Goal: Information Seeking & Learning: Compare options

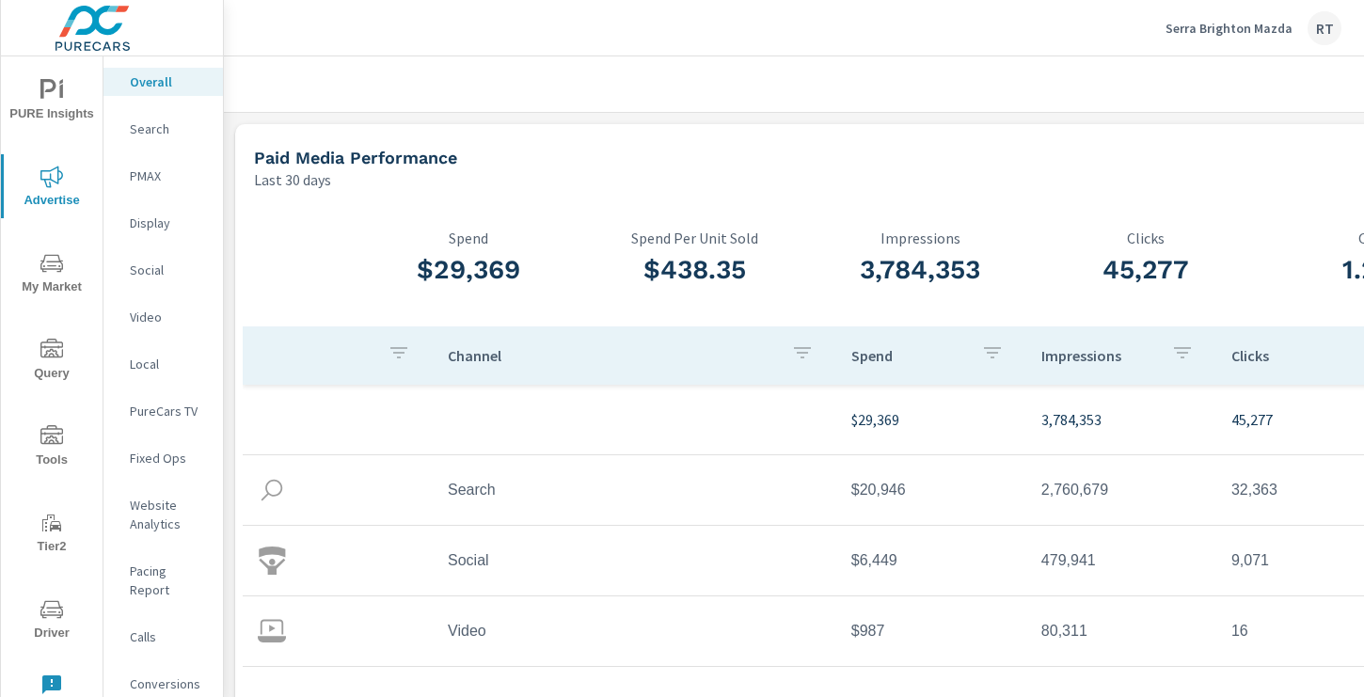
click at [1190, 34] on p "Serra Brighton Mazda" at bounding box center [1229, 28] width 127 height 17
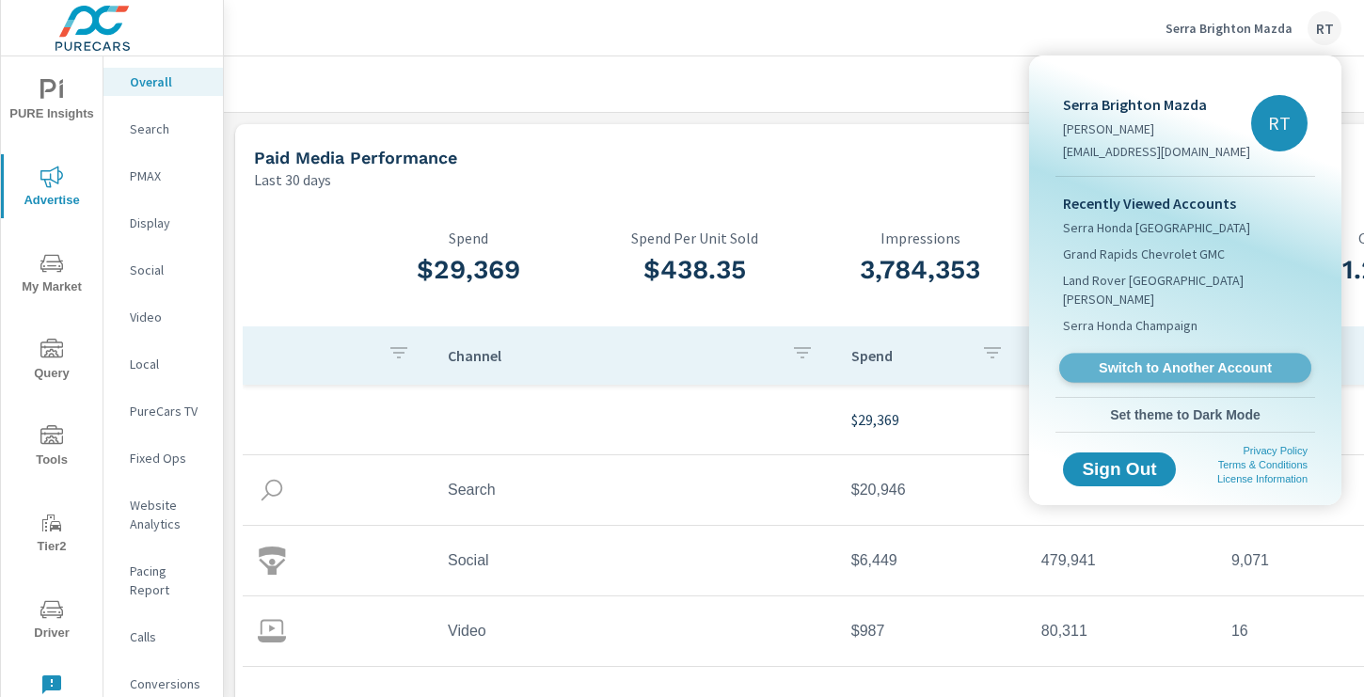
click at [1110, 359] on span "Switch to Another Account" at bounding box center [1185, 368] width 231 height 18
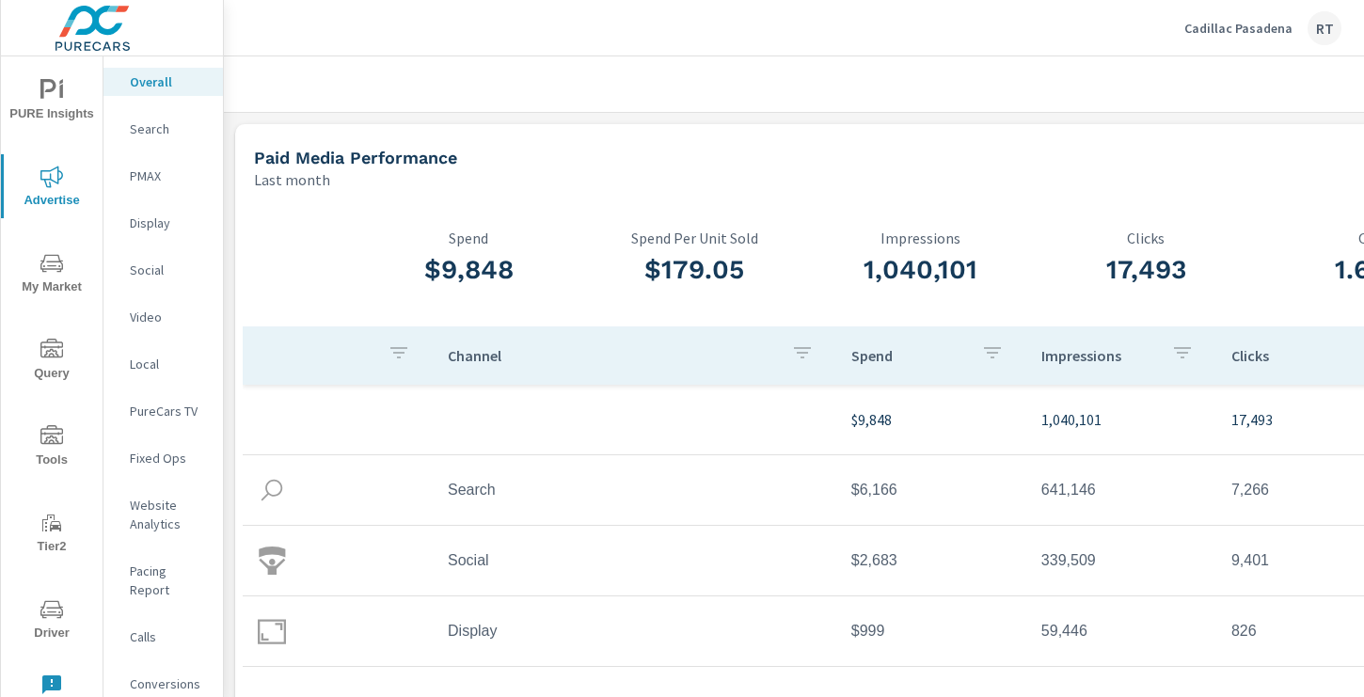
click at [77, 99] on span "PURE Insights" at bounding box center [52, 102] width 90 height 46
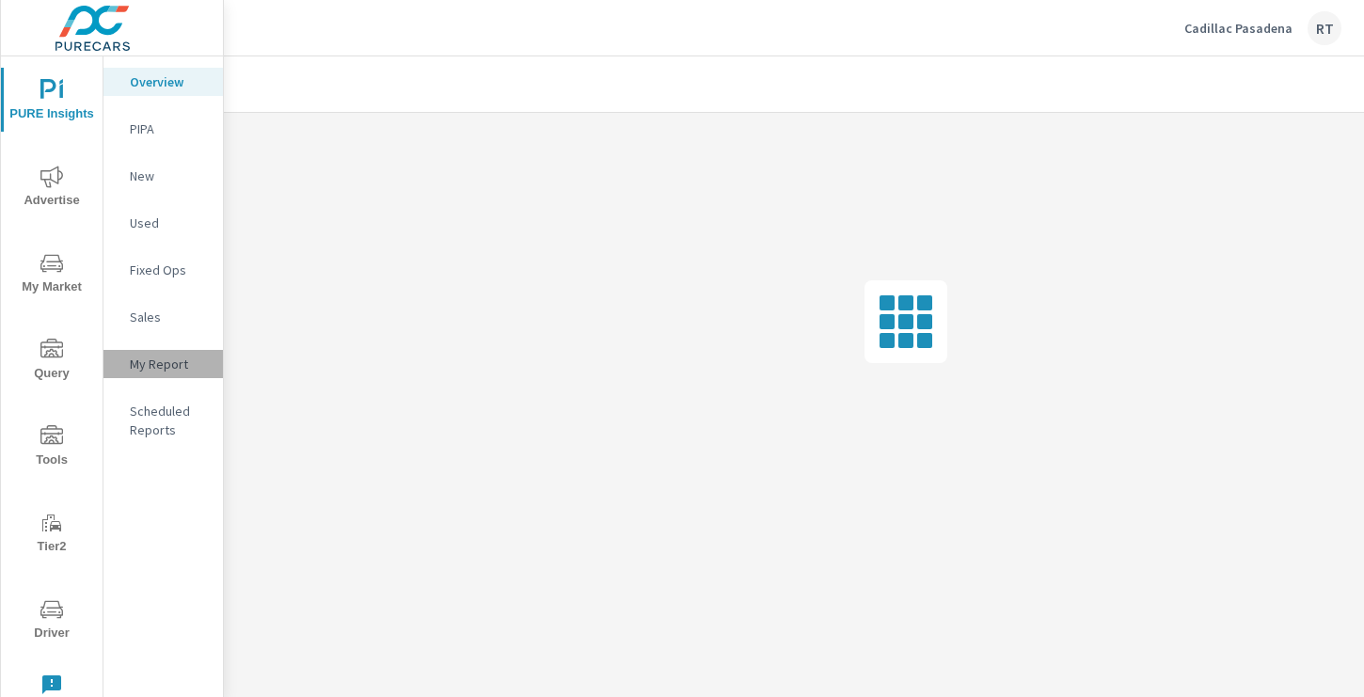
click at [154, 359] on p "My Report" at bounding box center [169, 364] width 78 height 19
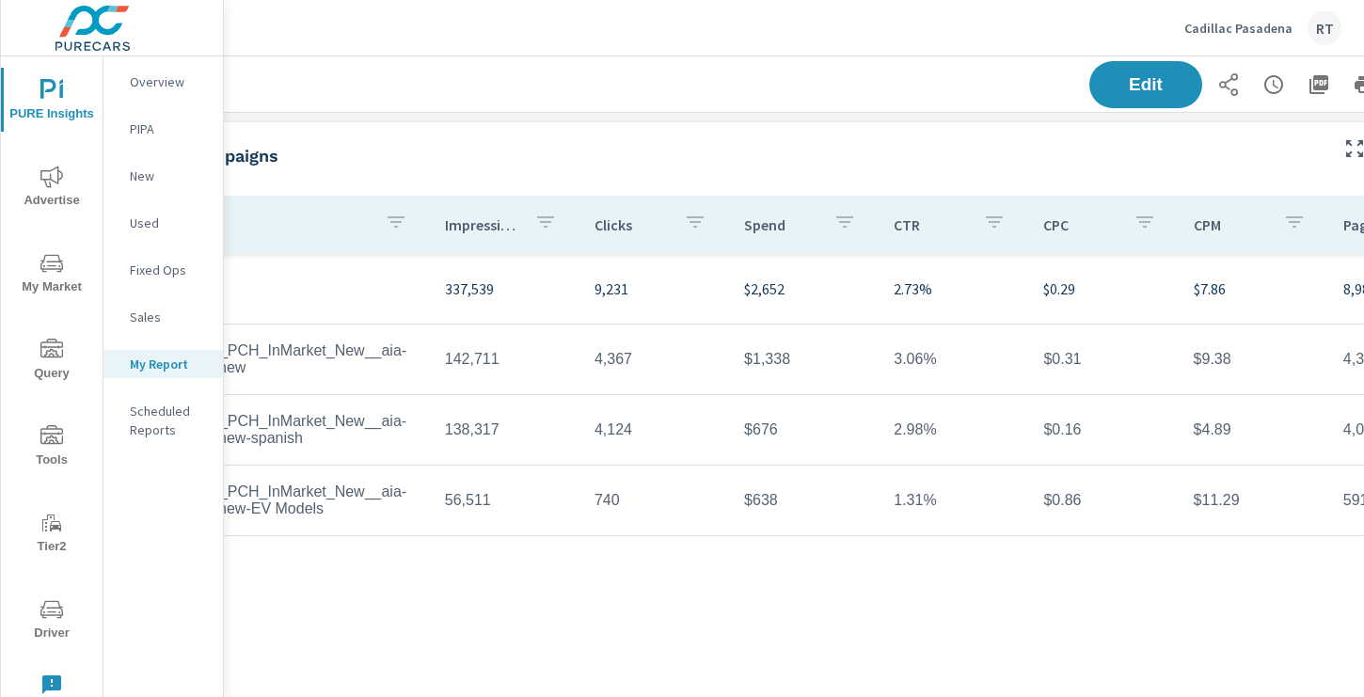
scroll to position [0, 252]
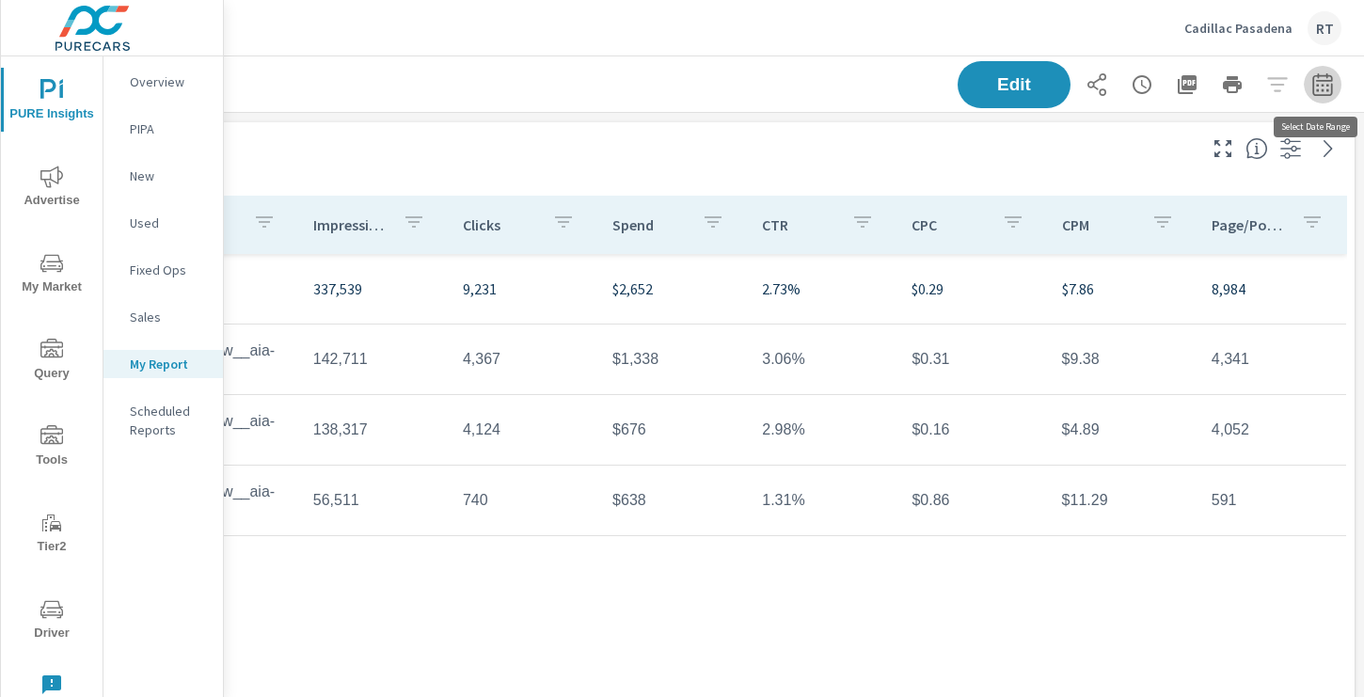
click at [1328, 82] on icon "button" at bounding box center [1323, 84] width 23 height 23
select select "Last 30 days"
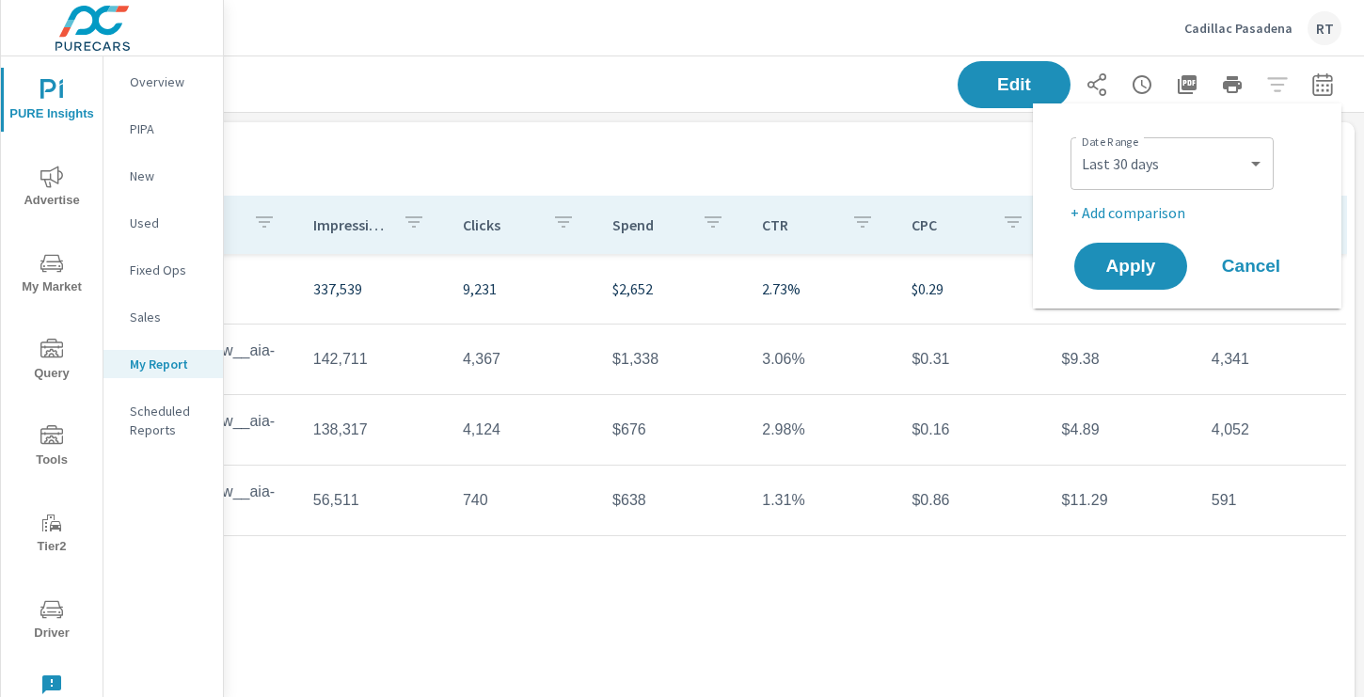
click at [1144, 213] on p "+ Add comparison" at bounding box center [1191, 212] width 241 height 23
select select "Previous period"
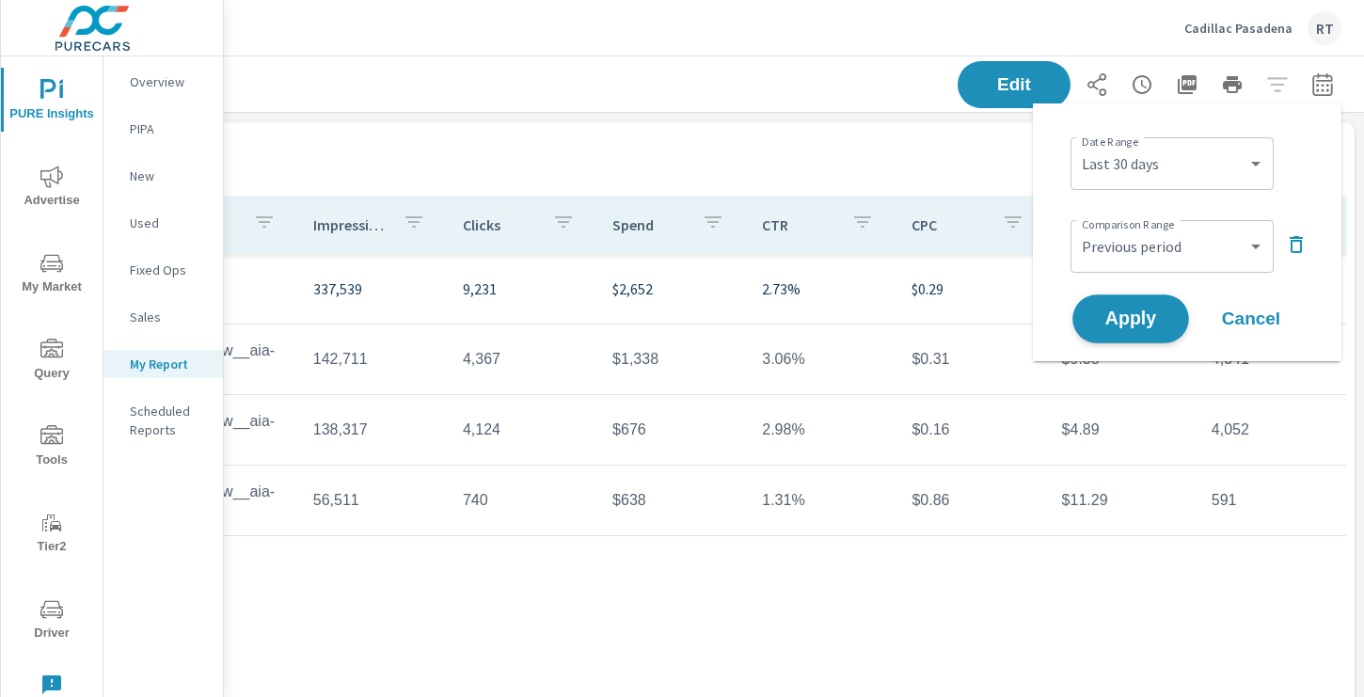
click at [1121, 312] on span "Apply" at bounding box center [1130, 320] width 77 height 18
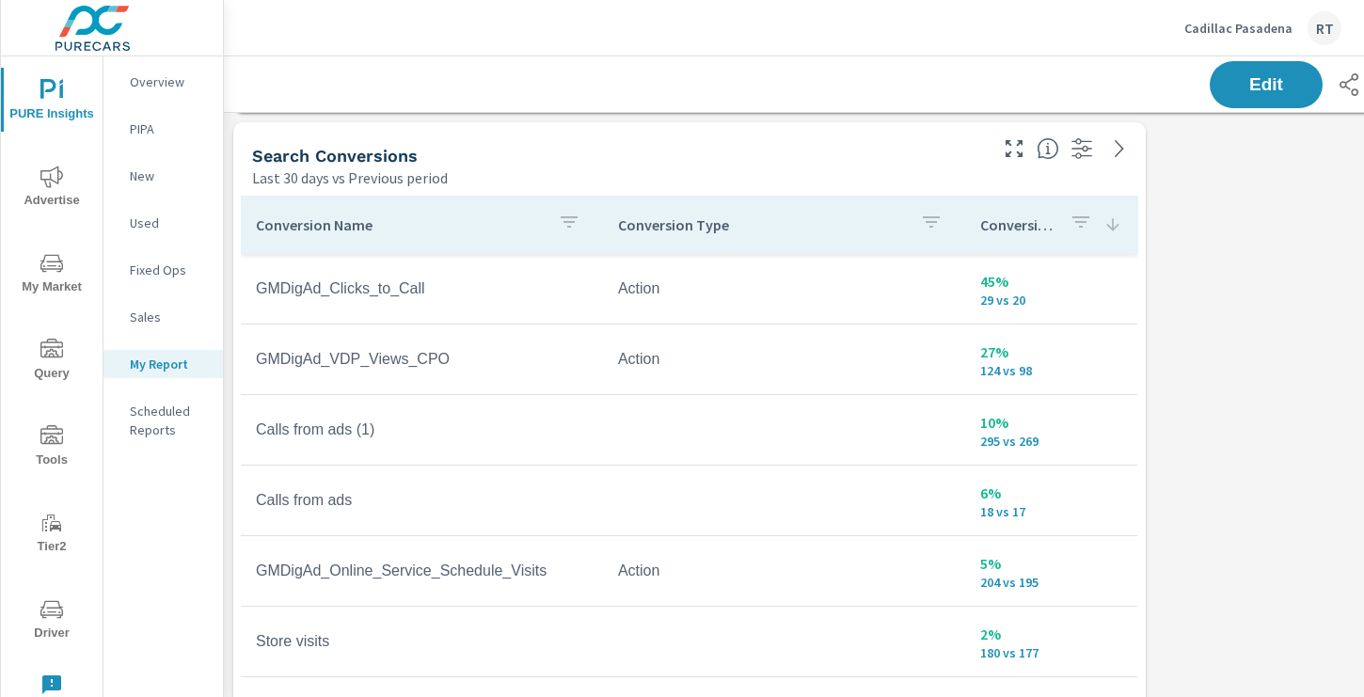
scroll to position [2813, 0]
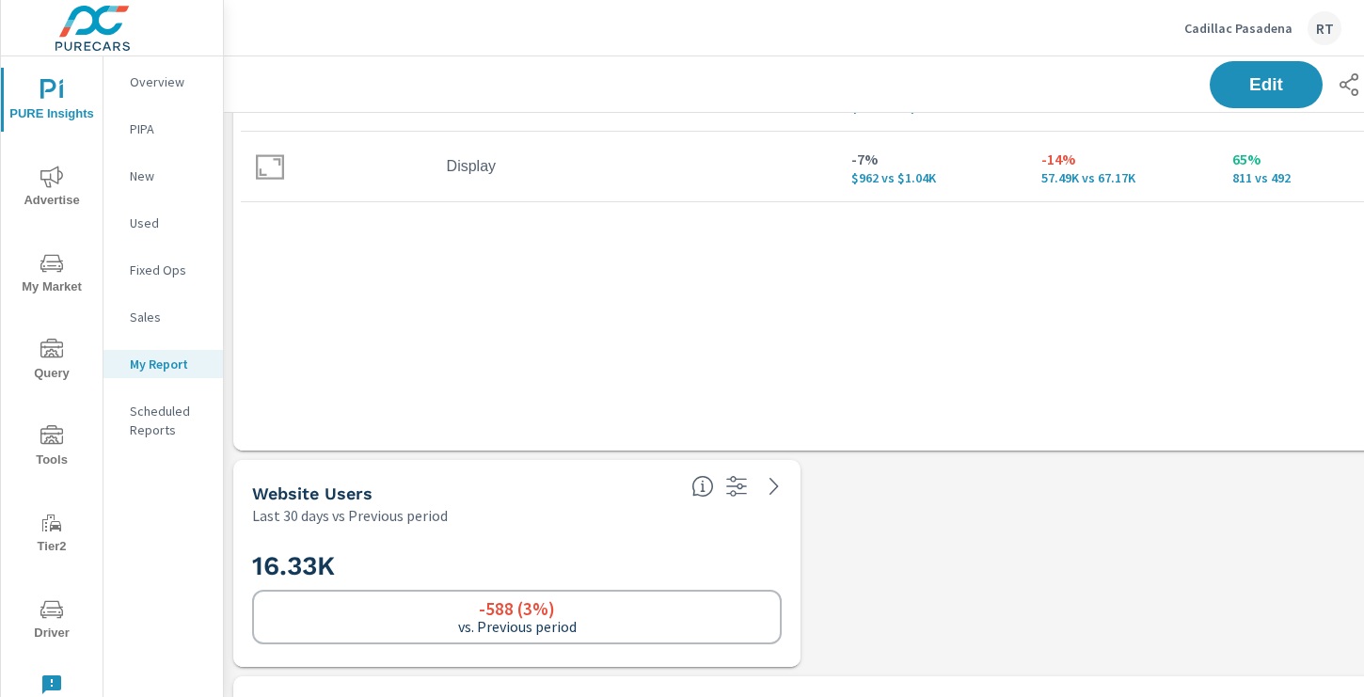
scroll to position [1383, 0]
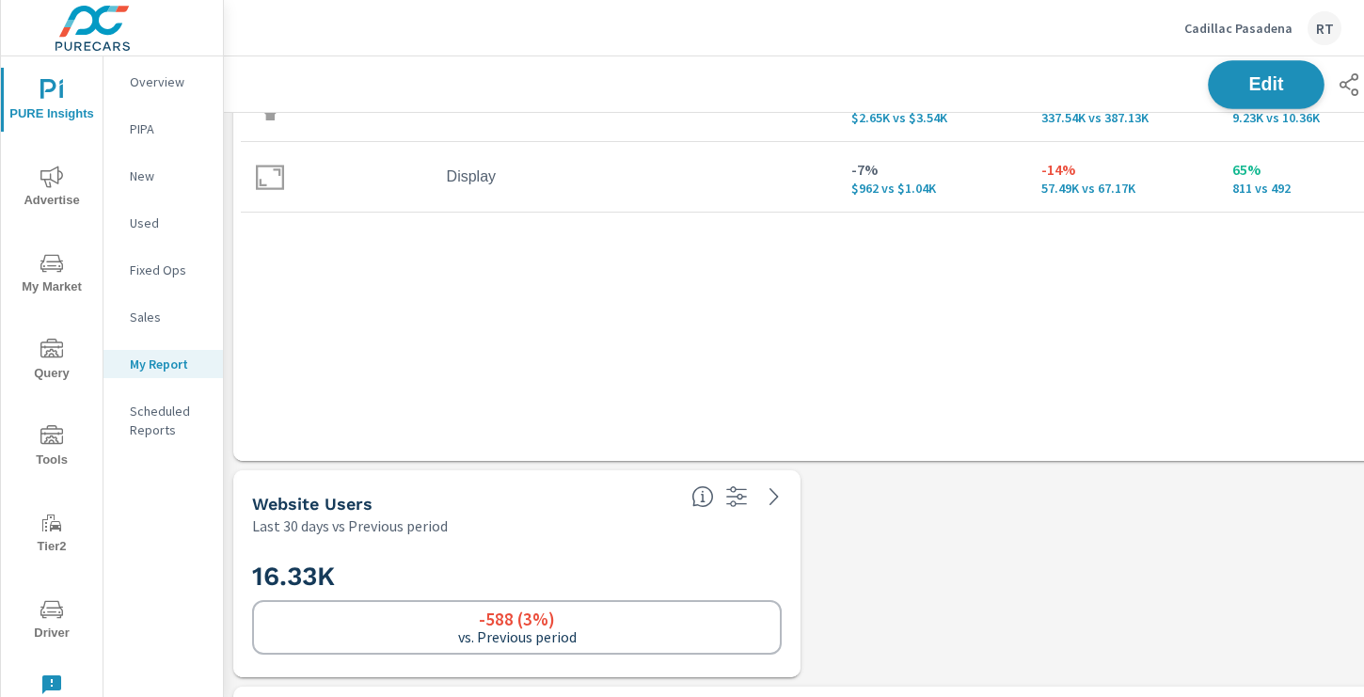
click at [1242, 74] on button "Edit" at bounding box center [1266, 84] width 117 height 49
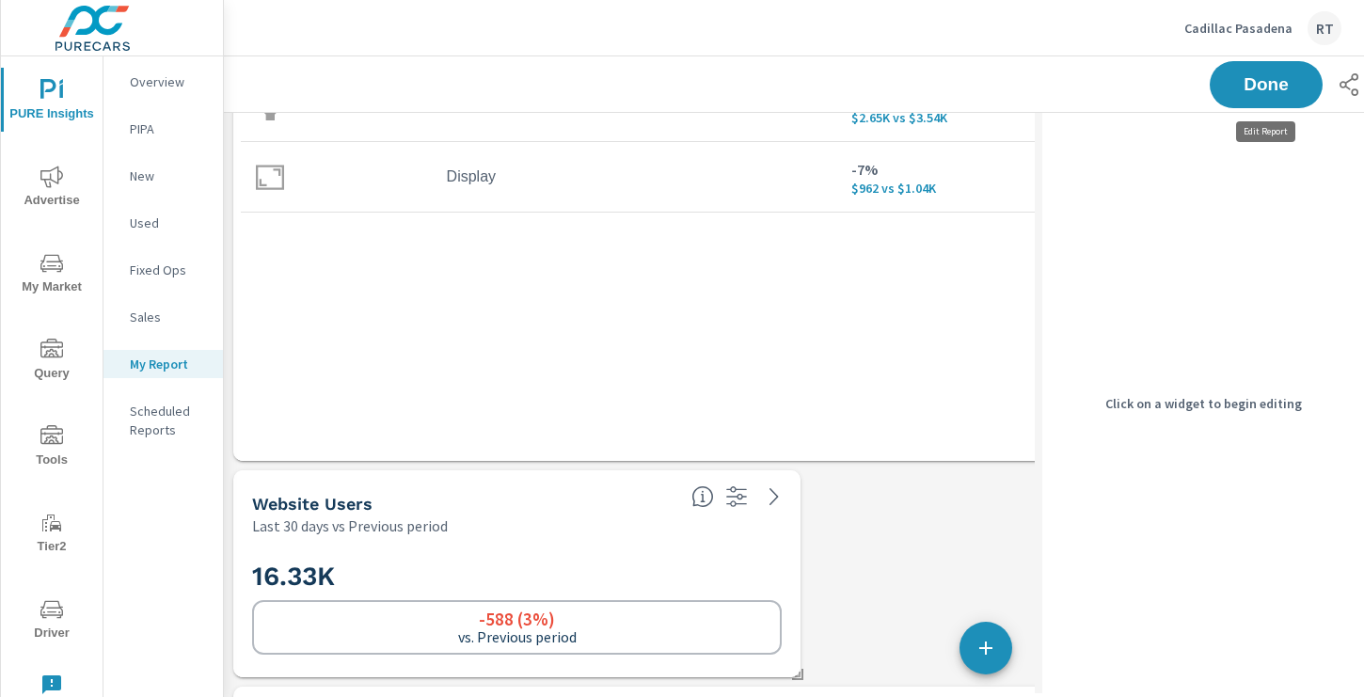
scroll to position [4988, 1064]
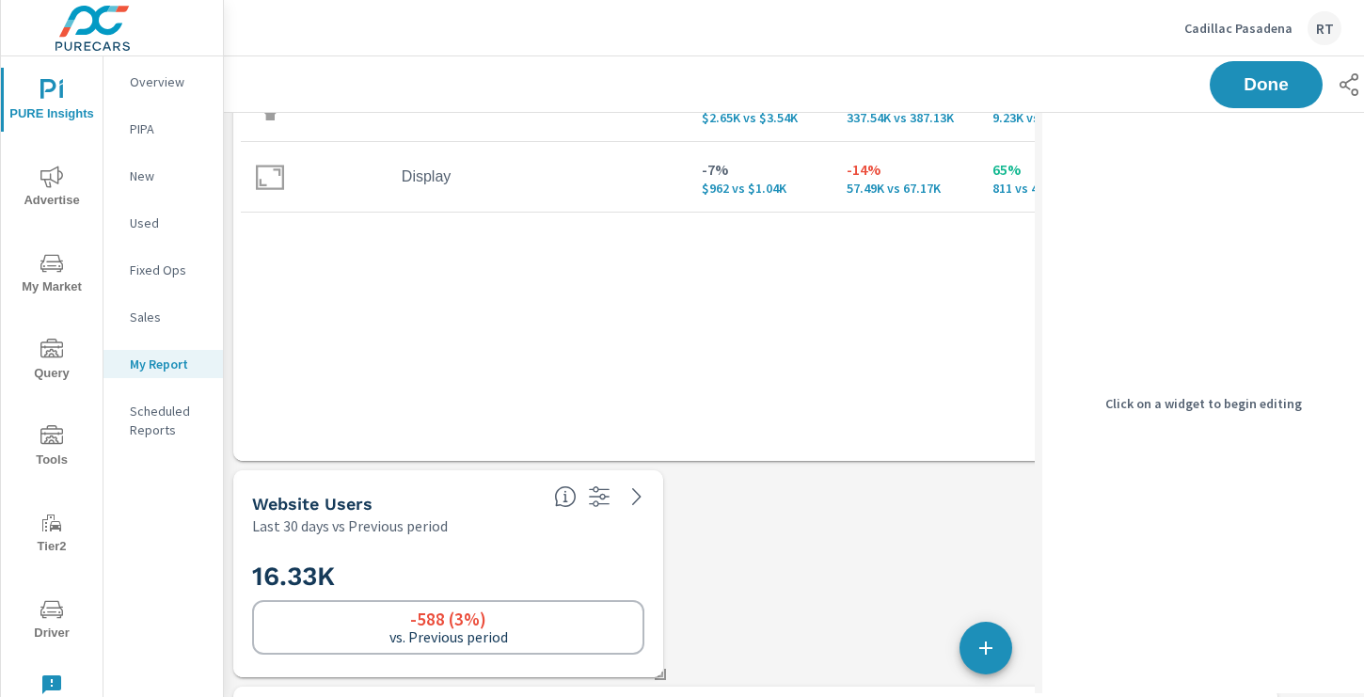
click at [464, 574] on h2 "16.33K" at bounding box center [448, 576] width 392 height 33
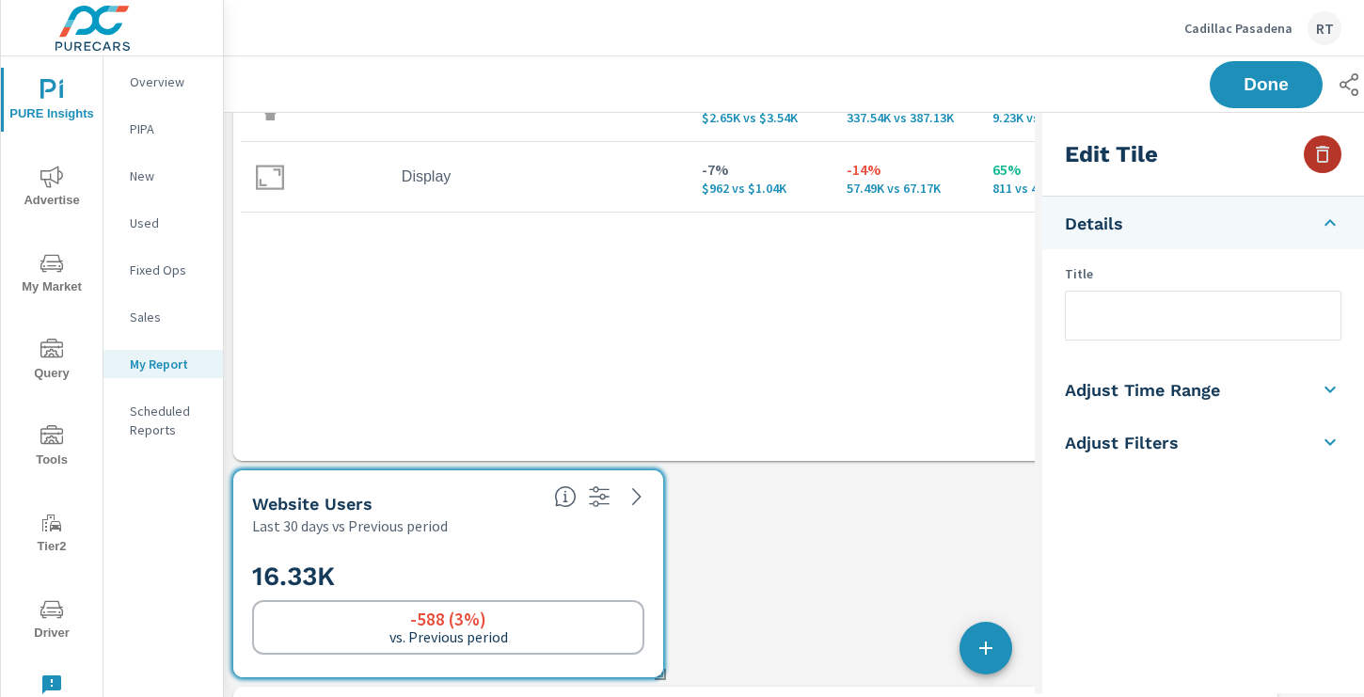
click at [1321, 161] on icon "button" at bounding box center [1322, 154] width 13 height 17
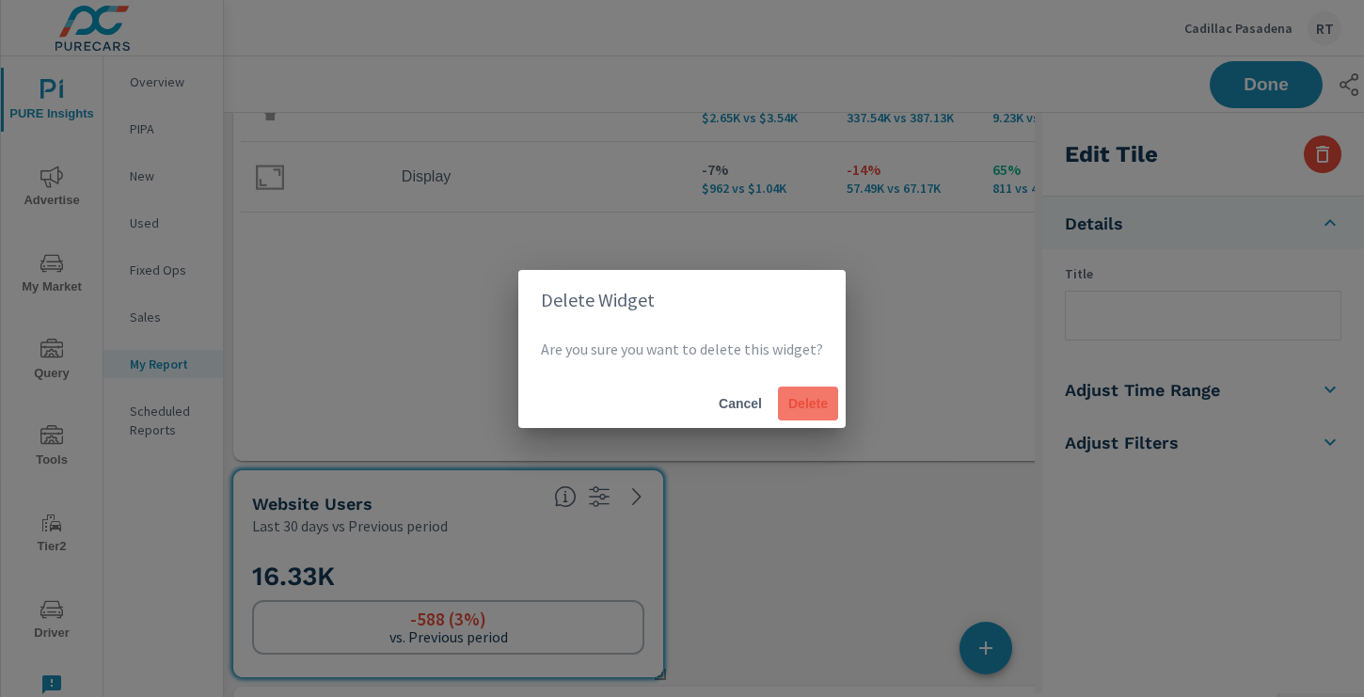
click at [803, 406] on span "Delete" at bounding box center [808, 403] width 45 height 17
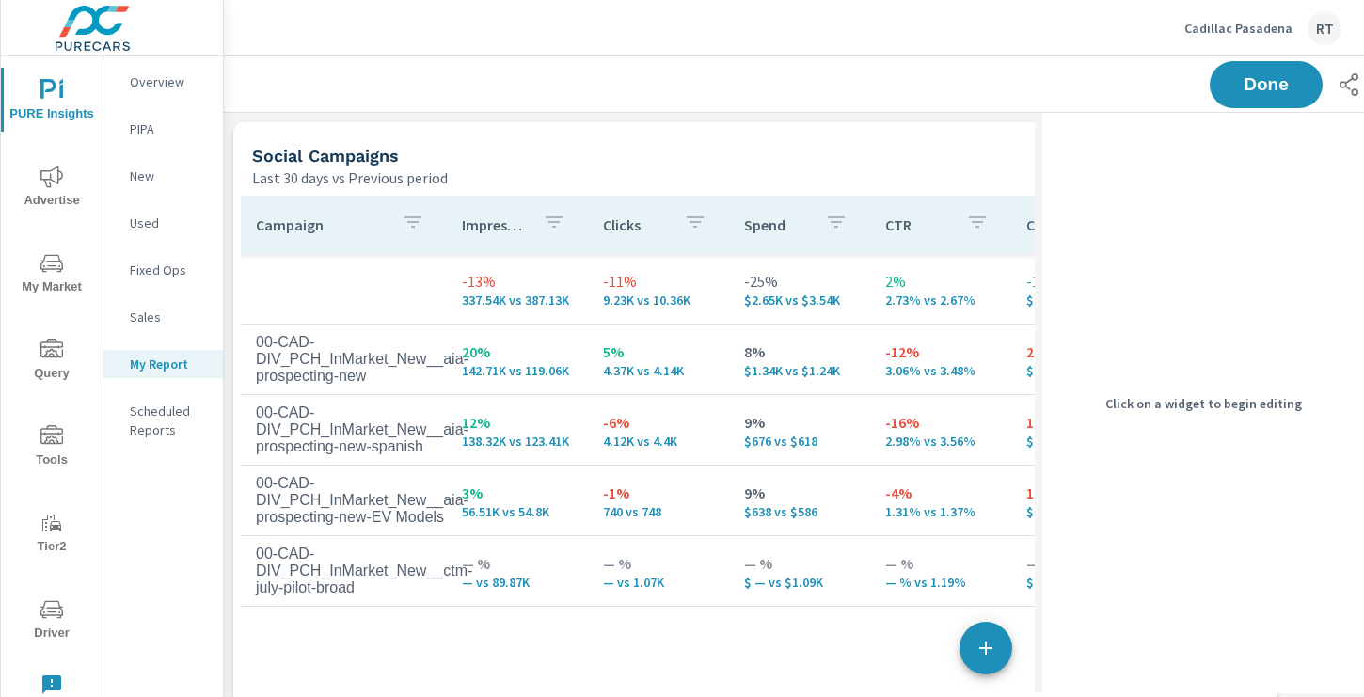
scroll to position [11, 0]
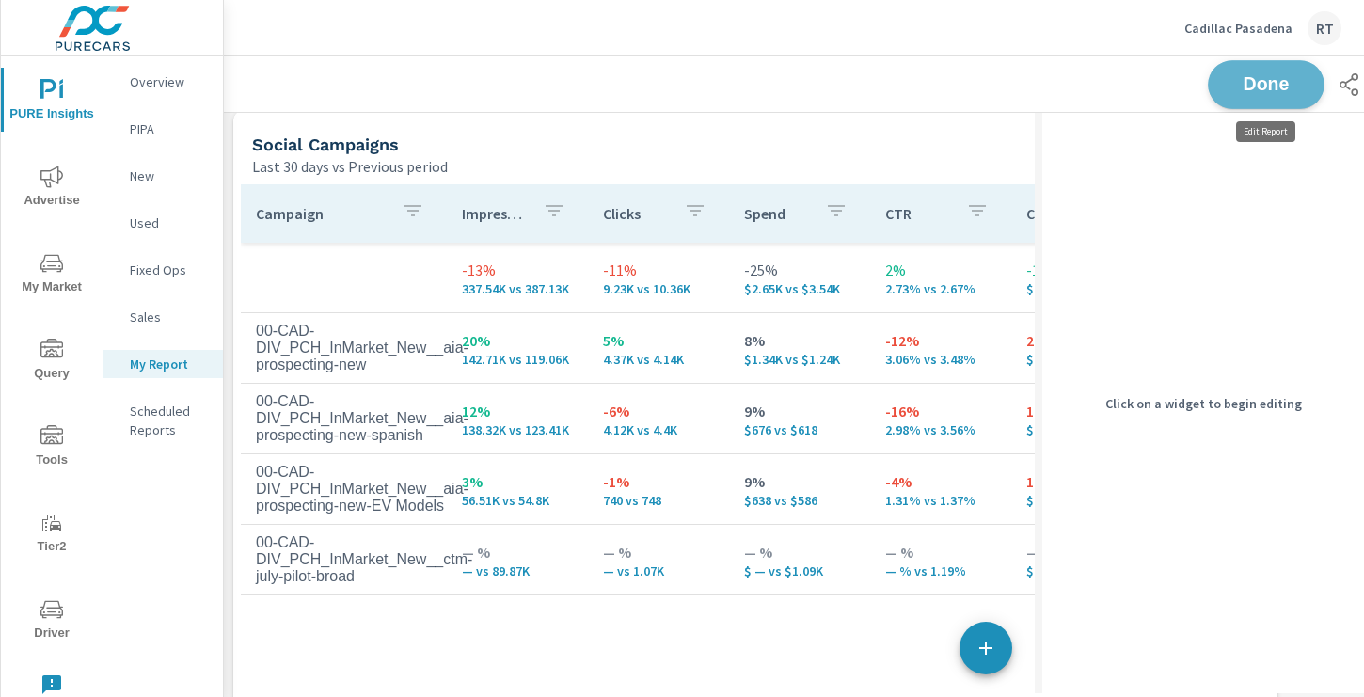
click at [1255, 83] on span "Done" at bounding box center [1266, 84] width 77 height 18
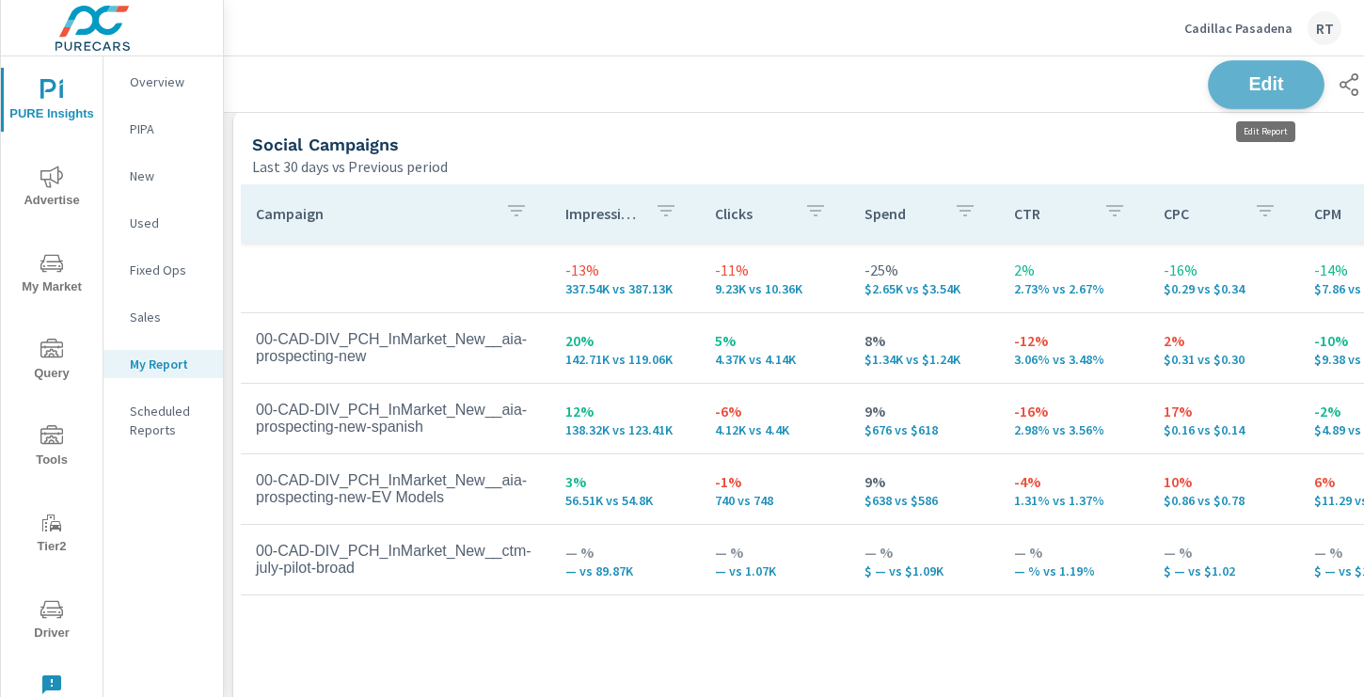
click at [1246, 88] on span "Edit" at bounding box center [1266, 84] width 77 height 18
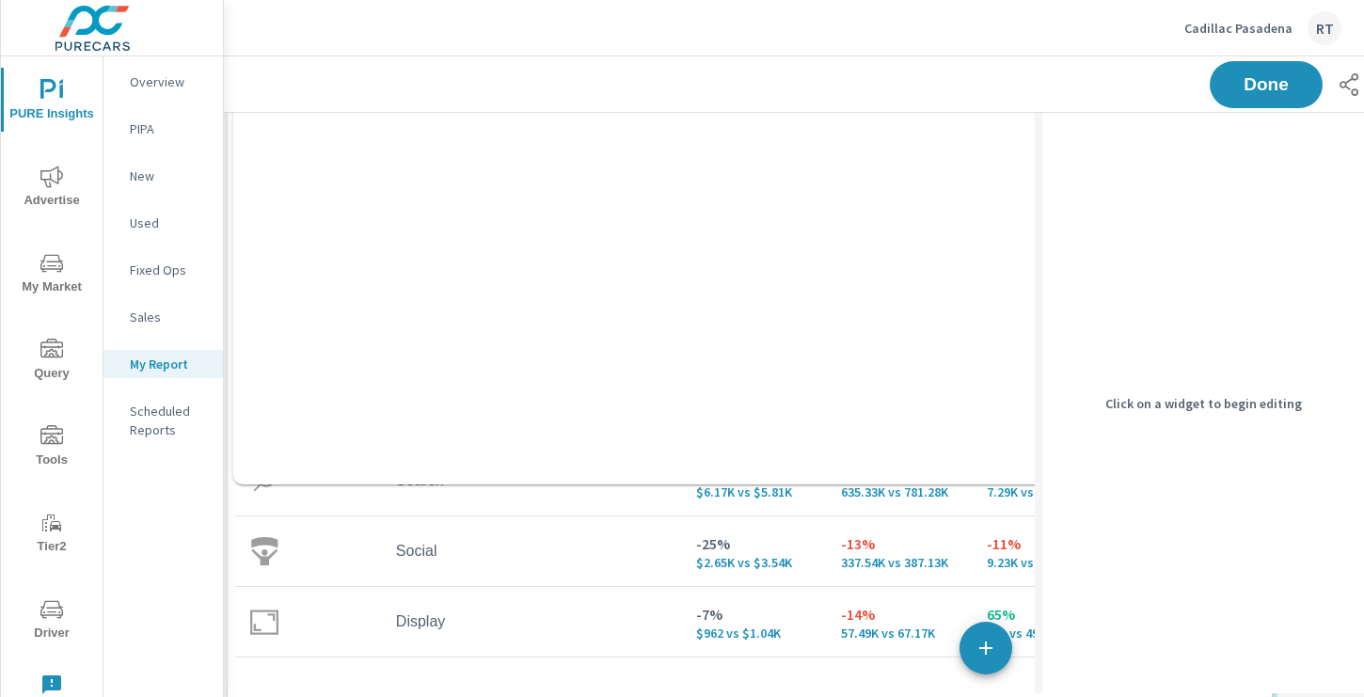
scroll to position [0, 0]
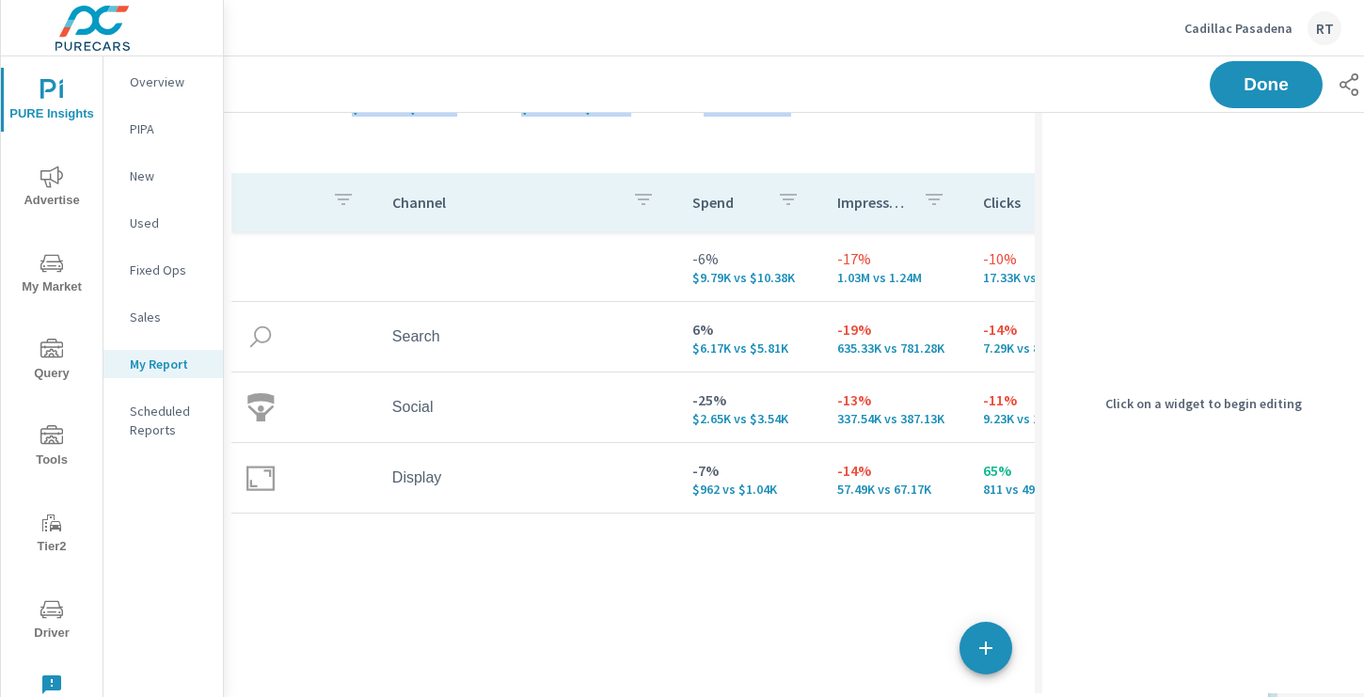
drag, startPoint x: 706, startPoint y: 478, endPoint x: 697, endPoint y: 7, distance: 471.5
click at [697, 7] on div "Cadillac Pasadena RT PURE Insights Report Cadillac Pasadena Report date range: …" at bounding box center [794, 348] width 1140 height 697
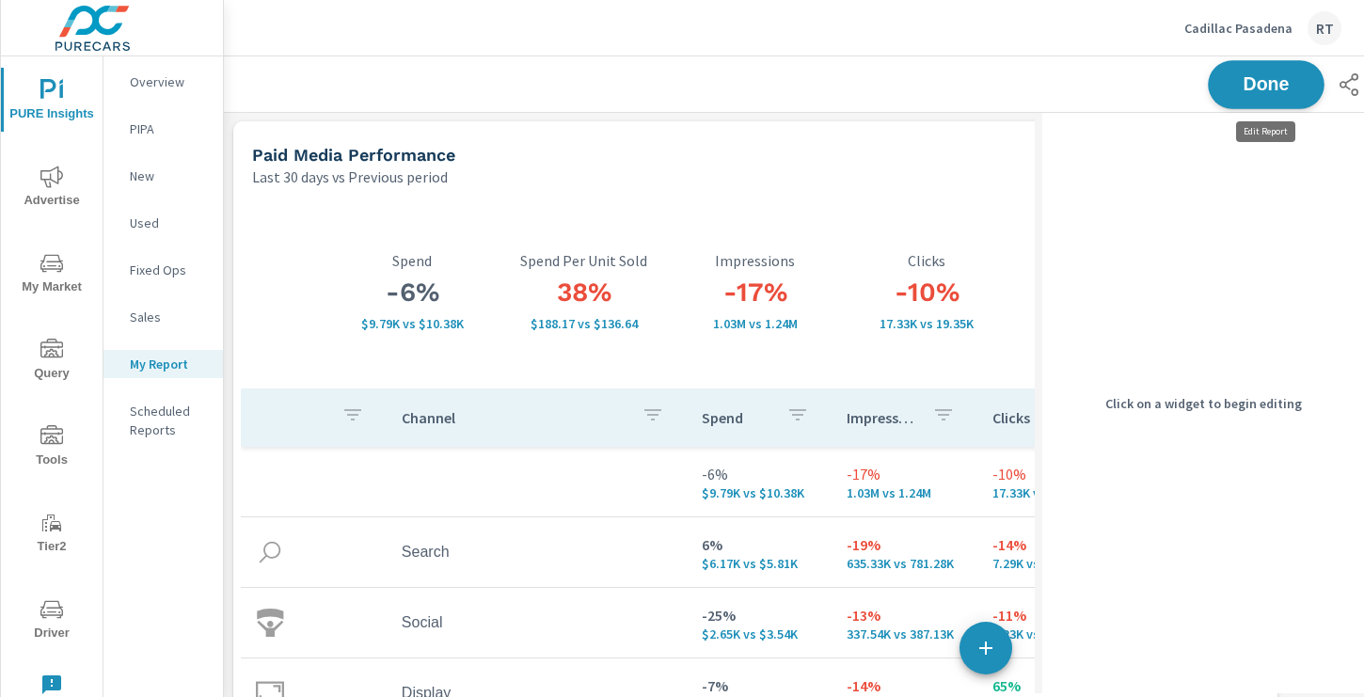
click at [1250, 83] on span "Done" at bounding box center [1266, 84] width 77 height 18
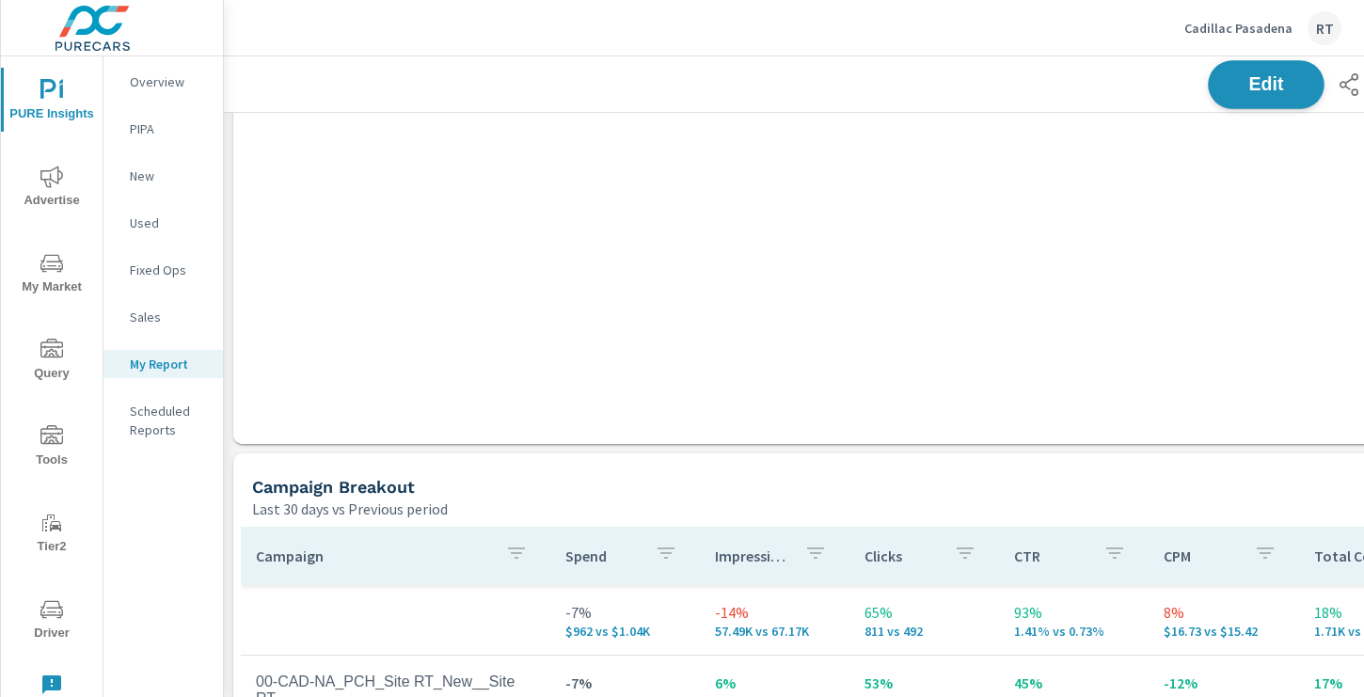
click at [1275, 77] on span "Edit" at bounding box center [1266, 84] width 77 height 18
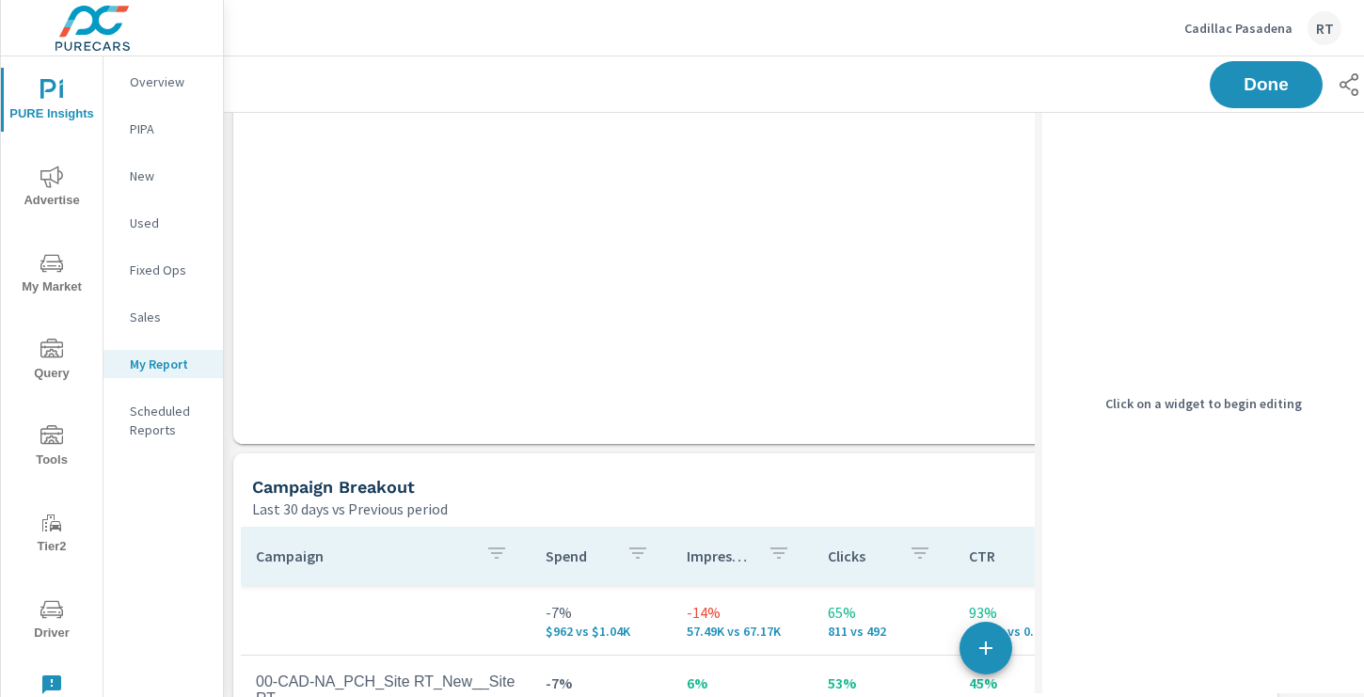
click at [598, 502] on div "Last 30 days vs Previous period" at bounding box center [684, 509] width 864 height 23
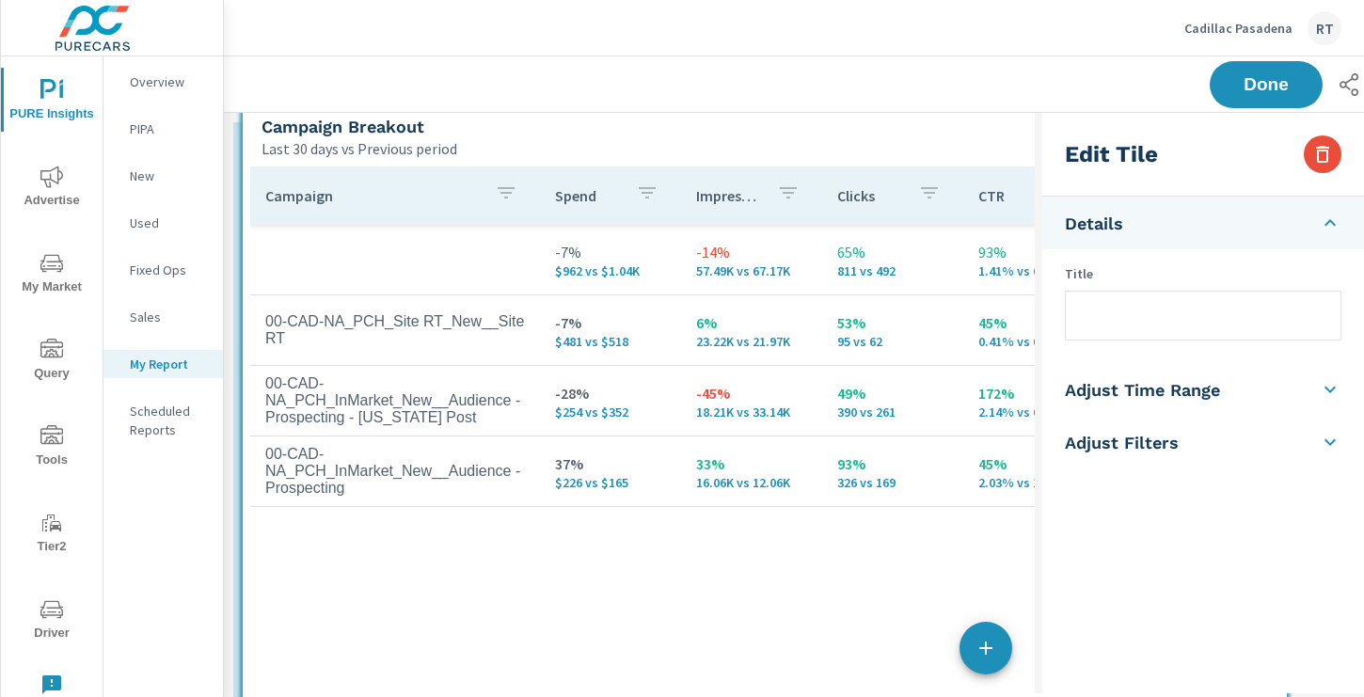
drag, startPoint x: 715, startPoint y: 167, endPoint x: 734, endPoint y: 118, distance: 53.3
click at [734, 137] on div "Last 30 days vs Previous period" at bounding box center [694, 148] width 864 height 23
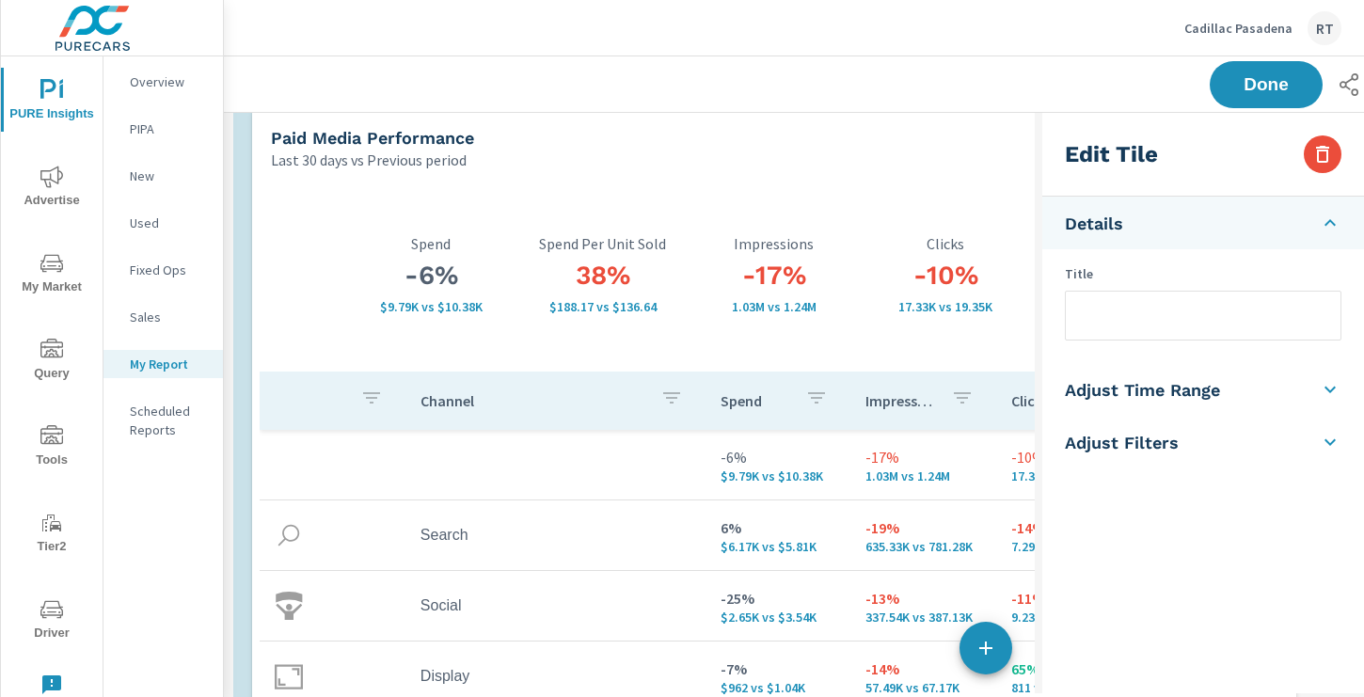
drag, startPoint x: 554, startPoint y: 643, endPoint x: 565, endPoint y: 67, distance: 576.0
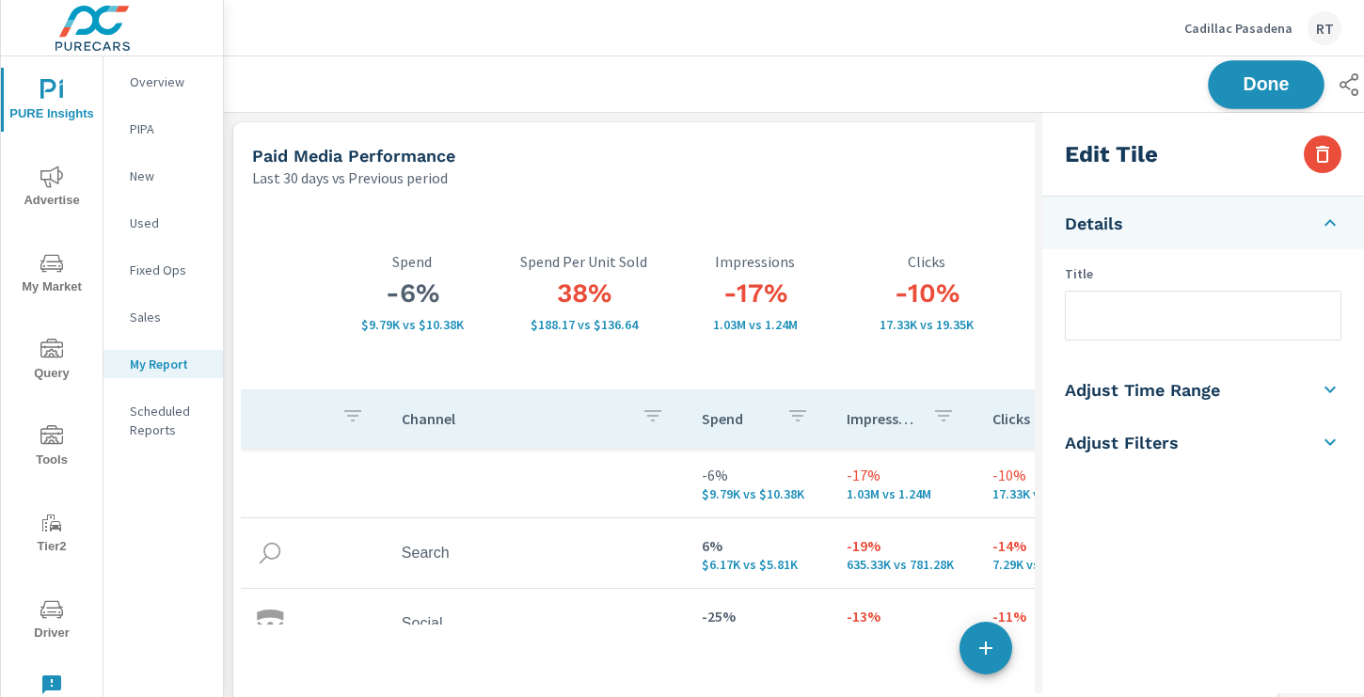
click at [1244, 89] on span "Done" at bounding box center [1266, 84] width 77 height 18
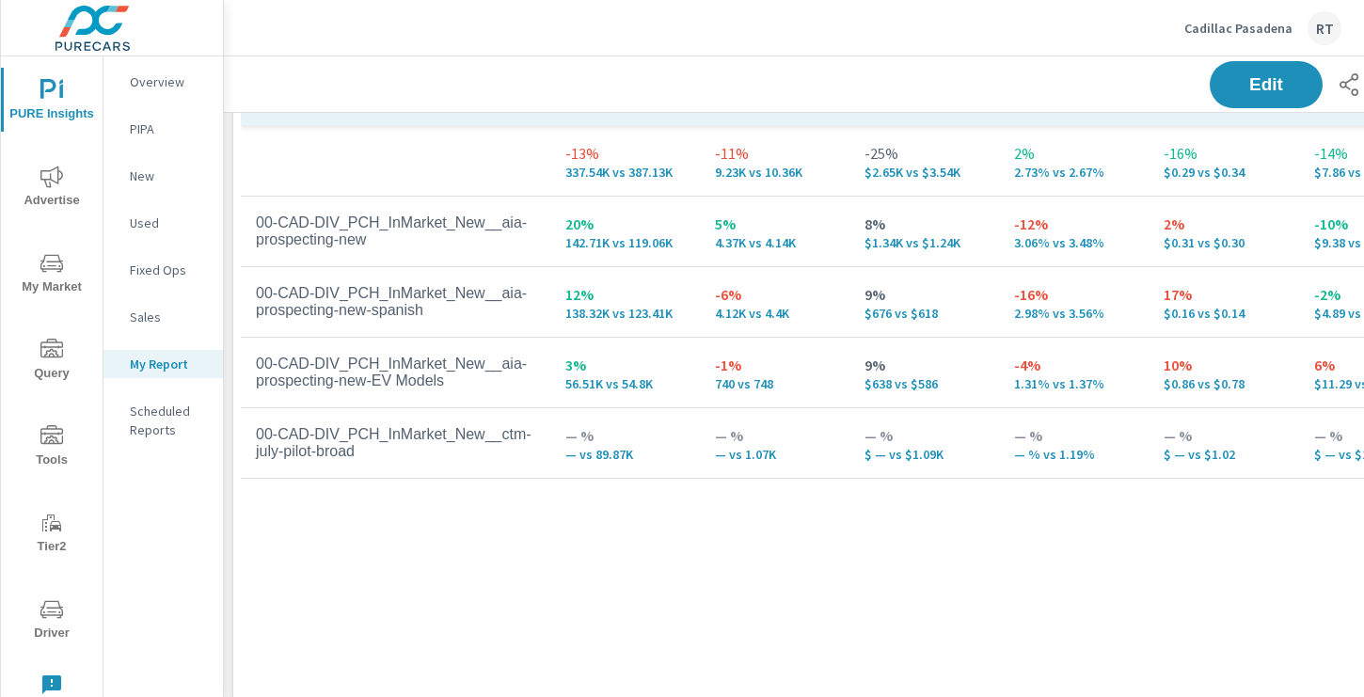
scroll to position [1892, 0]
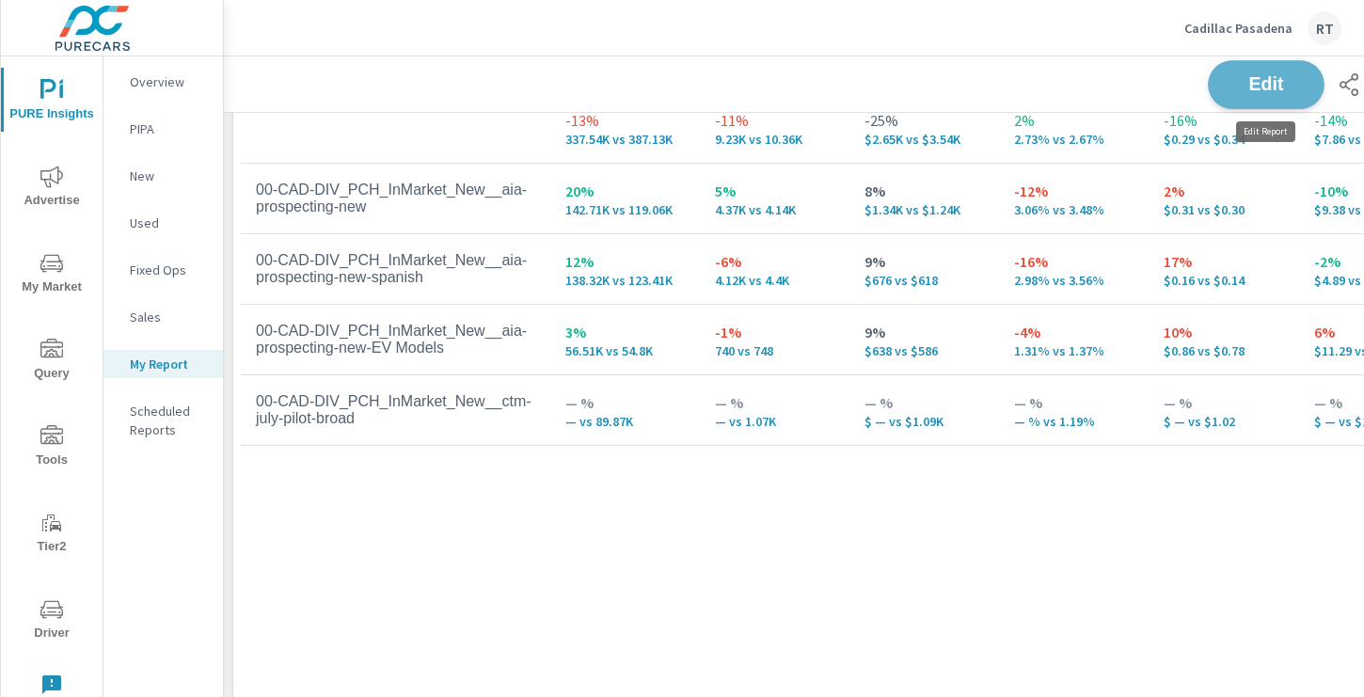
click at [1248, 81] on span "Edit" at bounding box center [1266, 84] width 77 height 18
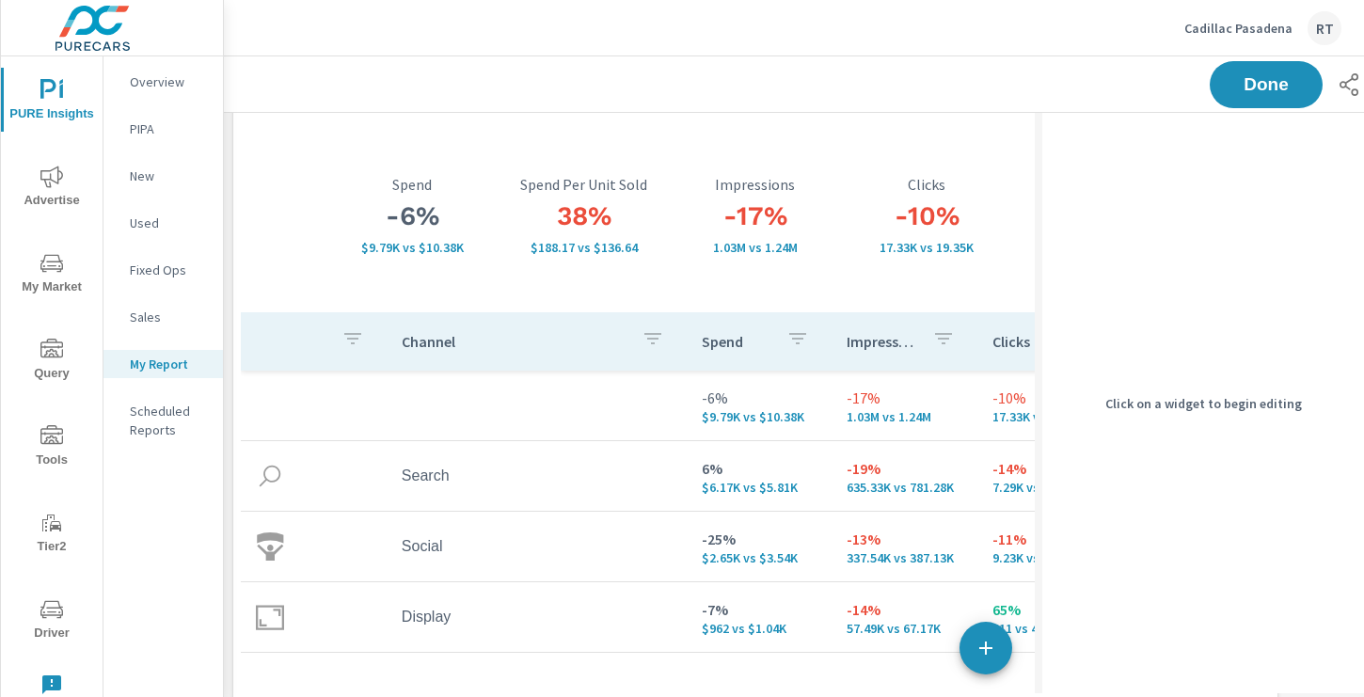
scroll to position [0, 0]
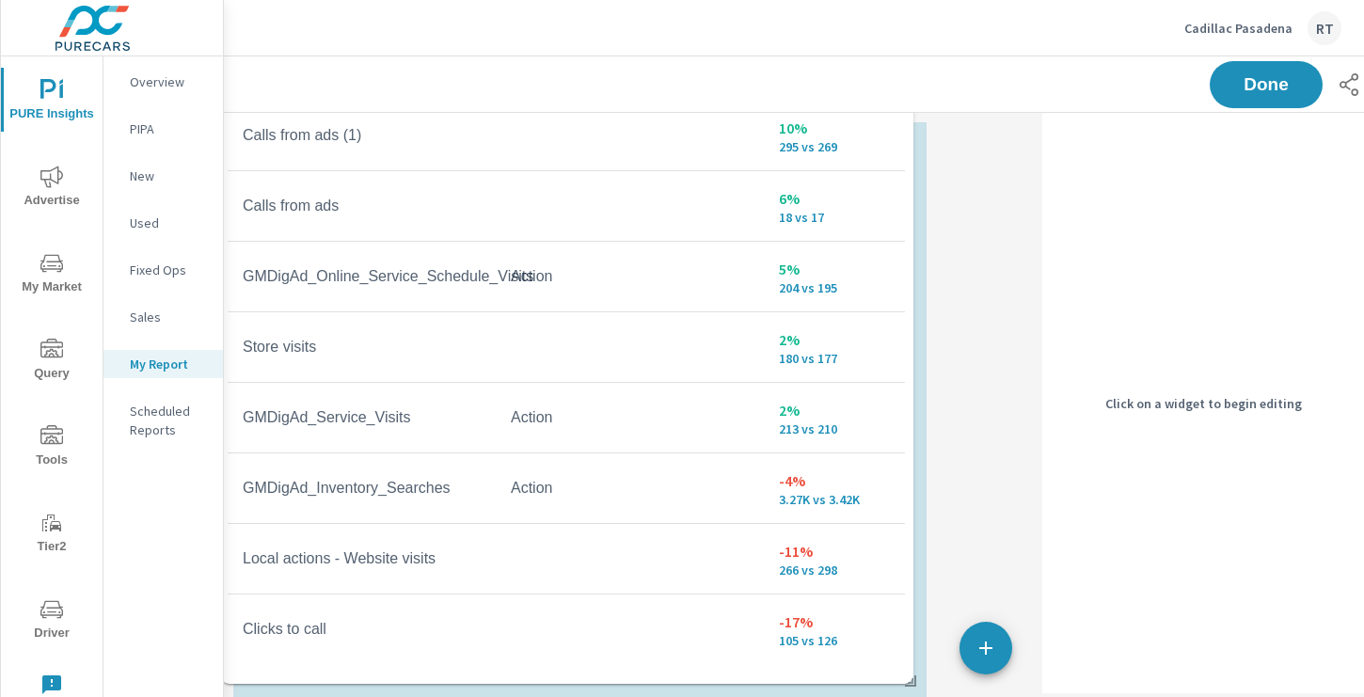
drag, startPoint x: 685, startPoint y: 244, endPoint x: 672, endPoint y: -111, distance: 355.0
click at [672, 0] on html "PURE Insights Advertise My Market Query Tools Tier2 Driver Leave Feedback Overv…" at bounding box center [682, 348] width 1364 height 697
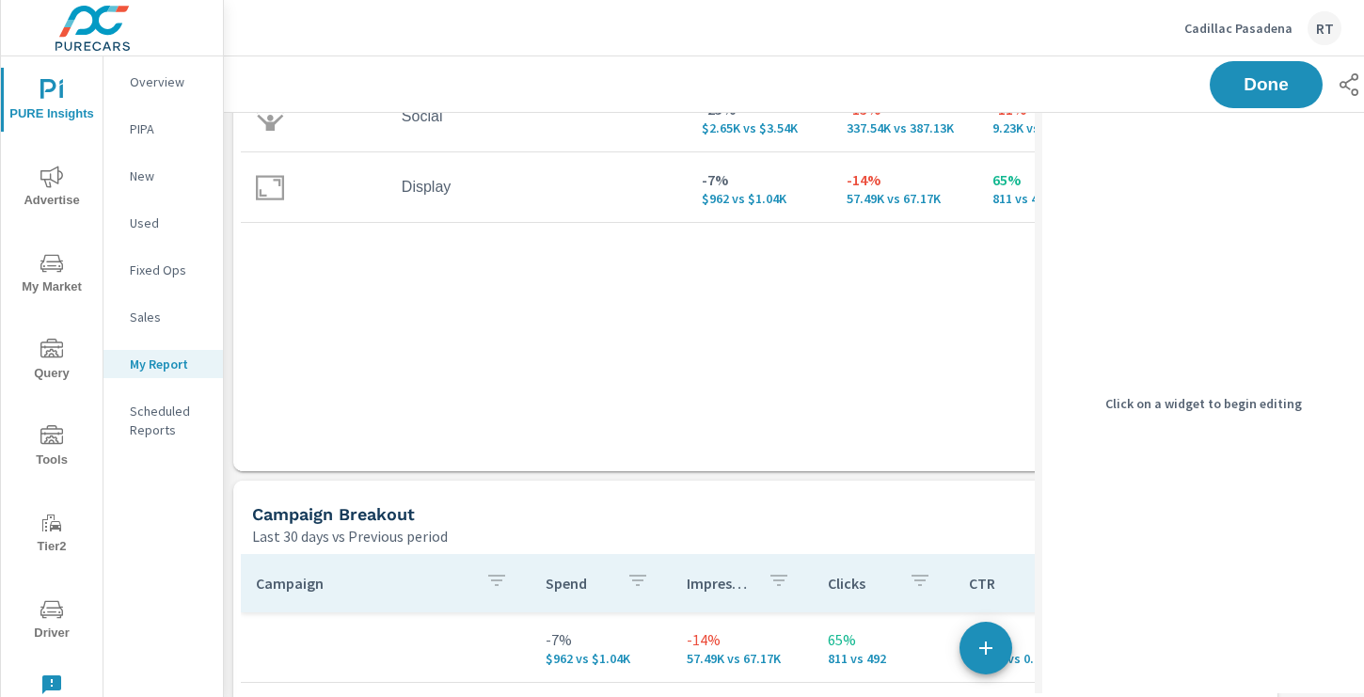
scroll to position [1608, 0]
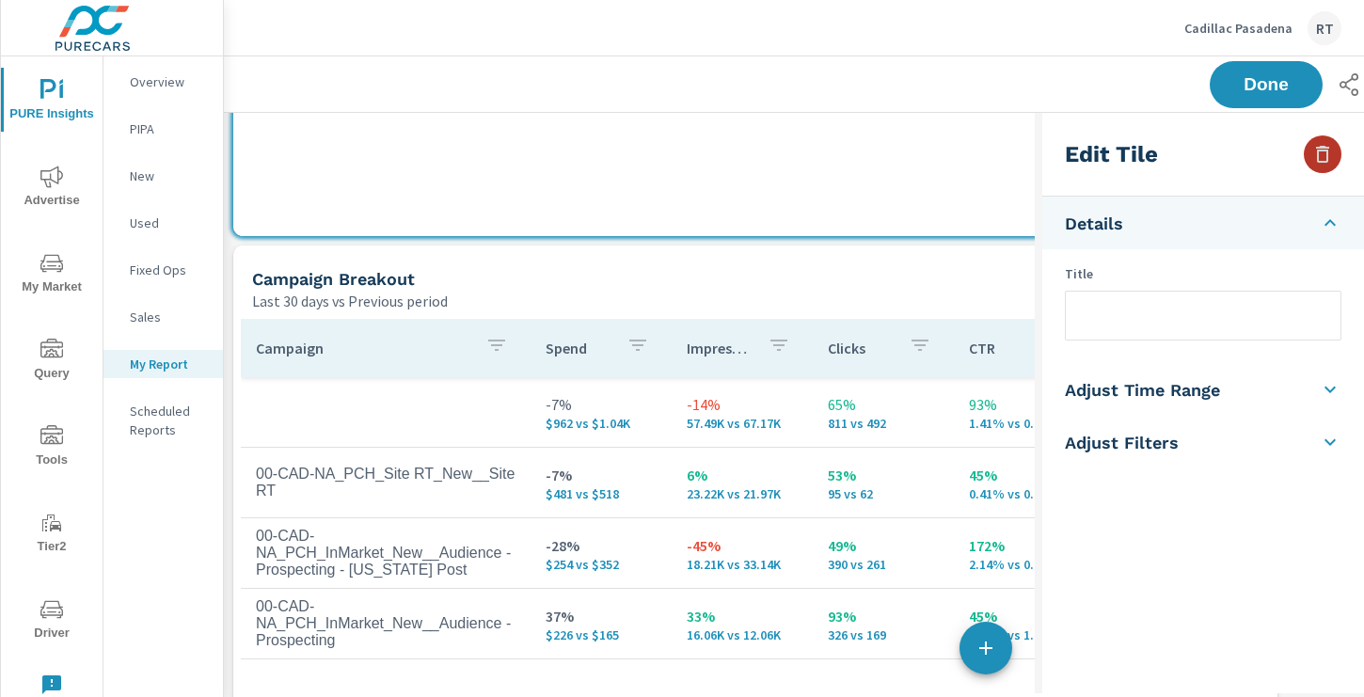
click at [1327, 155] on icon "button" at bounding box center [1322, 154] width 13 height 17
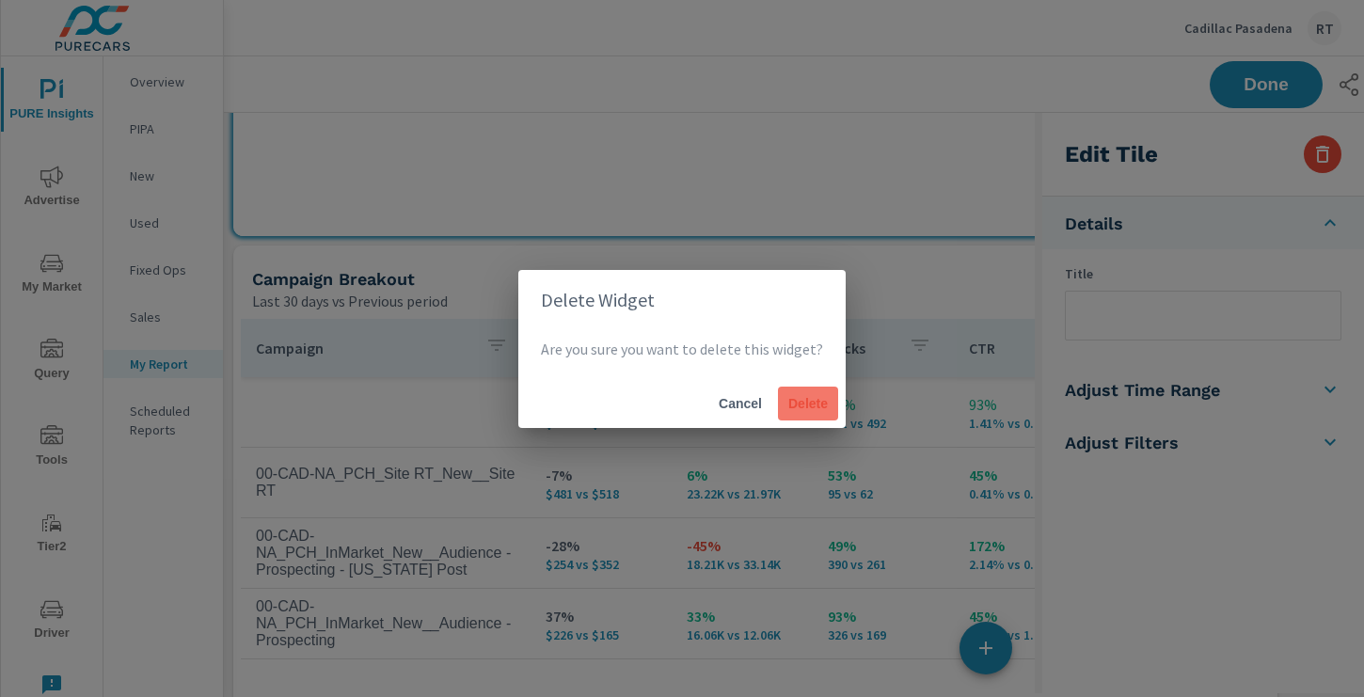
click at [805, 398] on span "Delete" at bounding box center [808, 403] width 45 height 17
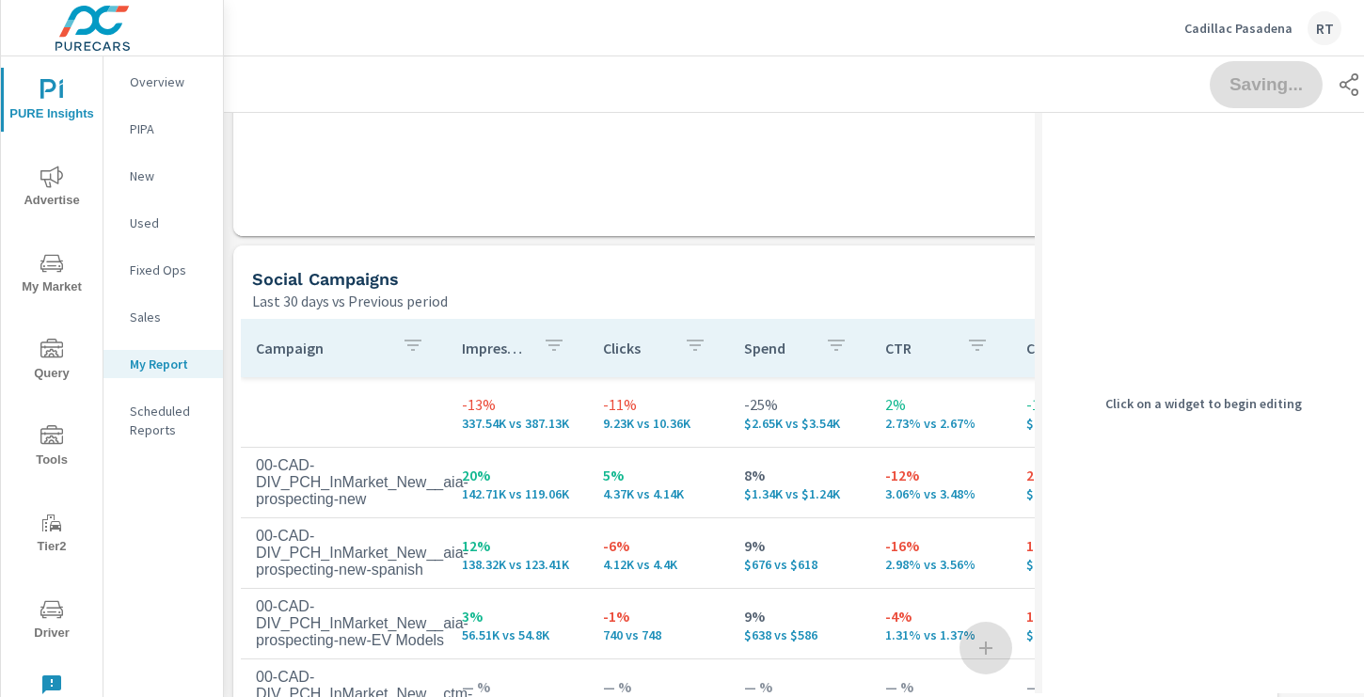
scroll to position [9, 9]
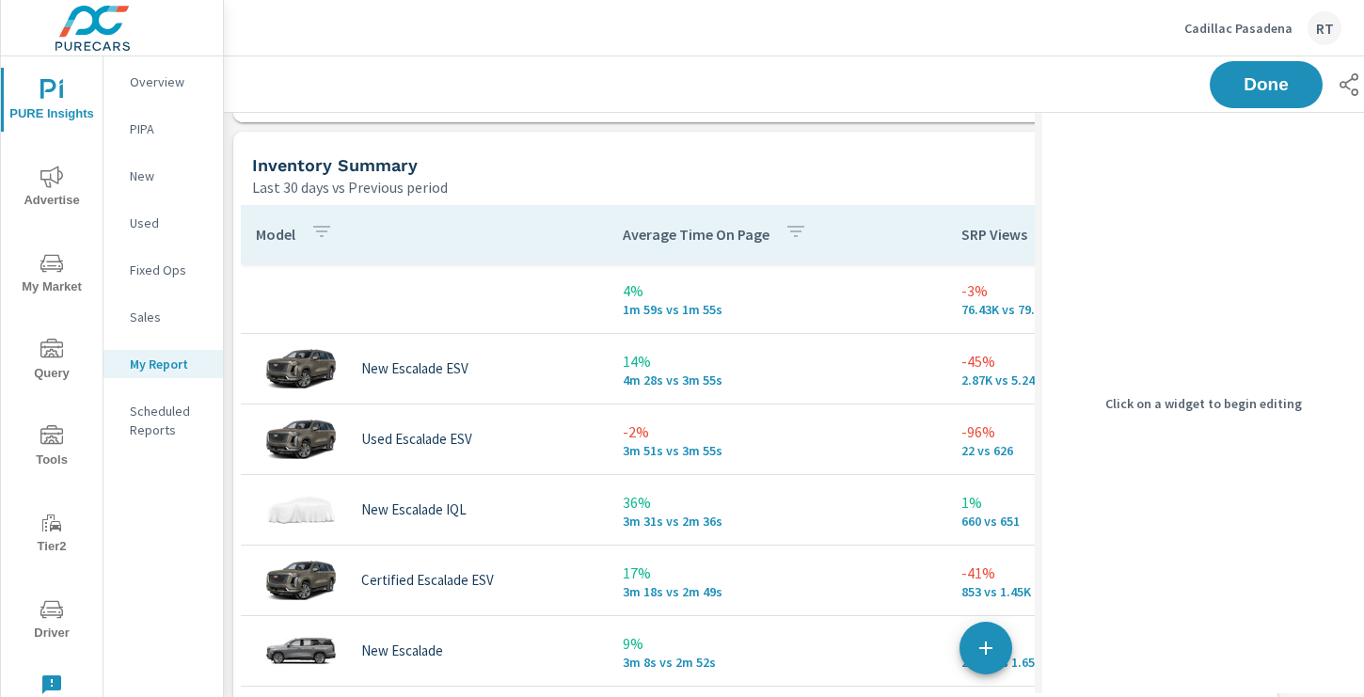
scroll to position [2603, 0]
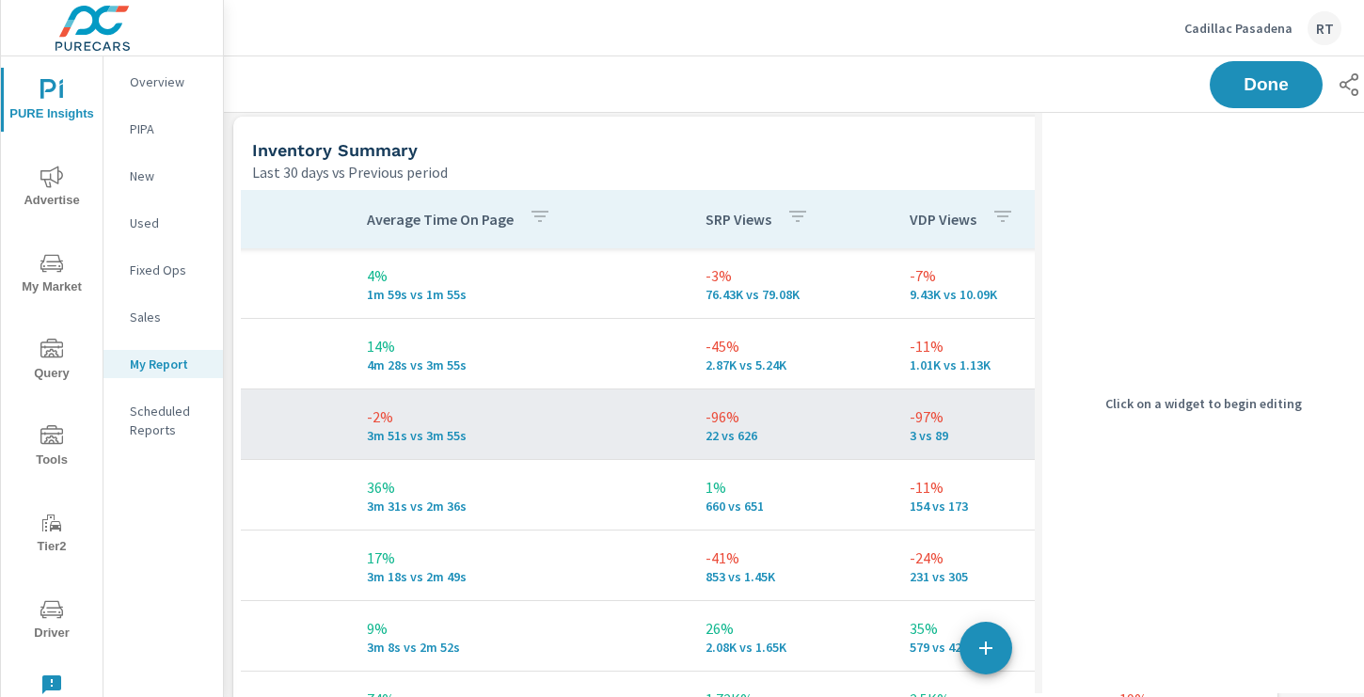
scroll to position [0, 219]
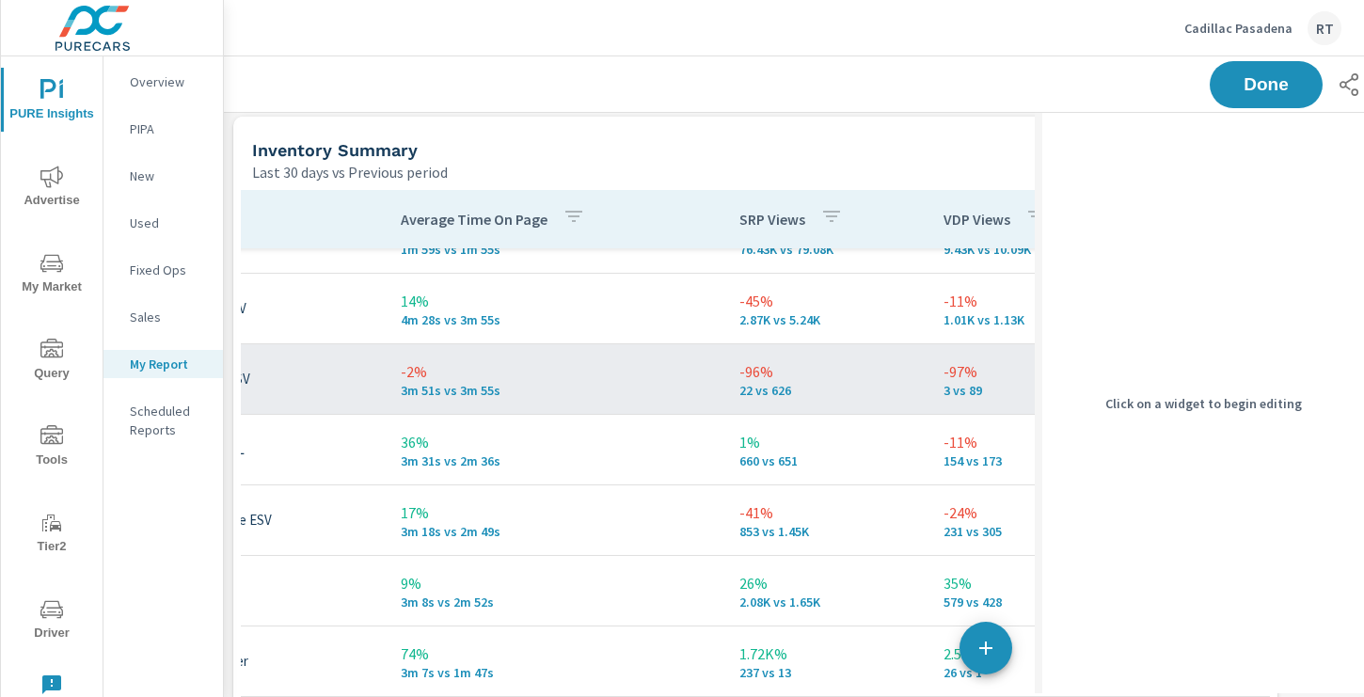
scroll to position [330, 222]
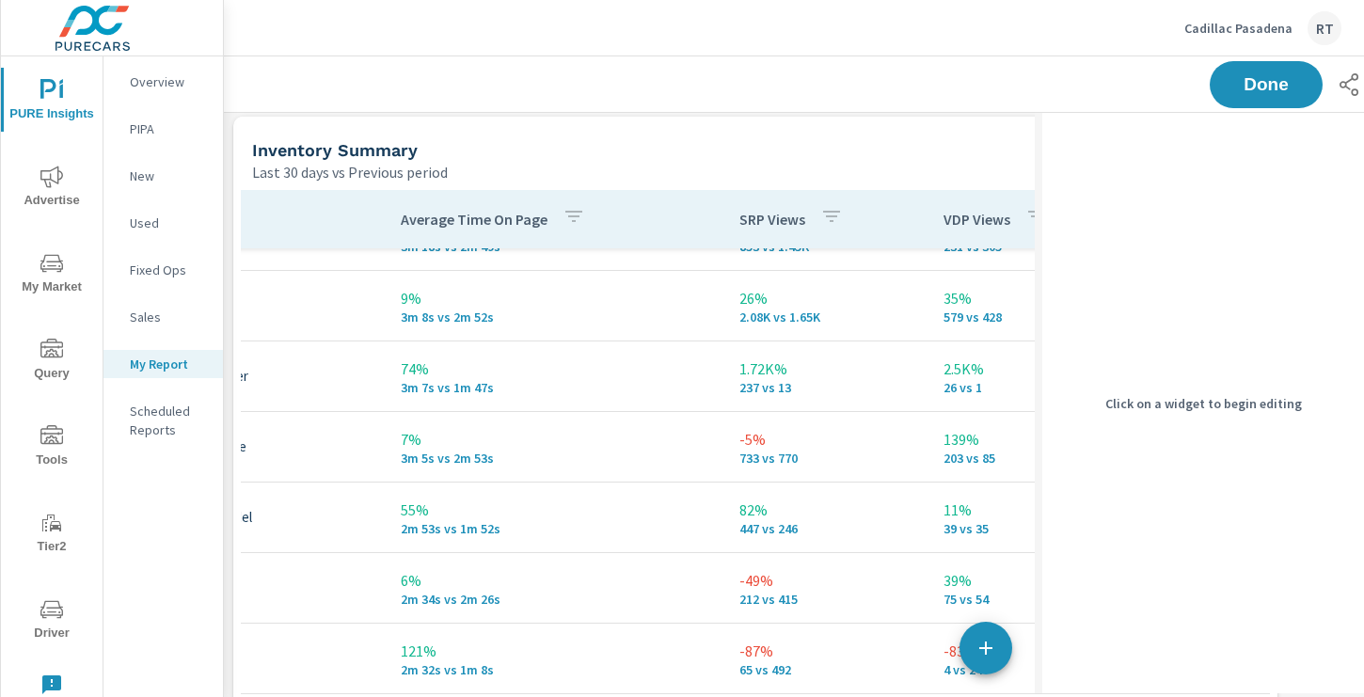
scroll to position [356, 0]
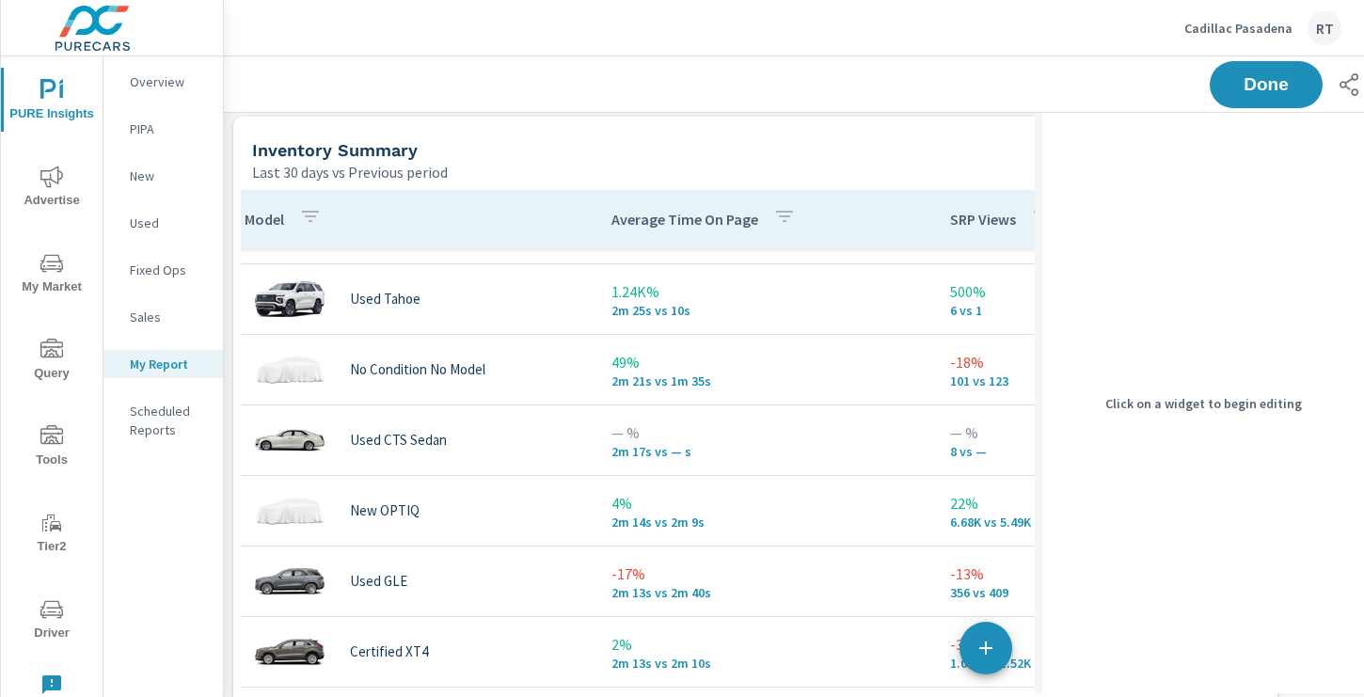
scroll to position [791, 11]
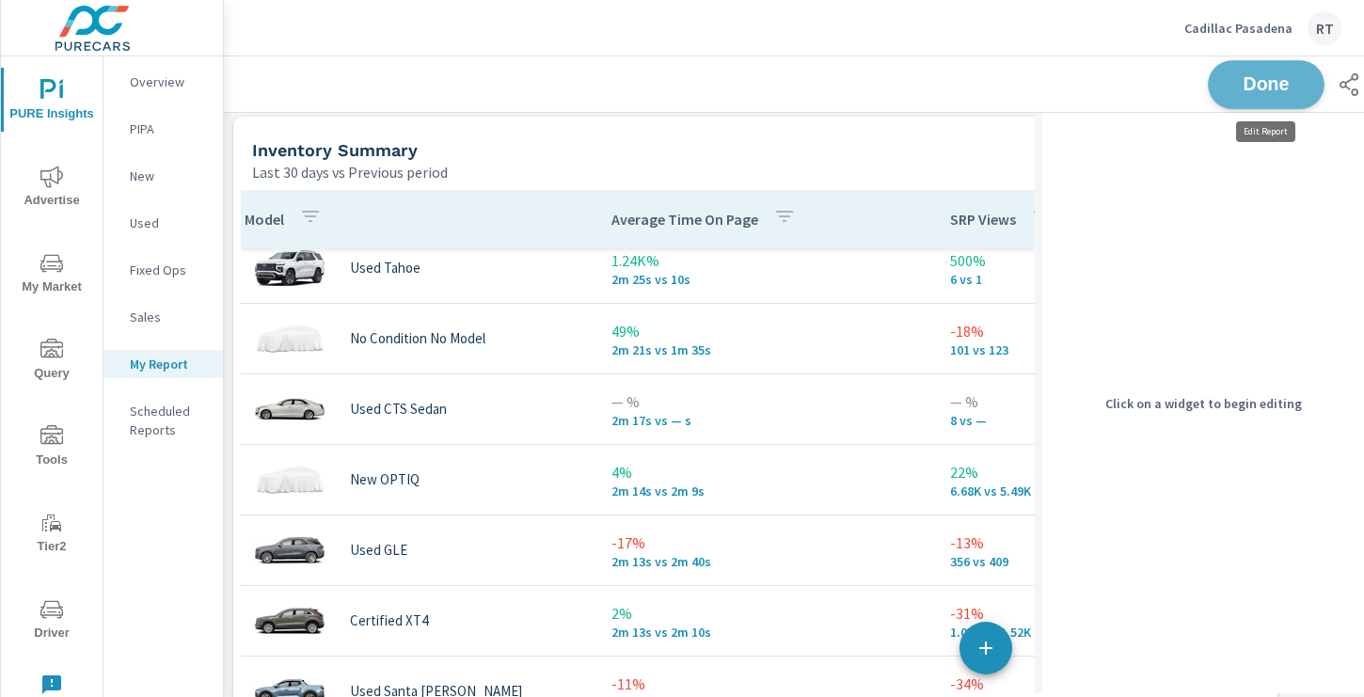
click at [1272, 83] on span "Done" at bounding box center [1266, 84] width 77 height 18
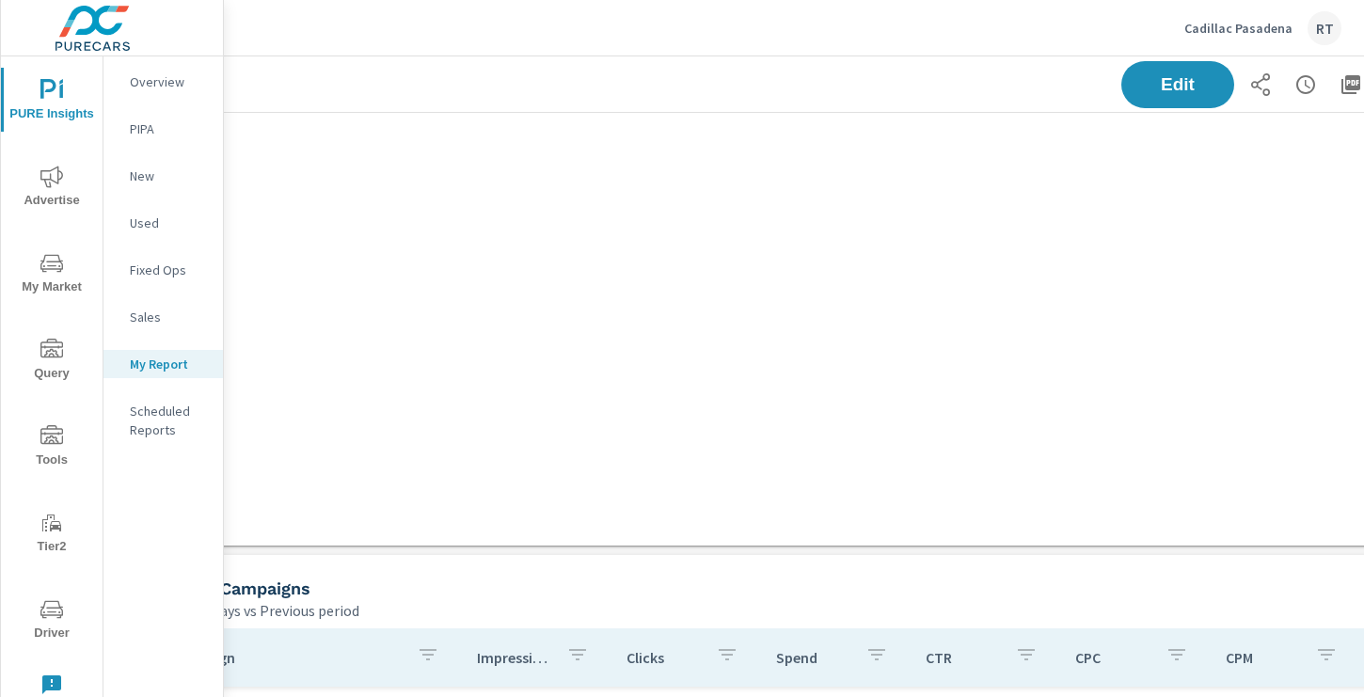
scroll to position [1299, 252]
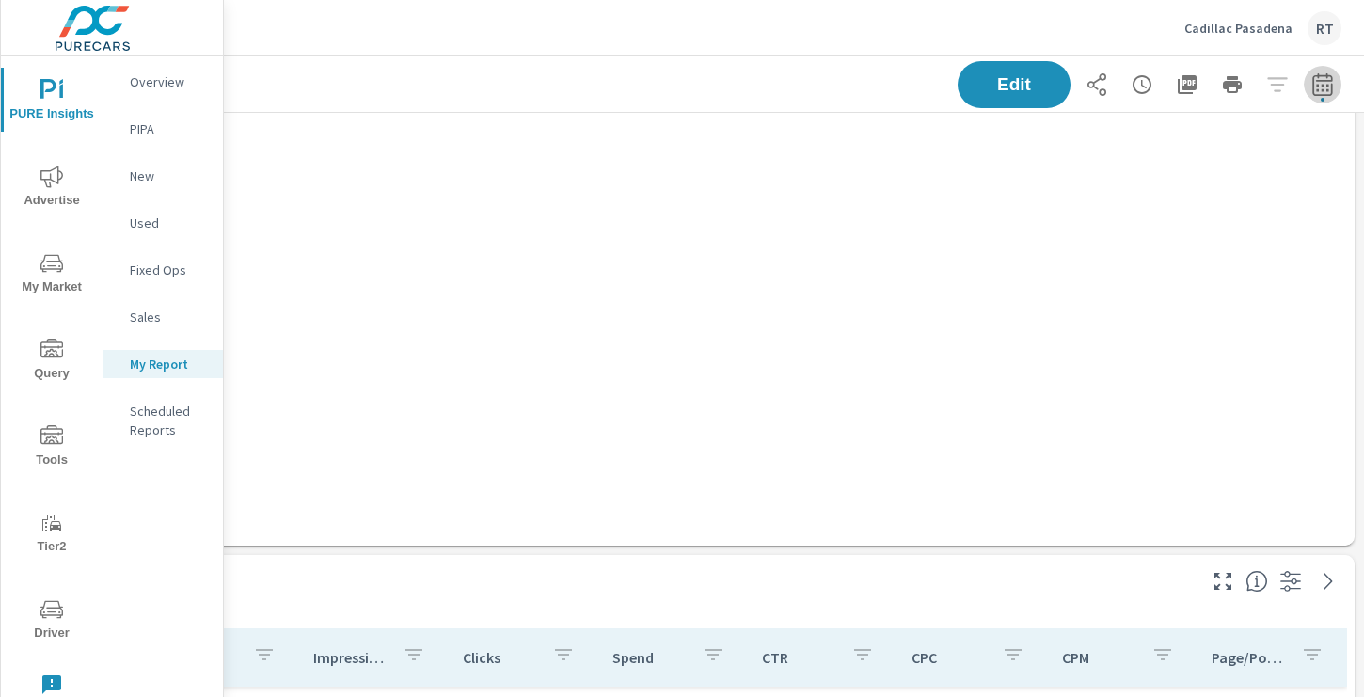
click at [1320, 80] on icon "button" at bounding box center [1323, 83] width 20 height 23
select select "Last 30 days"
select select "Previous period"
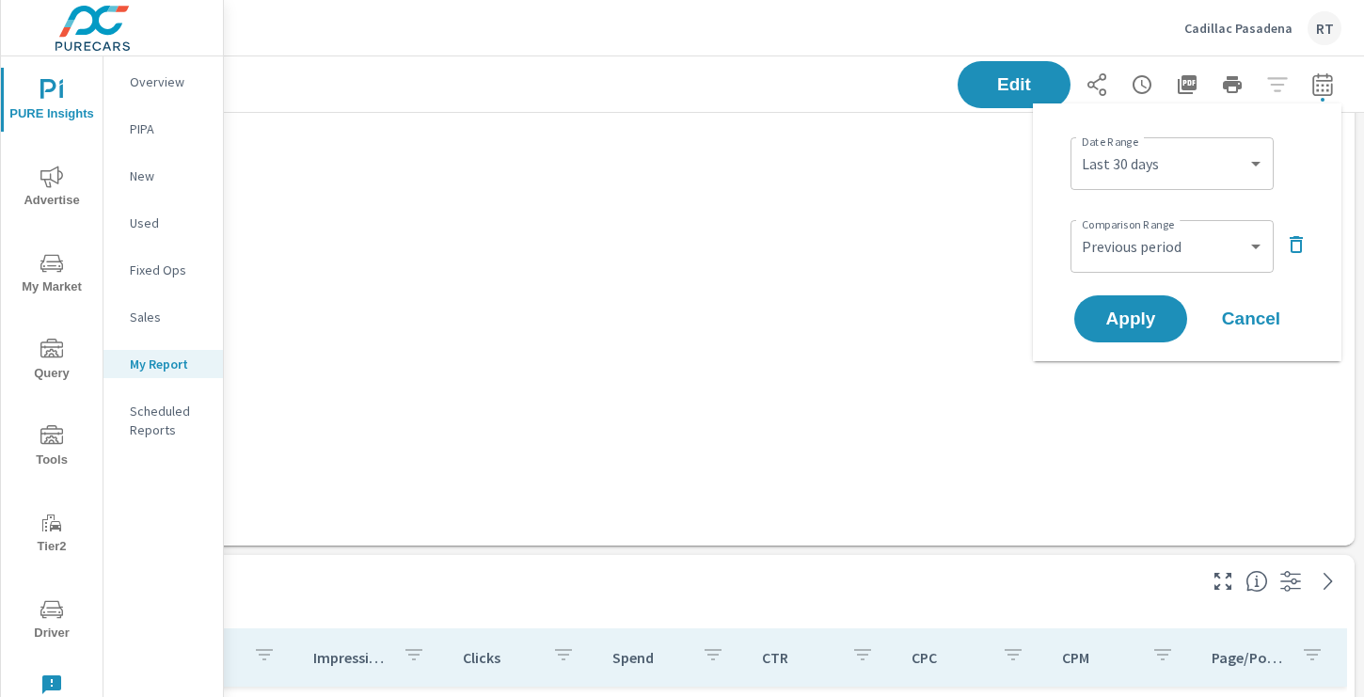
click at [1300, 241] on icon "button" at bounding box center [1296, 244] width 13 height 17
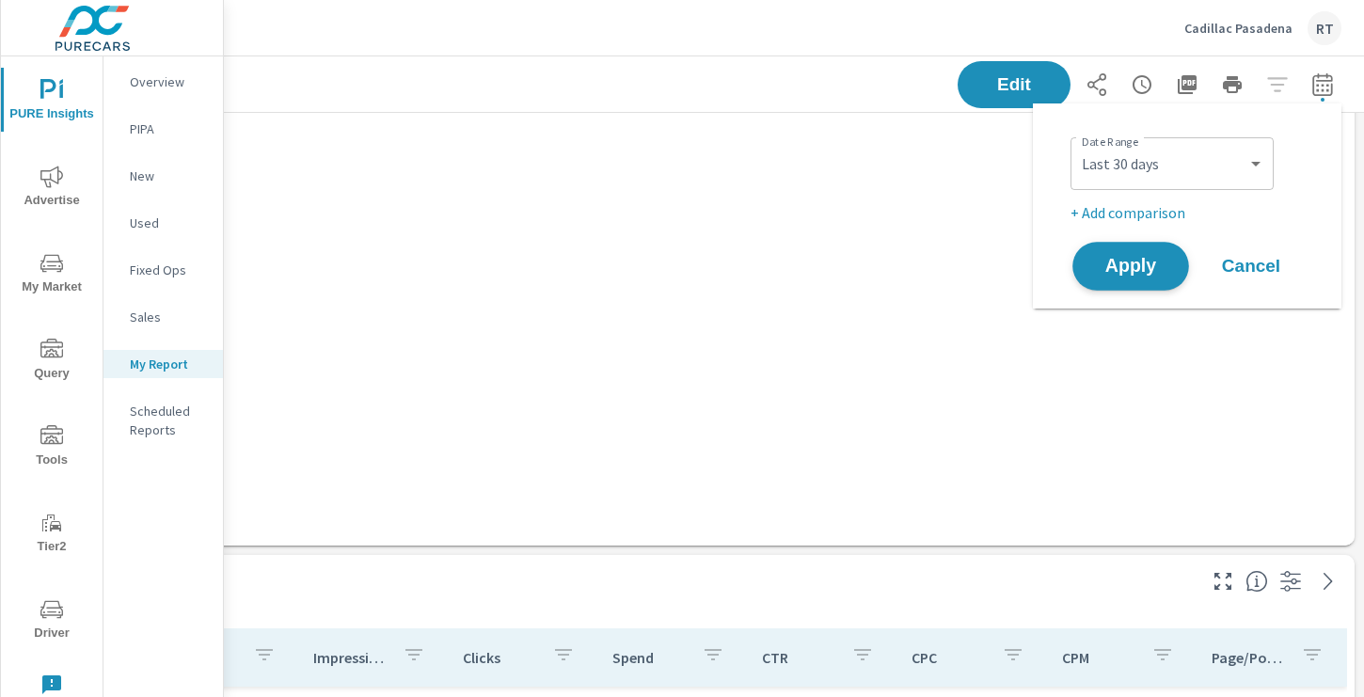
click at [1127, 251] on button "Apply" at bounding box center [1131, 266] width 117 height 49
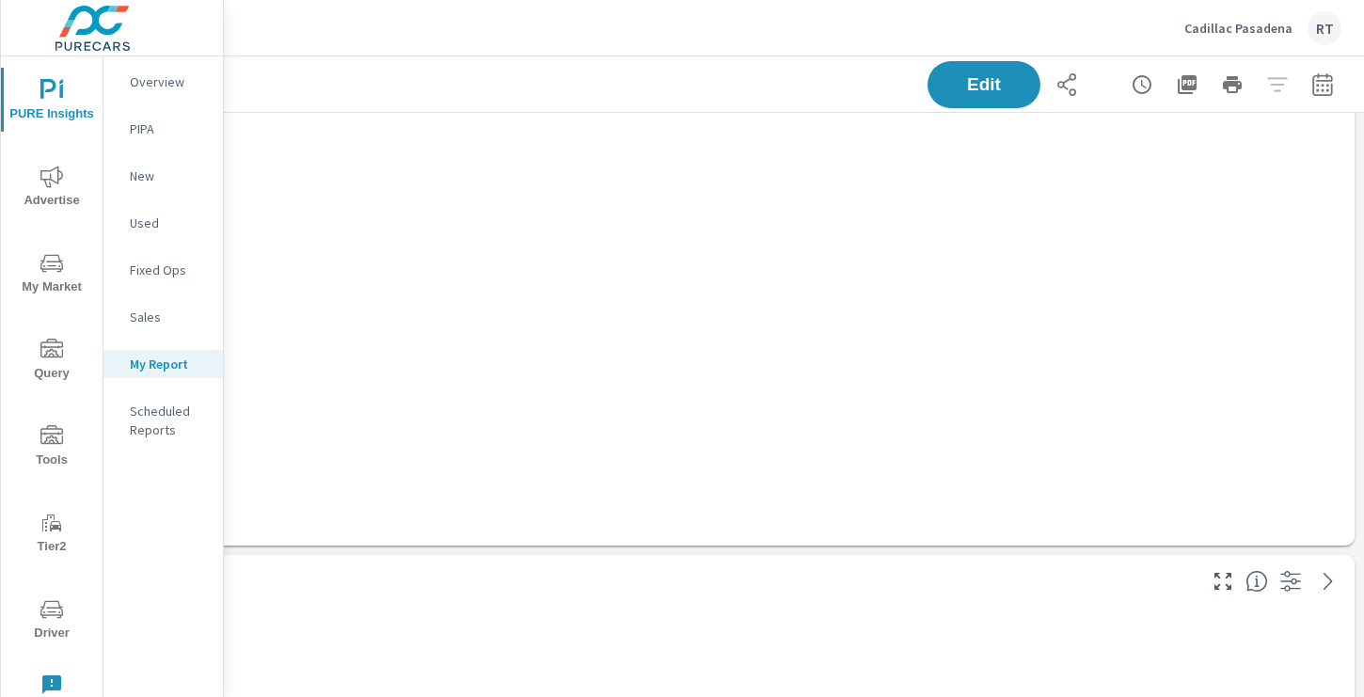
scroll to position [0, 252]
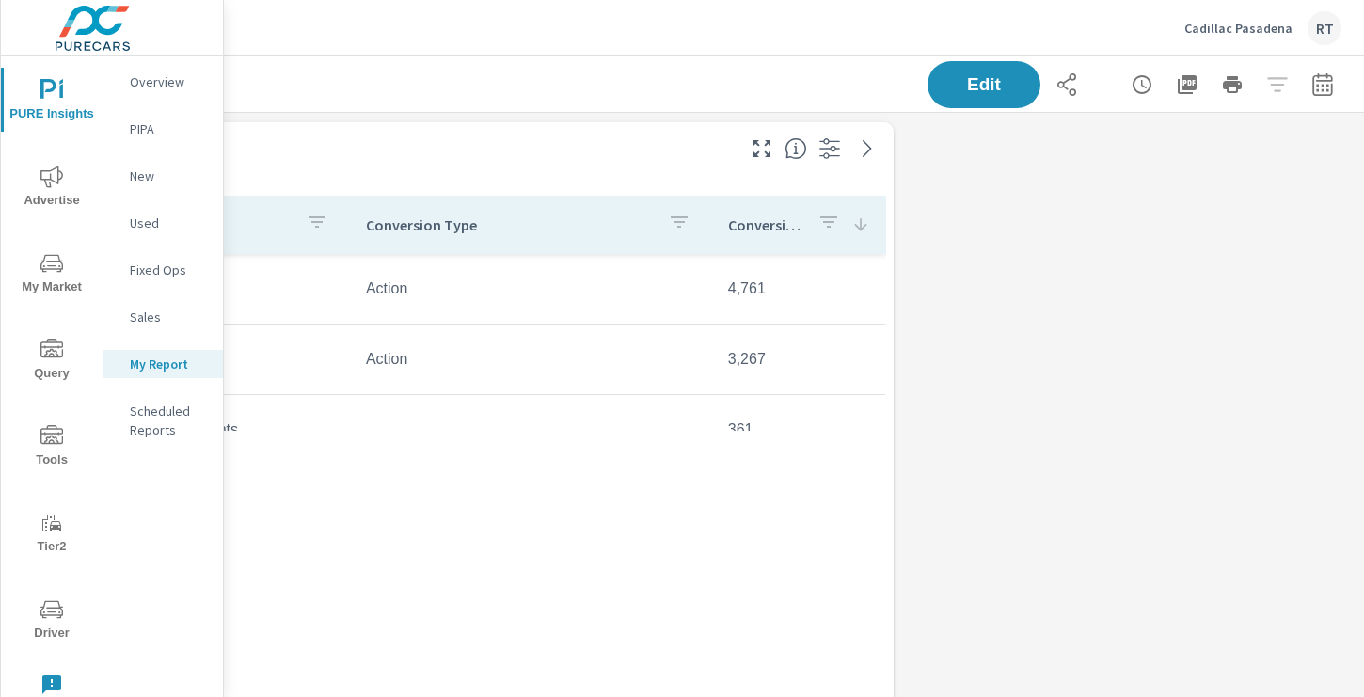
scroll to position [494, 0]
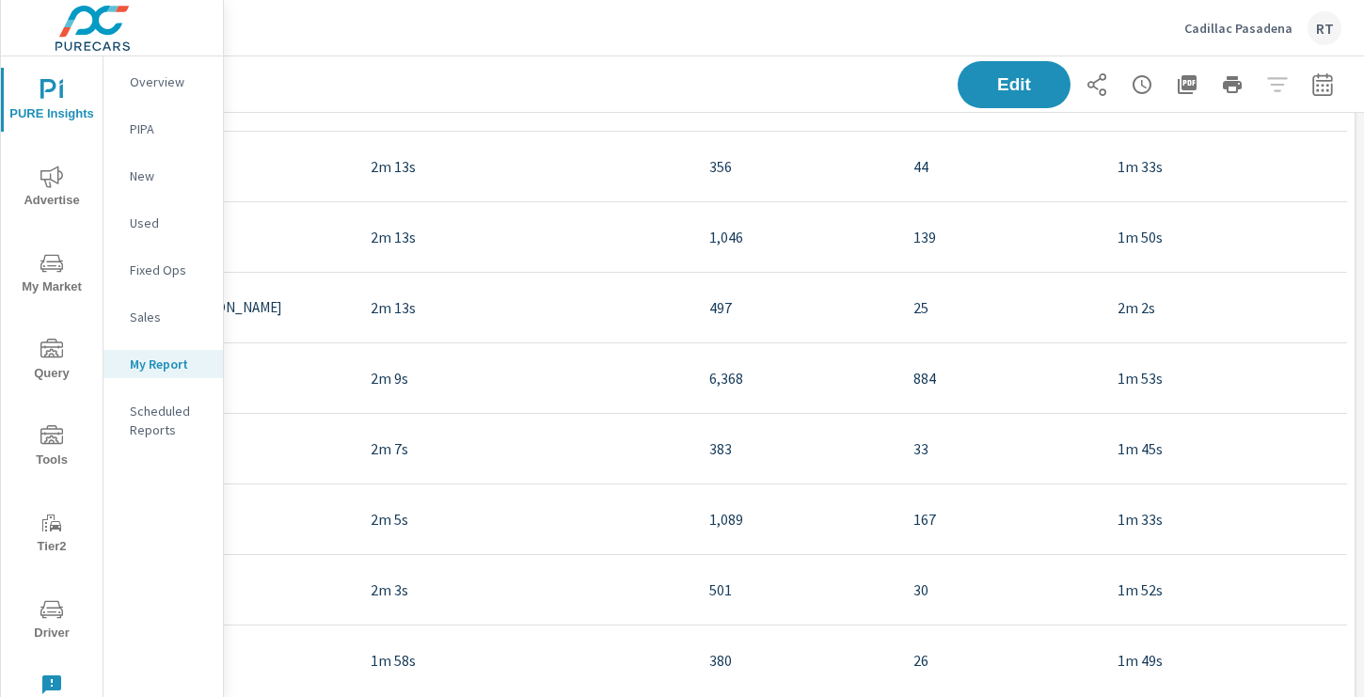
scroll to position [3321, 252]
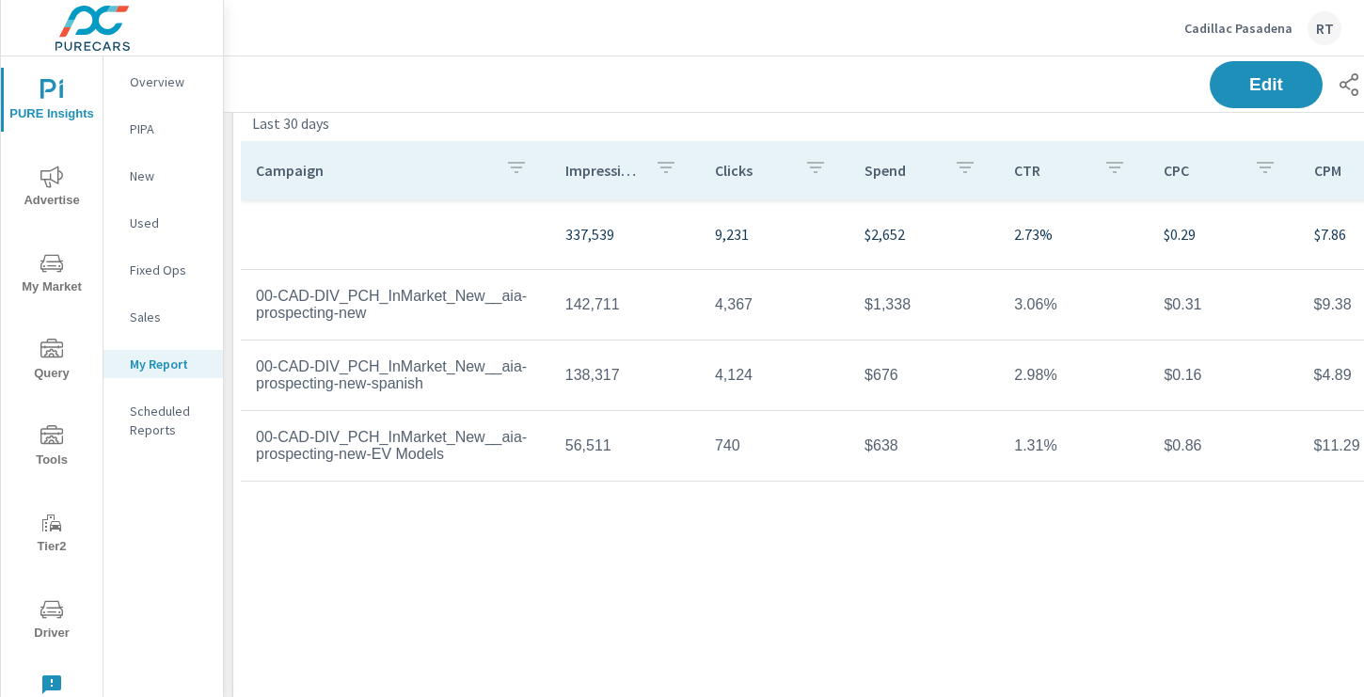
scroll to position [1782, 0]
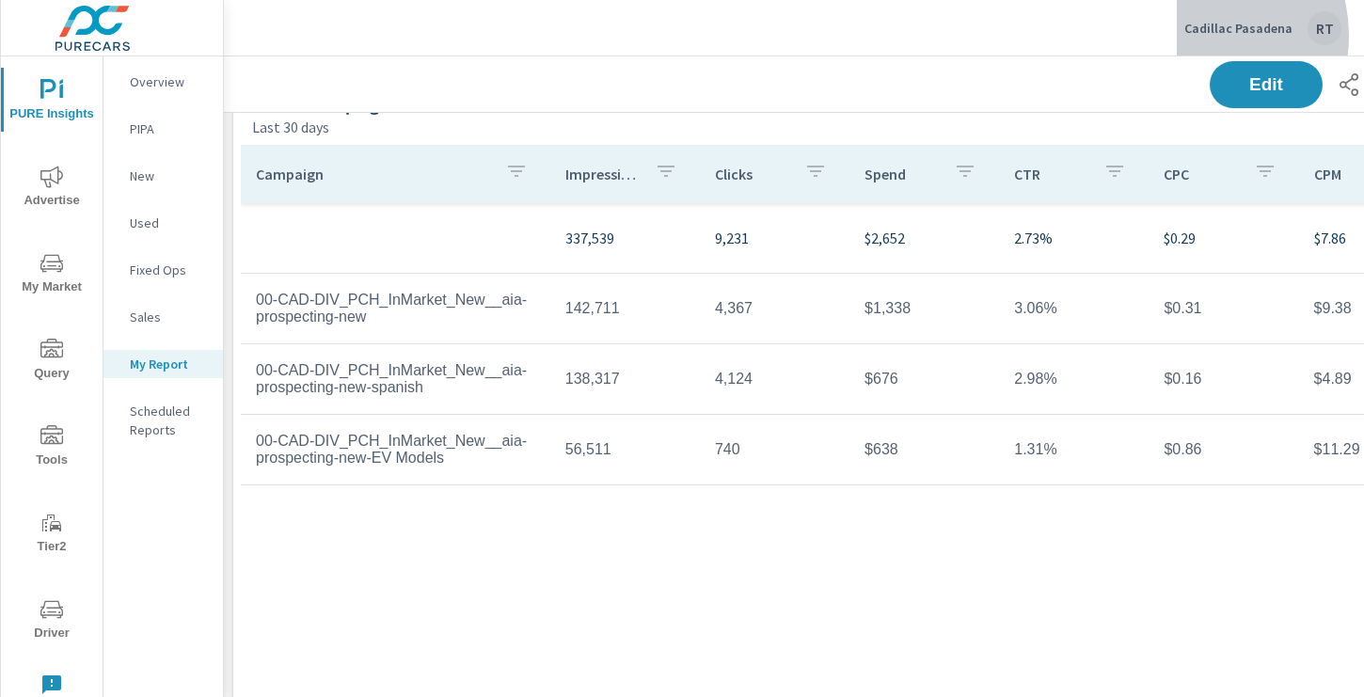
click at [1199, 36] on div "Cadillac Pasadena RT" at bounding box center [1263, 28] width 157 height 34
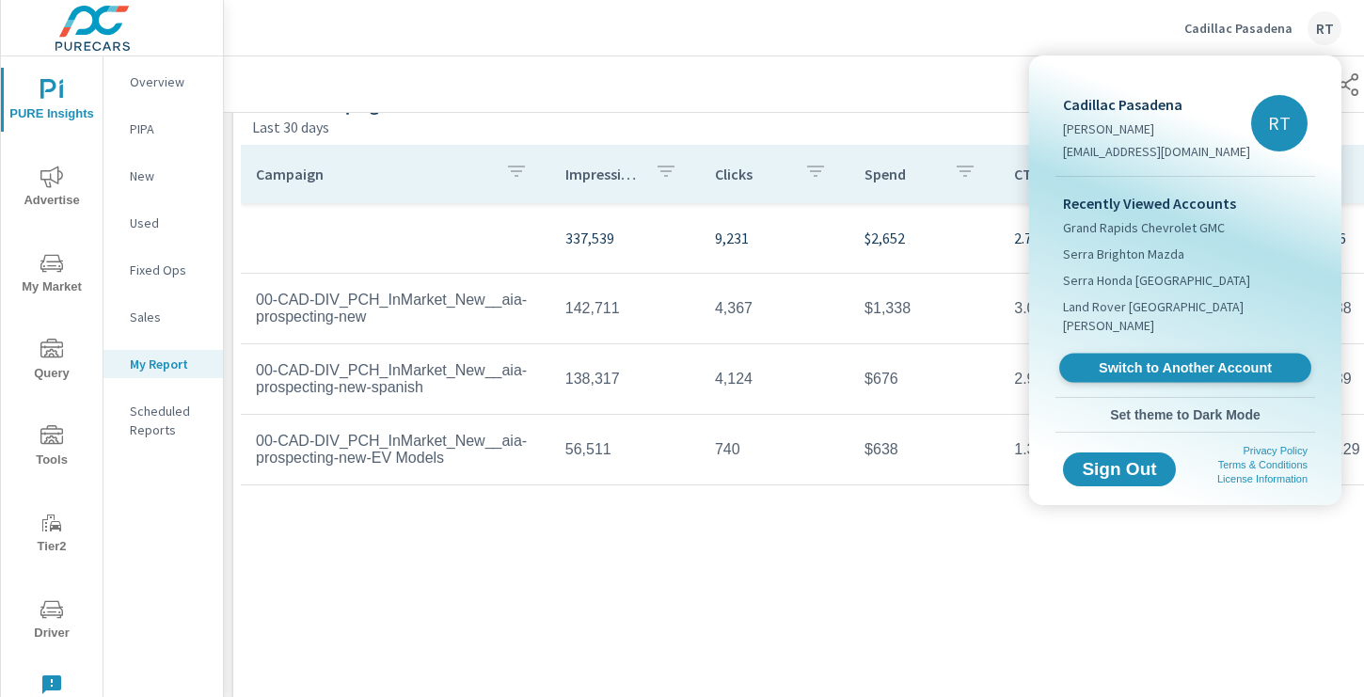
click at [1106, 359] on span "Switch to Another Account" at bounding box center [1185, 368] width 231 height 18
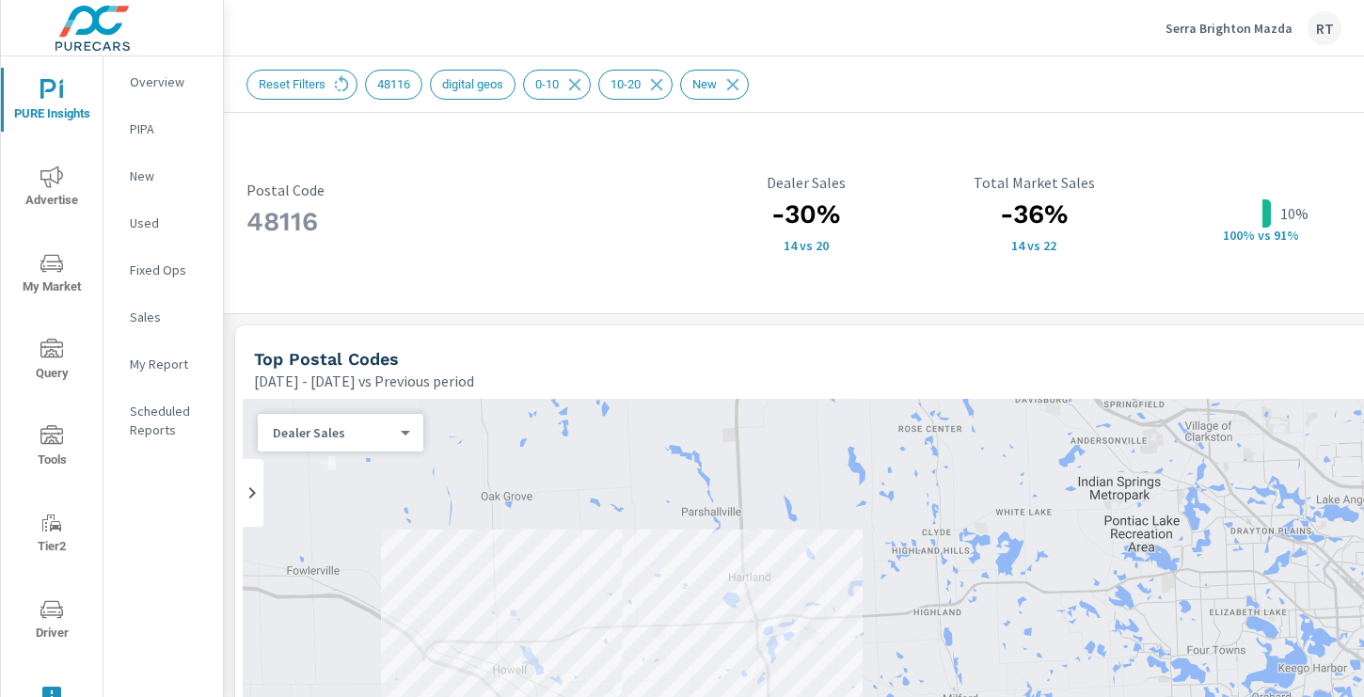
scroll to position [1294, 23]
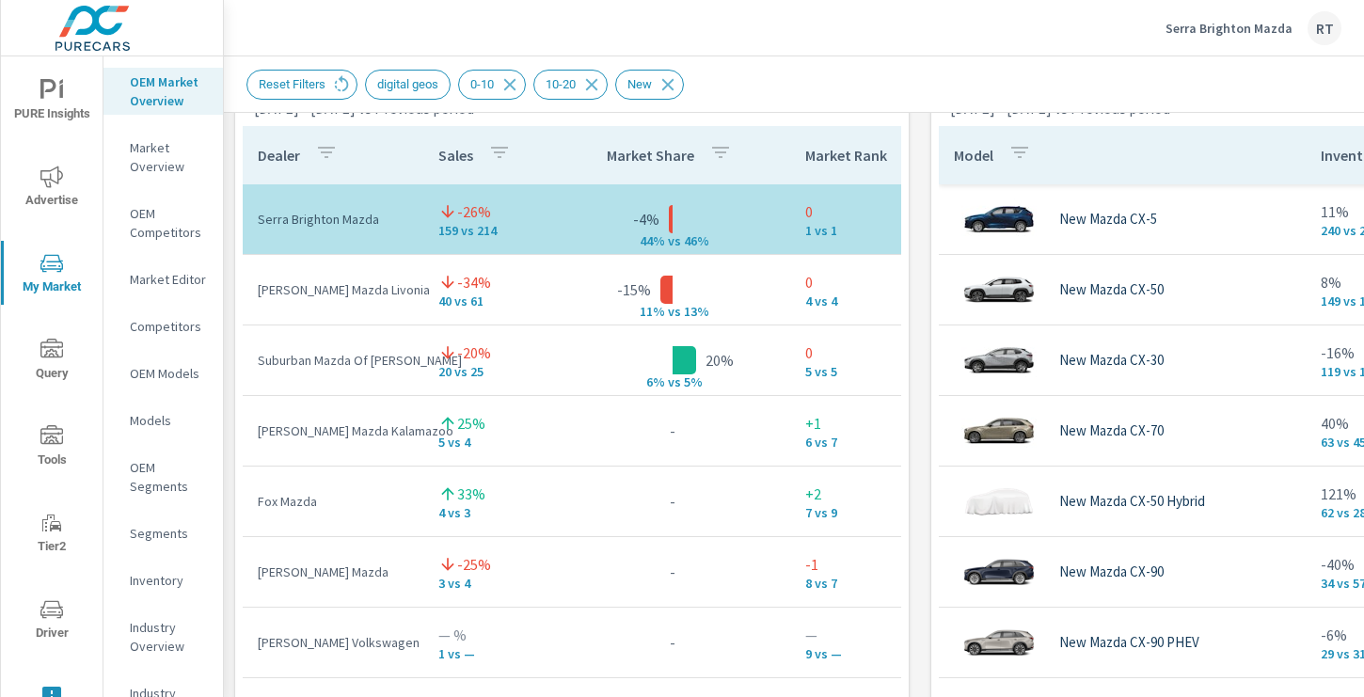
scroll to position [1281, 0]
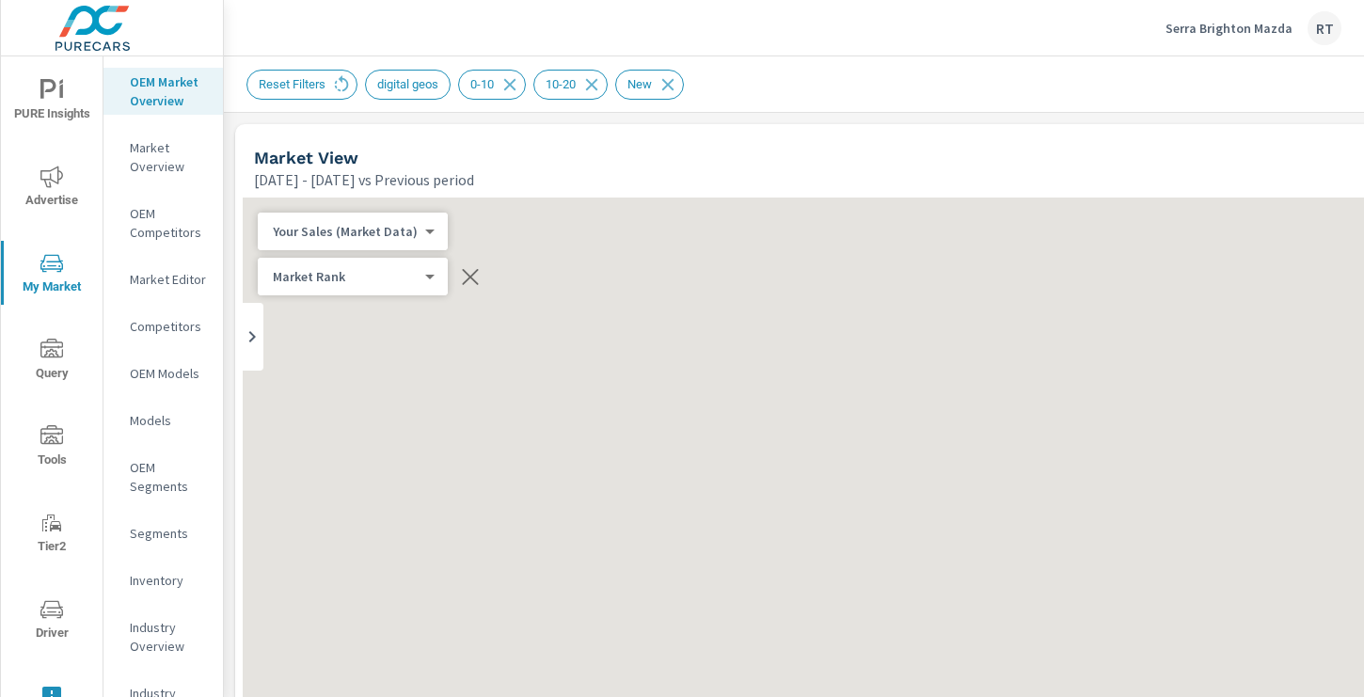
scroll to position [141, 0]
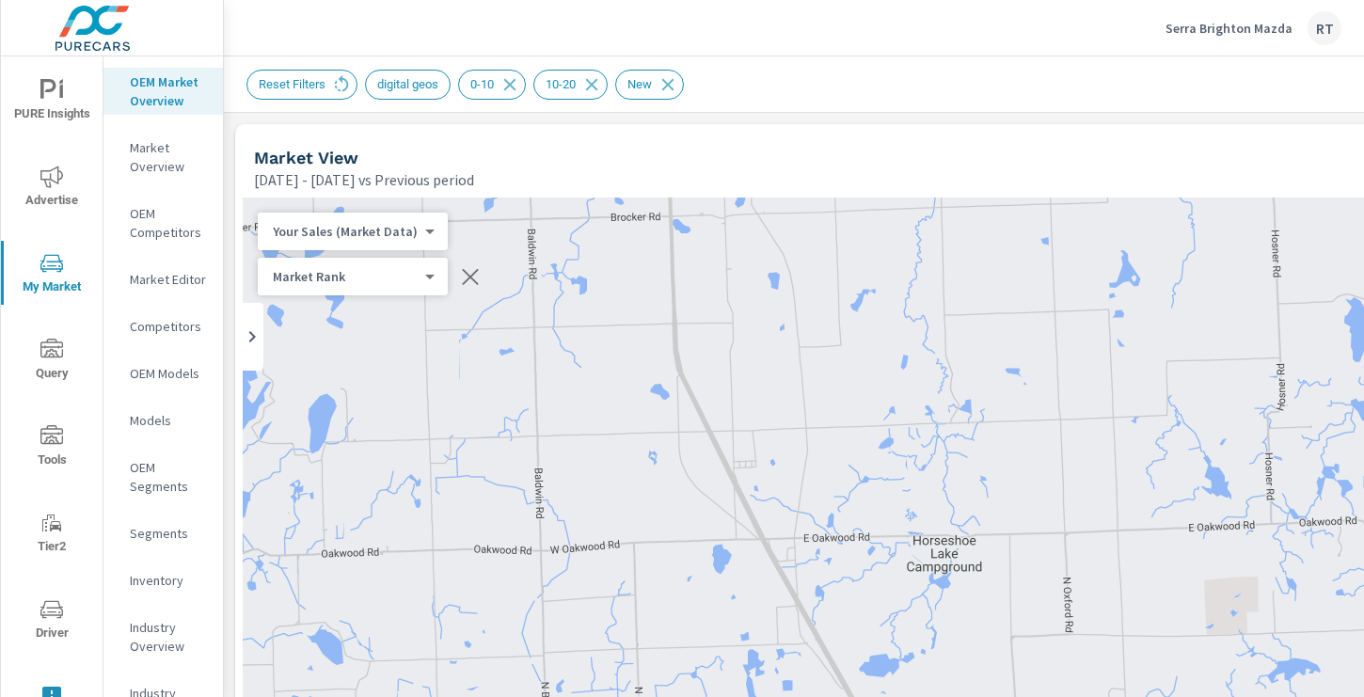
click at [1240, 31] on p "Serra Brighton Mazda" at bounding box center [1229, 28] width 127 height 17
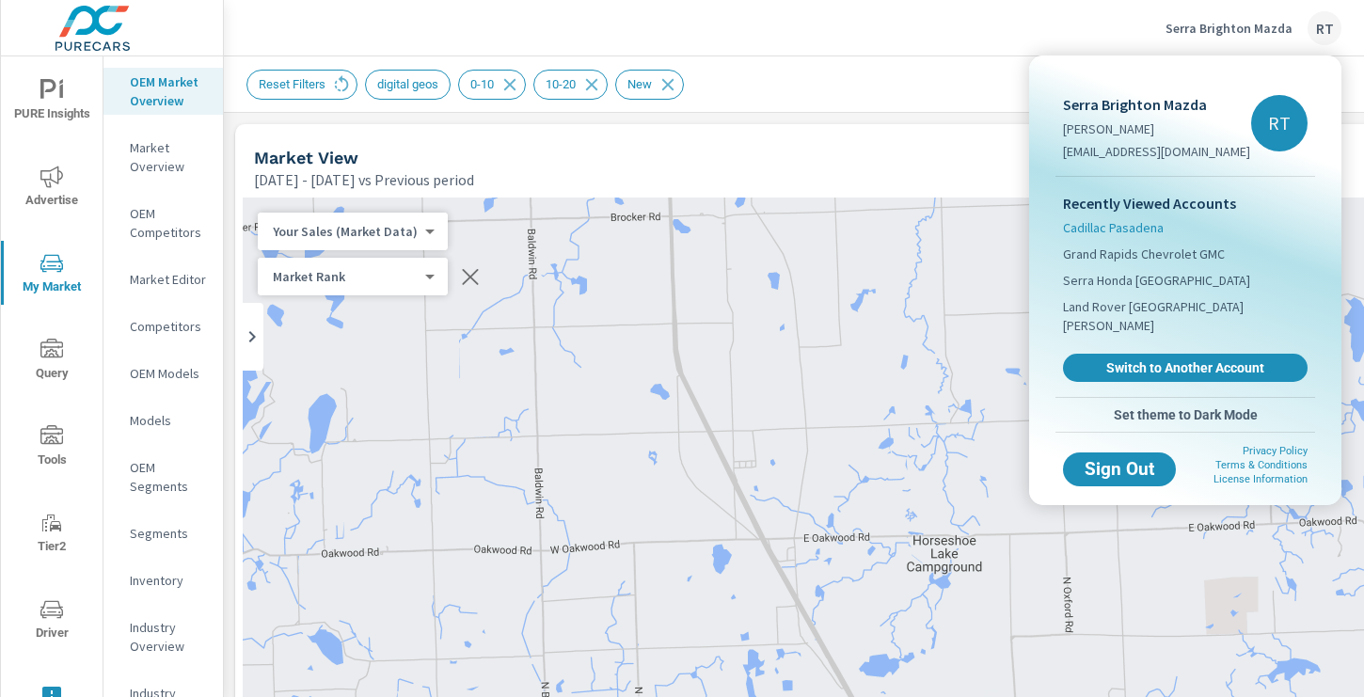
click at [1123, 224] on span "Cadillac Pasadena" at bounding box center [1113, 227] width 101 height 19
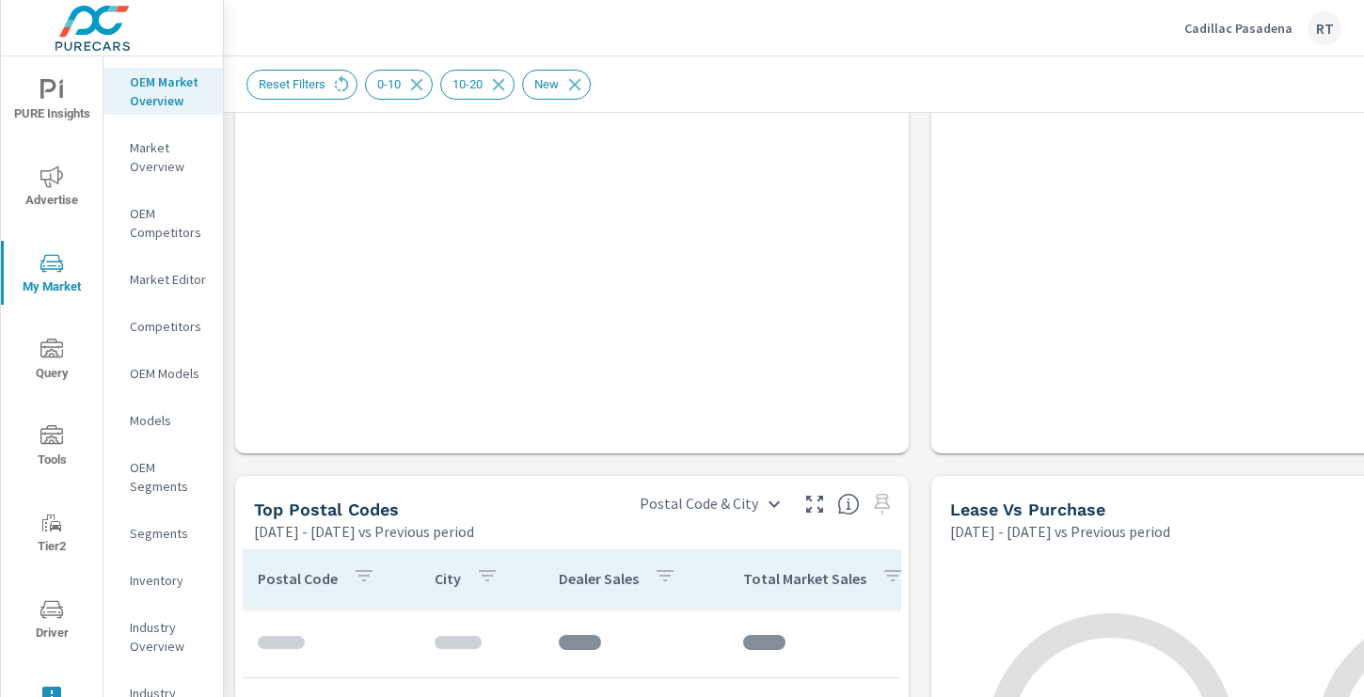
scroll to position [1911, 0]
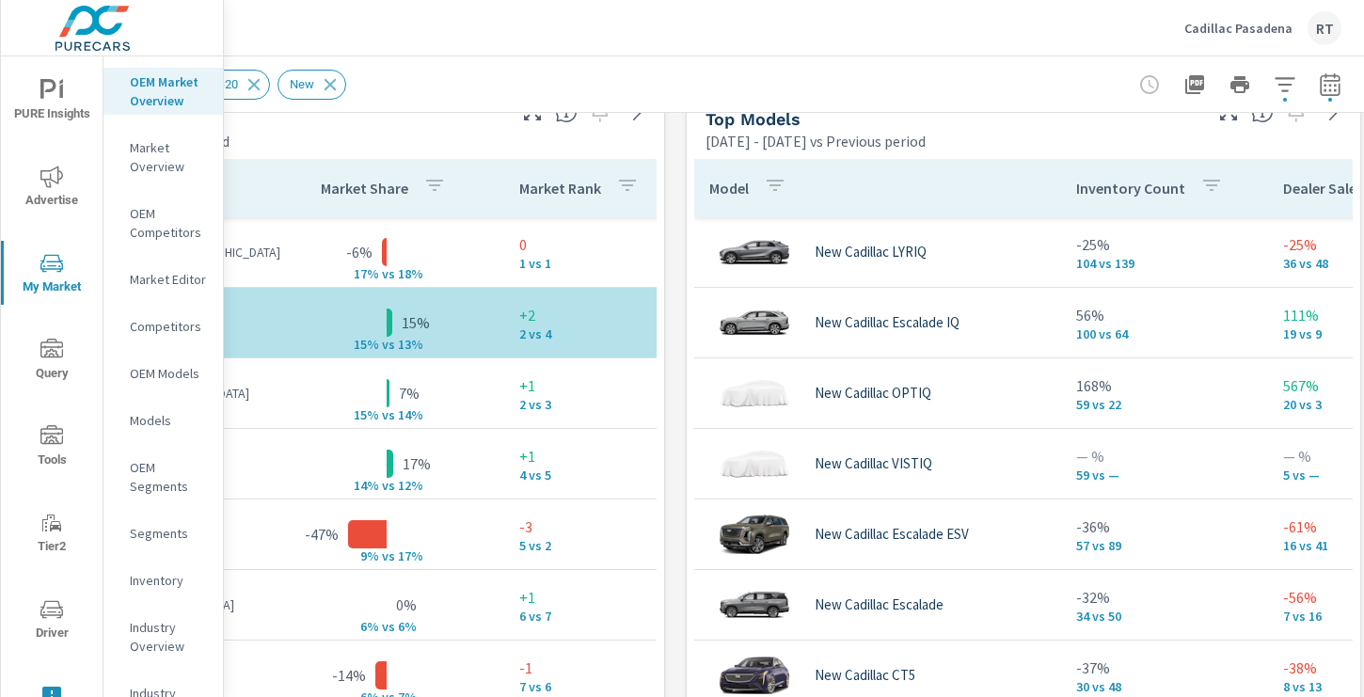
scroll to position [1247, 252]
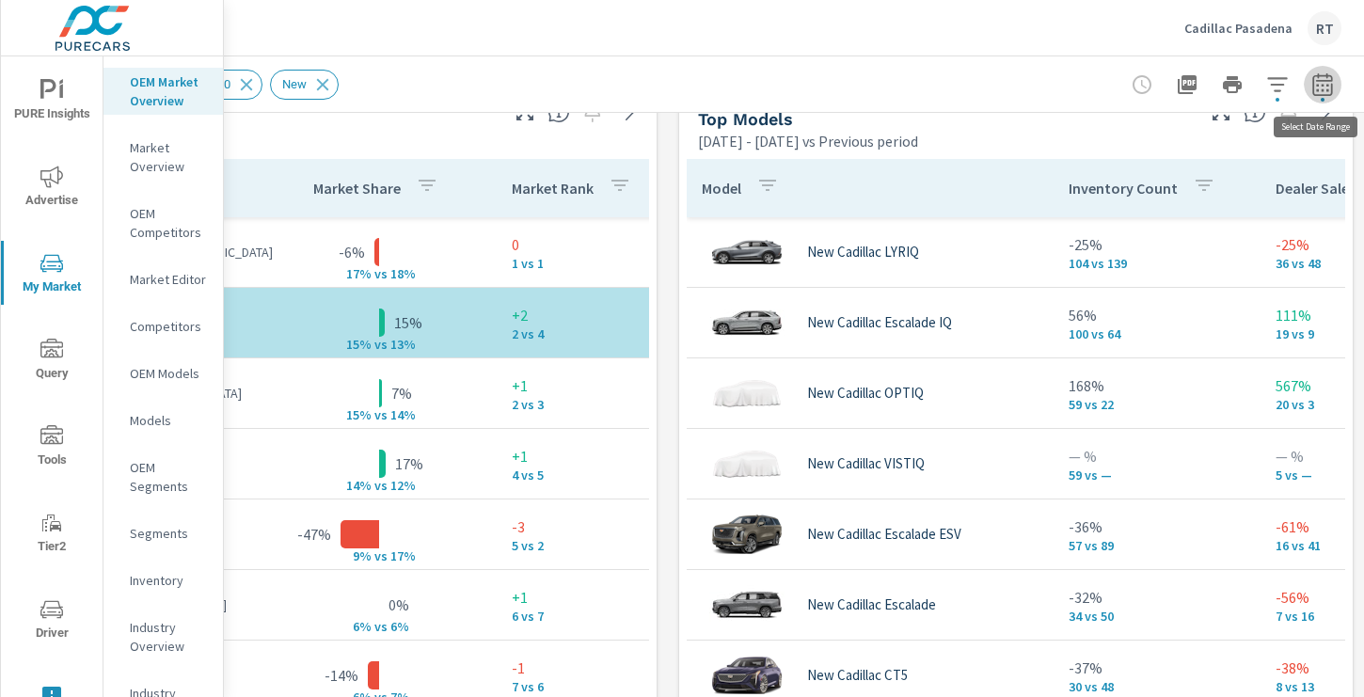
click at [1331, 86] on icon "button" at bounding box center [1323, 84] width 23 height 23
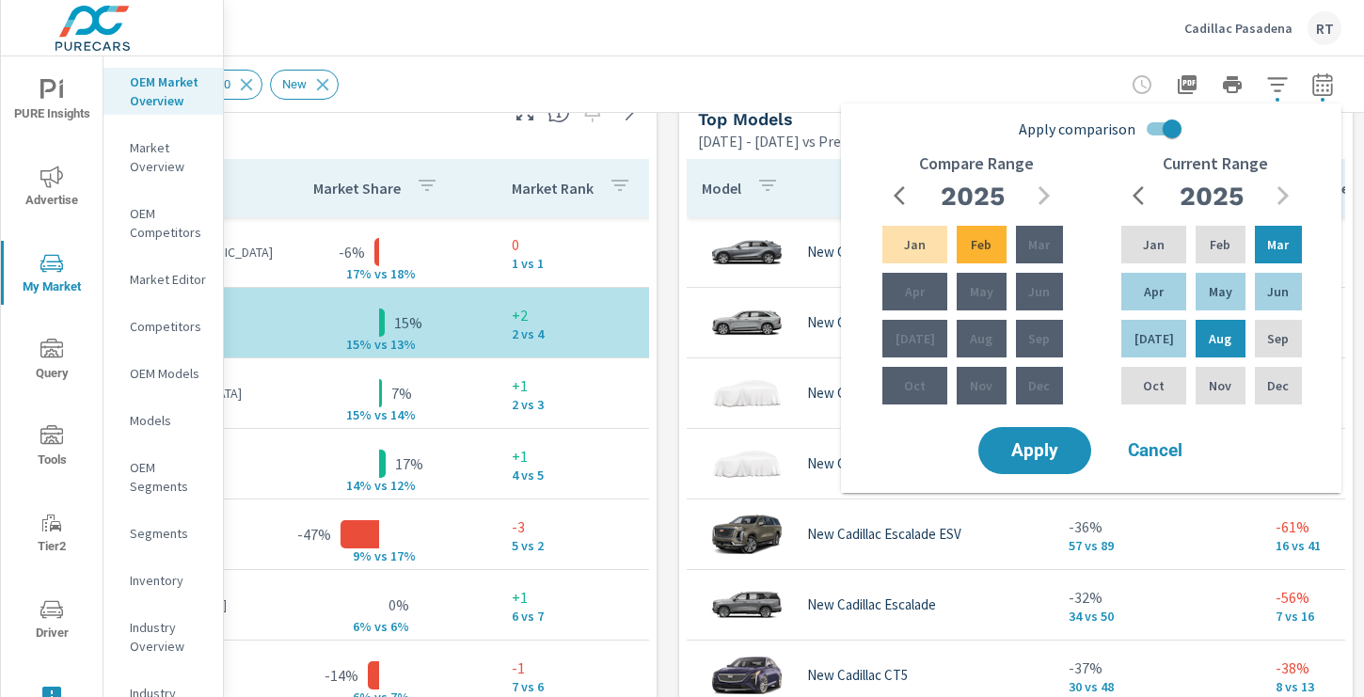
click at [669, 374] on div "Market View Mar 01, 2025 - Aug 31, 2025 vs Previous period ← Move left → Move r…" at bounding box center [668, 477] width 1393 height 3222
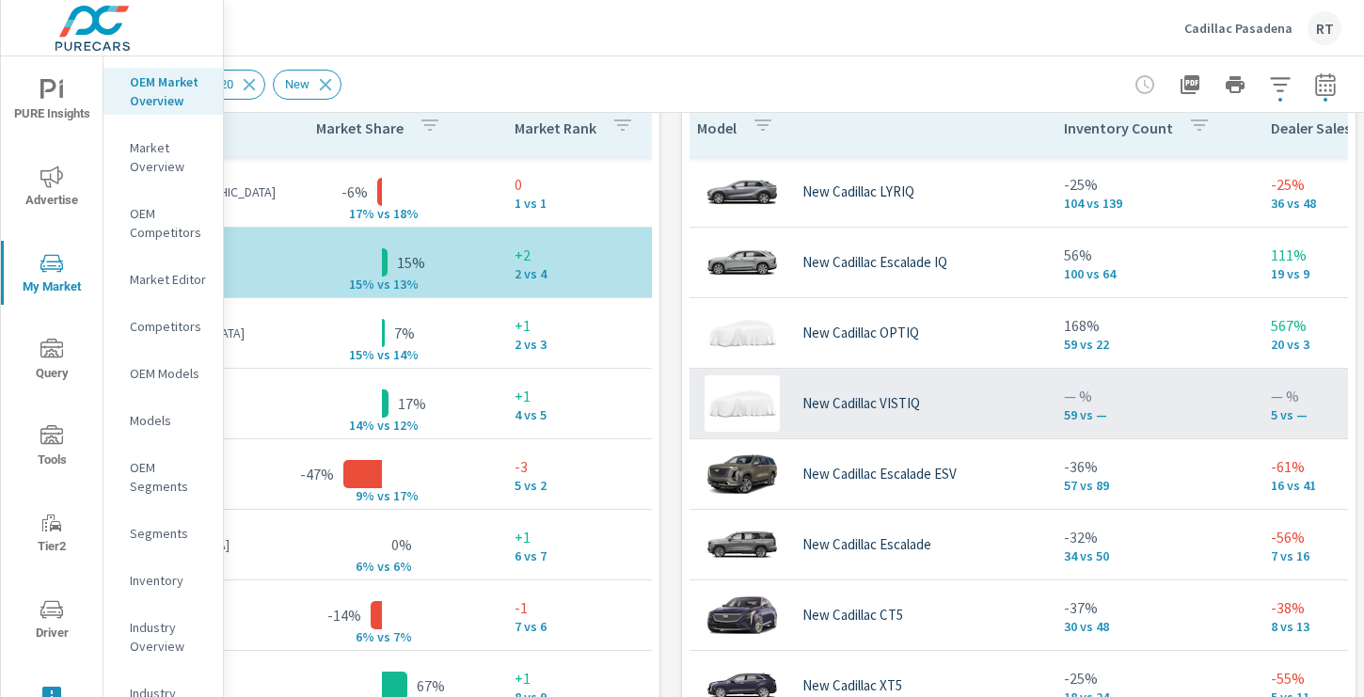
scroll to position [0, 0]
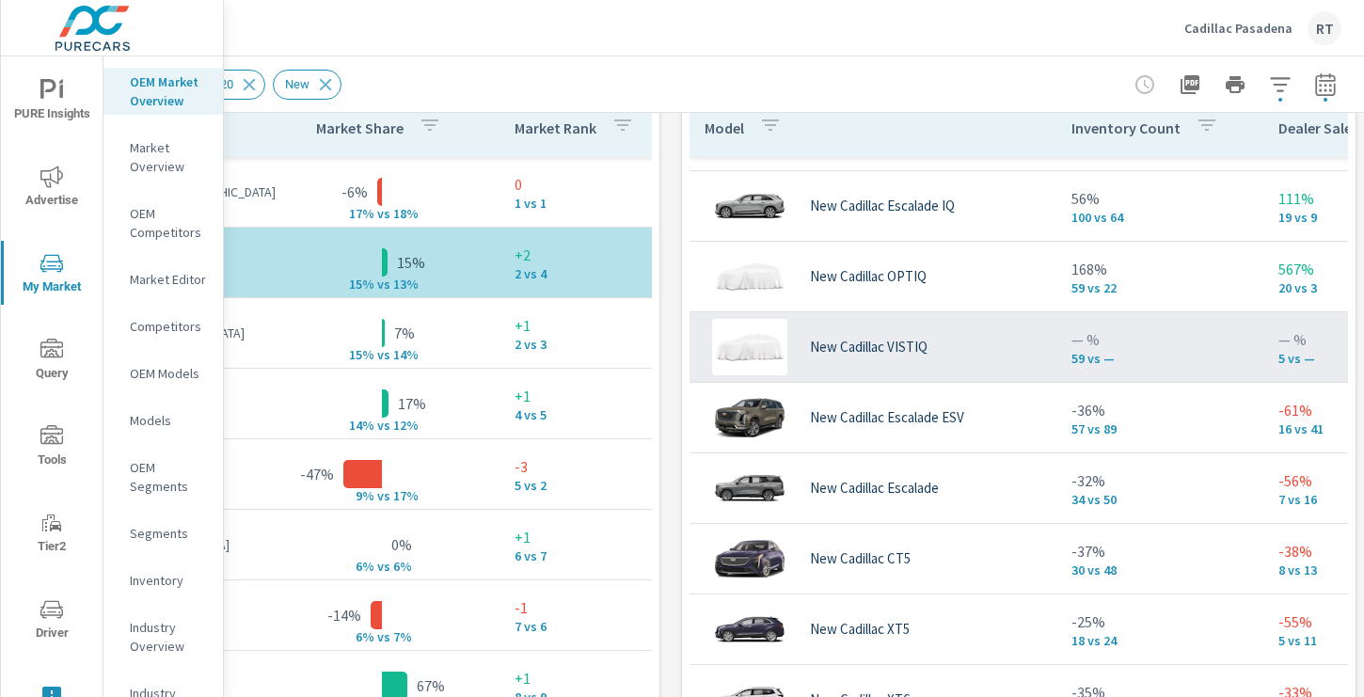
scroll to position [101, 0]
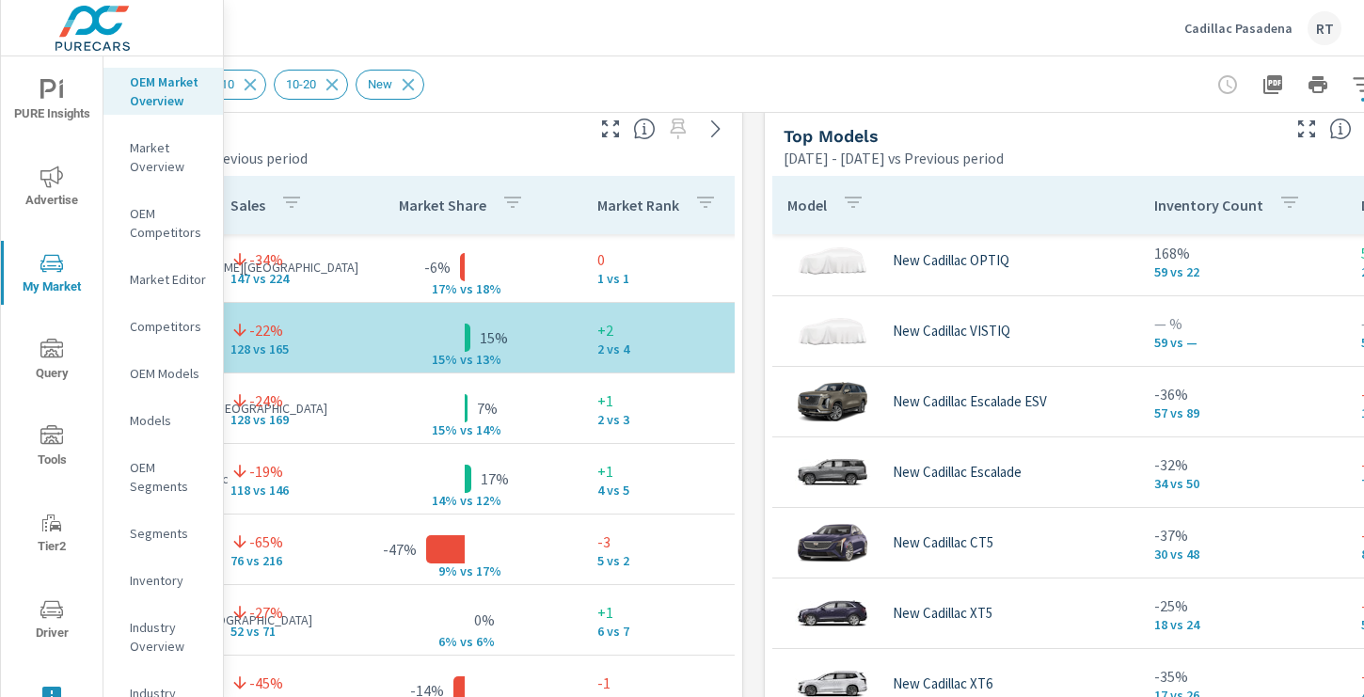
scroll to position [1230, 252]
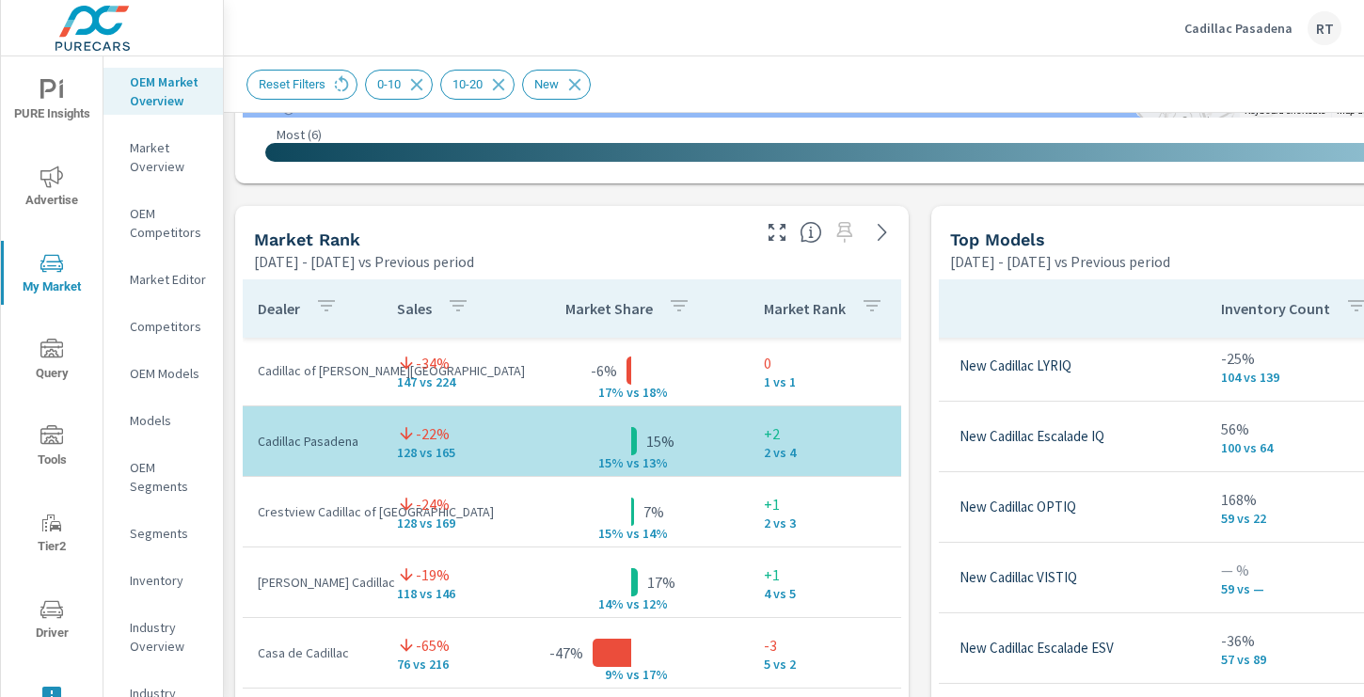
scroll to position [1146, 0]
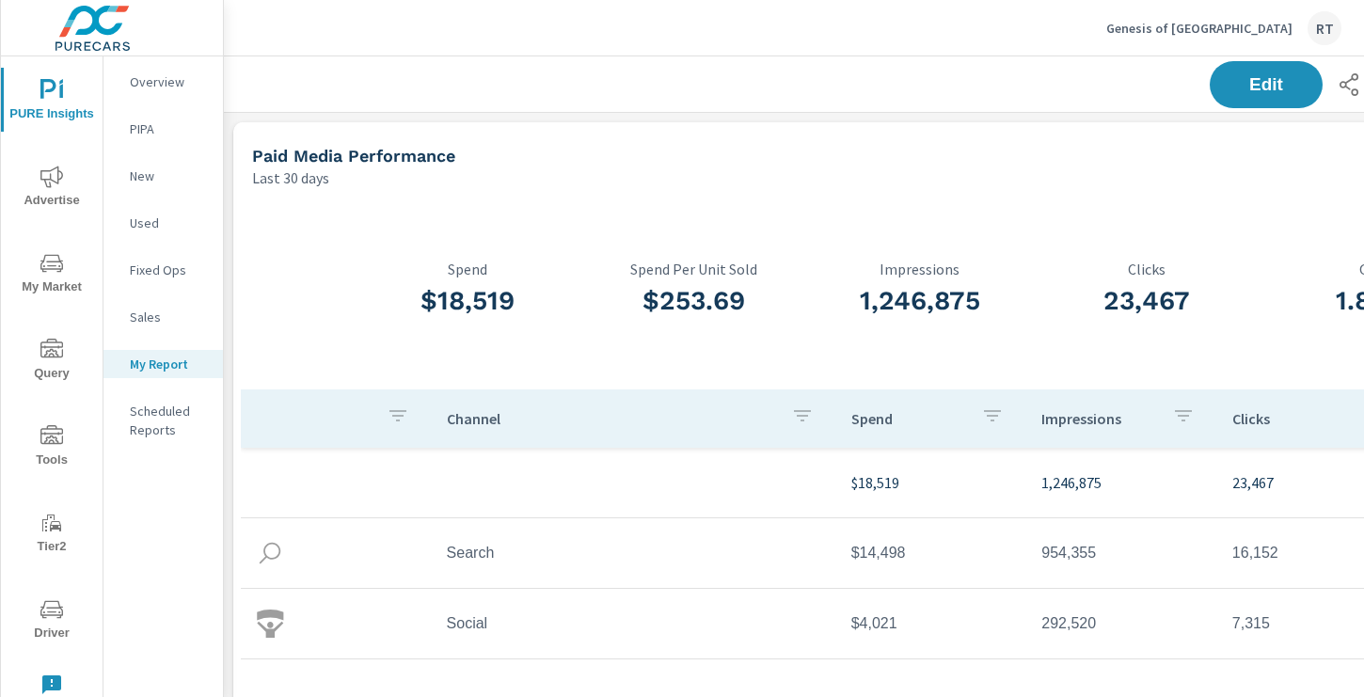
scroll to position [0, 252]
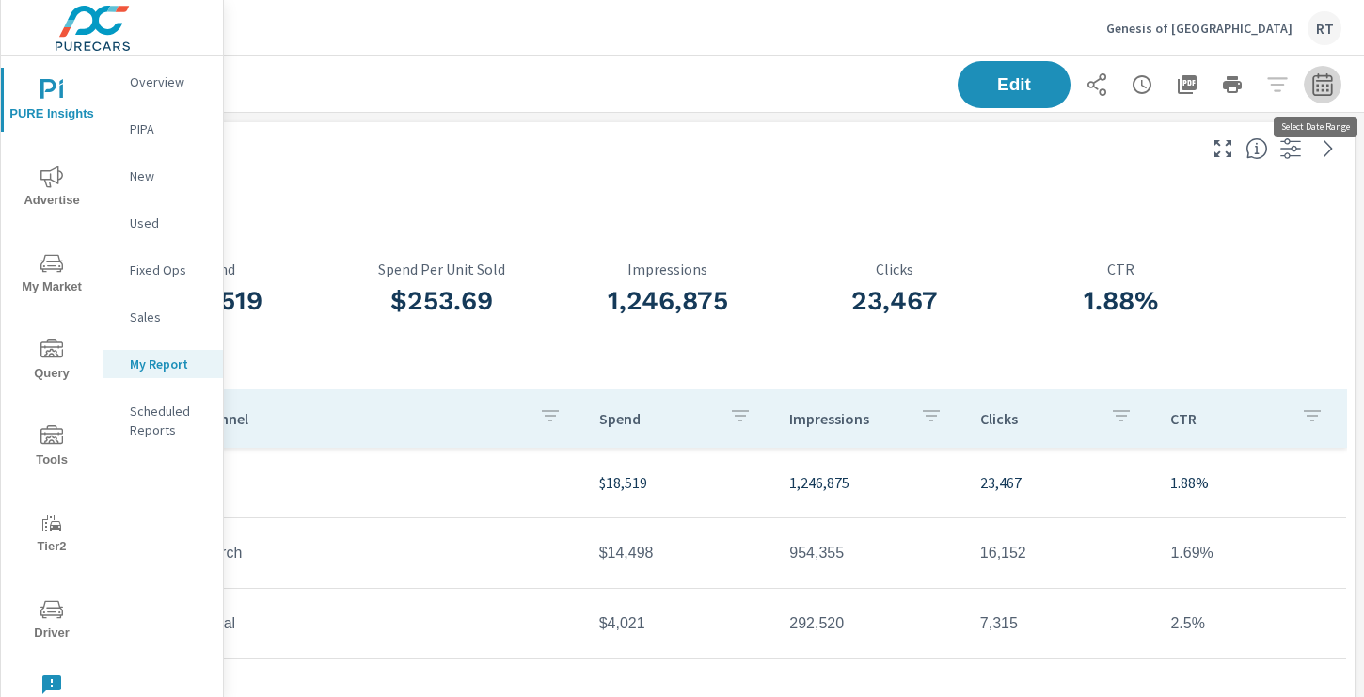
click at [1322, 79] on icon "button" at bounding box center [1323, 83] width 20 height 23
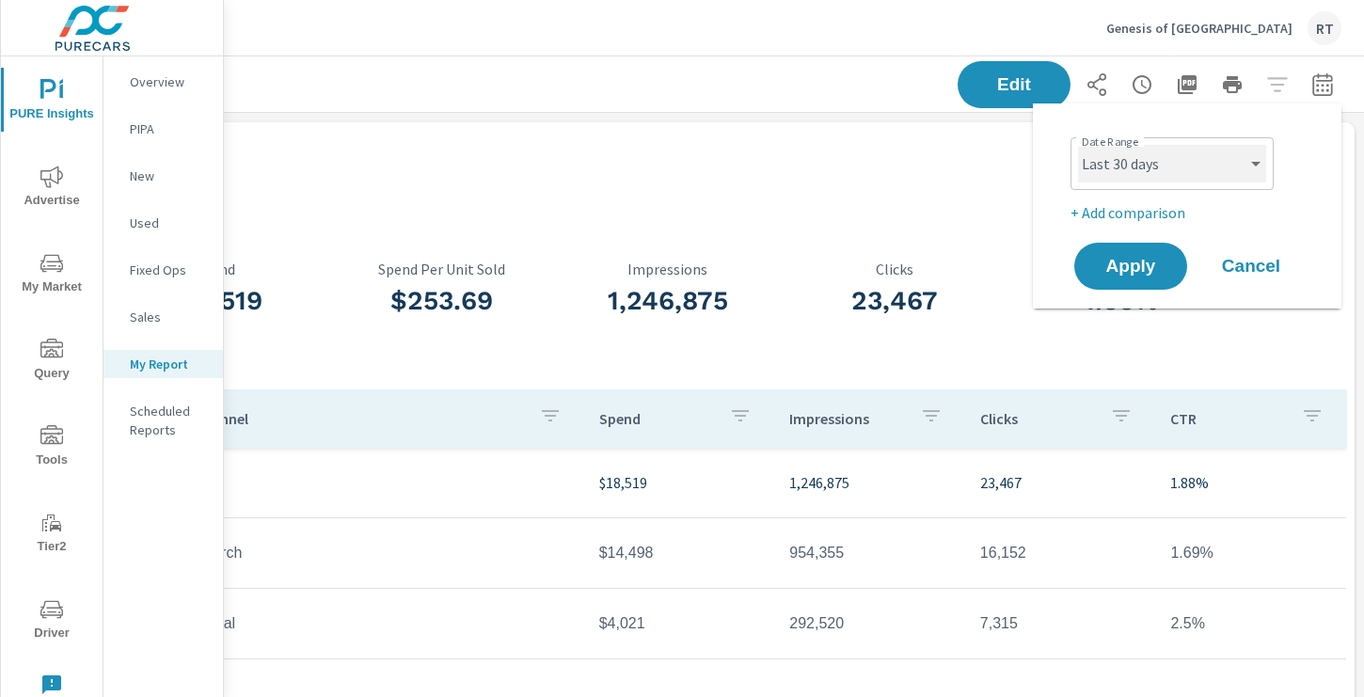
click at [1179, 167] on select "Custom Yesterday Last week Last 7 days Last 14 days Last 30 days Last 45 days L…" at bounding box center [1172, 164] width 188 height 38
click at [1078, 145] on select "Custom Yesterday Last week Last 7 days Last 14 days Last 30 days Last 45 days L…" at bounding box center [1172, 164] width 188 height 38
select select "Last month"
click at [1123, 215] on p "+ Add comparison" at bounding box center [1191, 212] width 241 height 23
select select "Previous period"
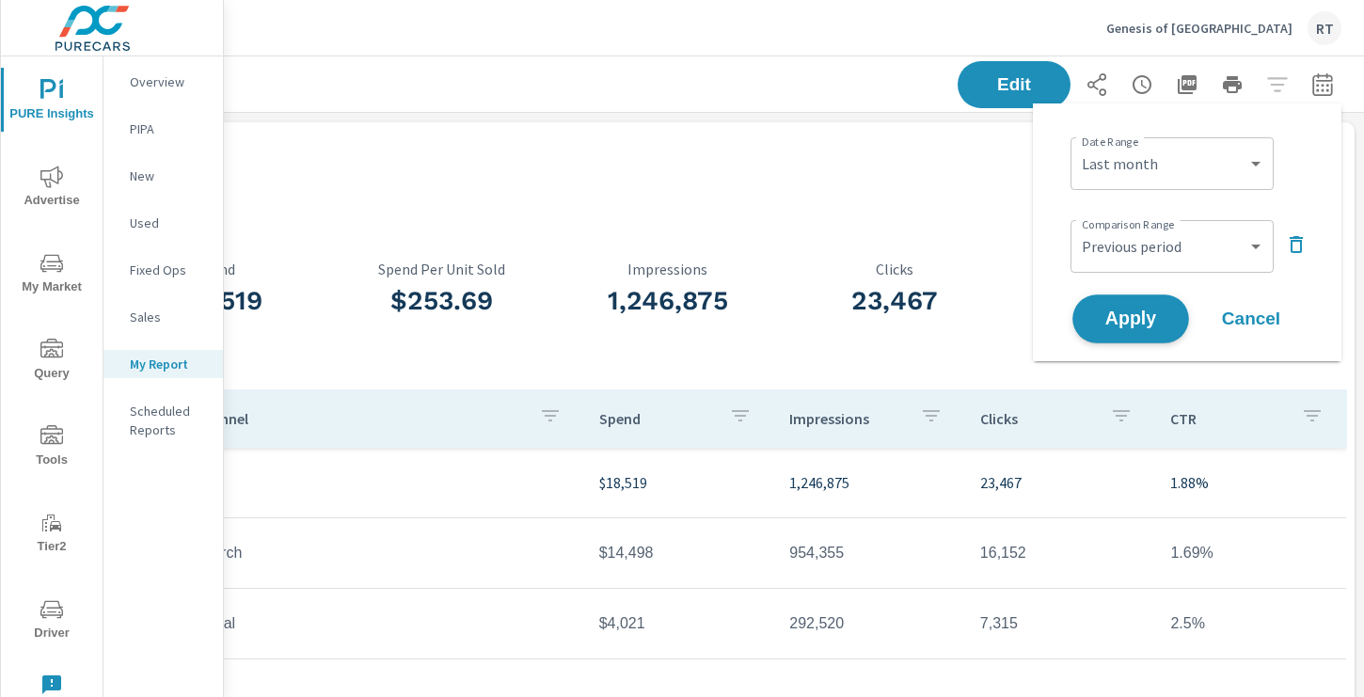
click at [1117, 323] on span "Apply" at bounding box center [1130, 320] width 77 height 18
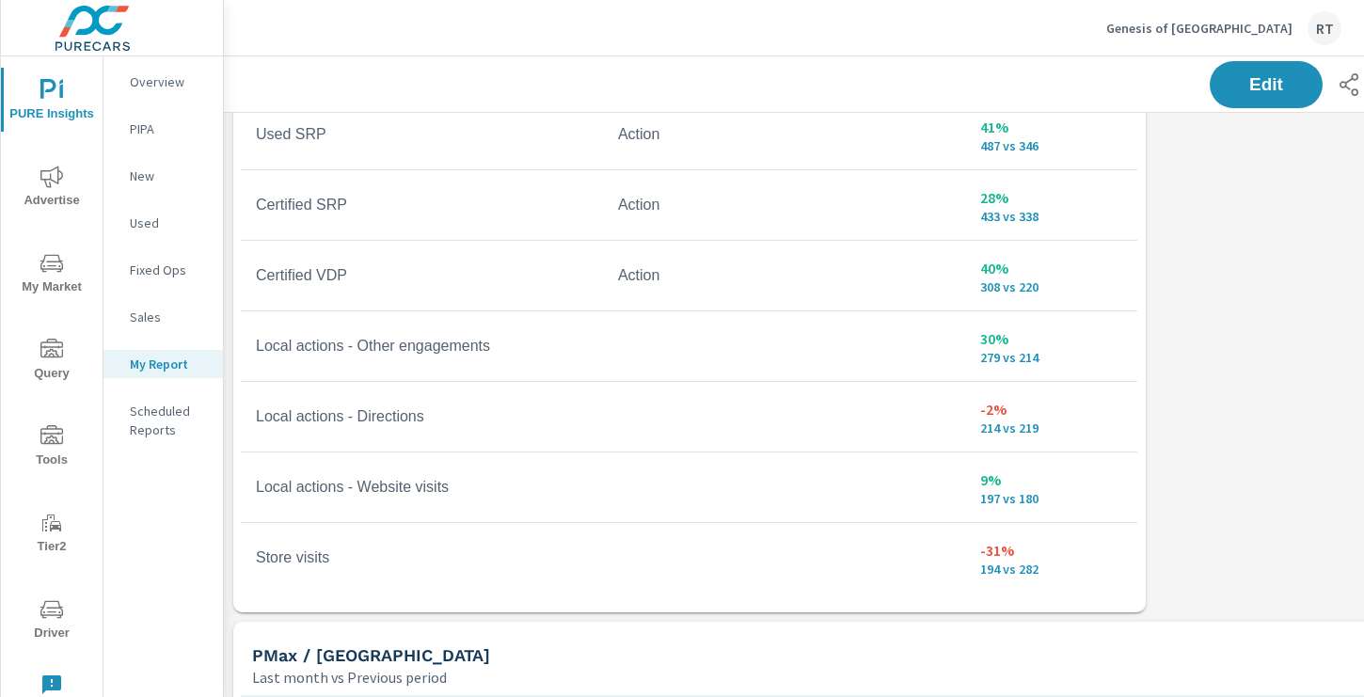
scroll to position [1229, 0]
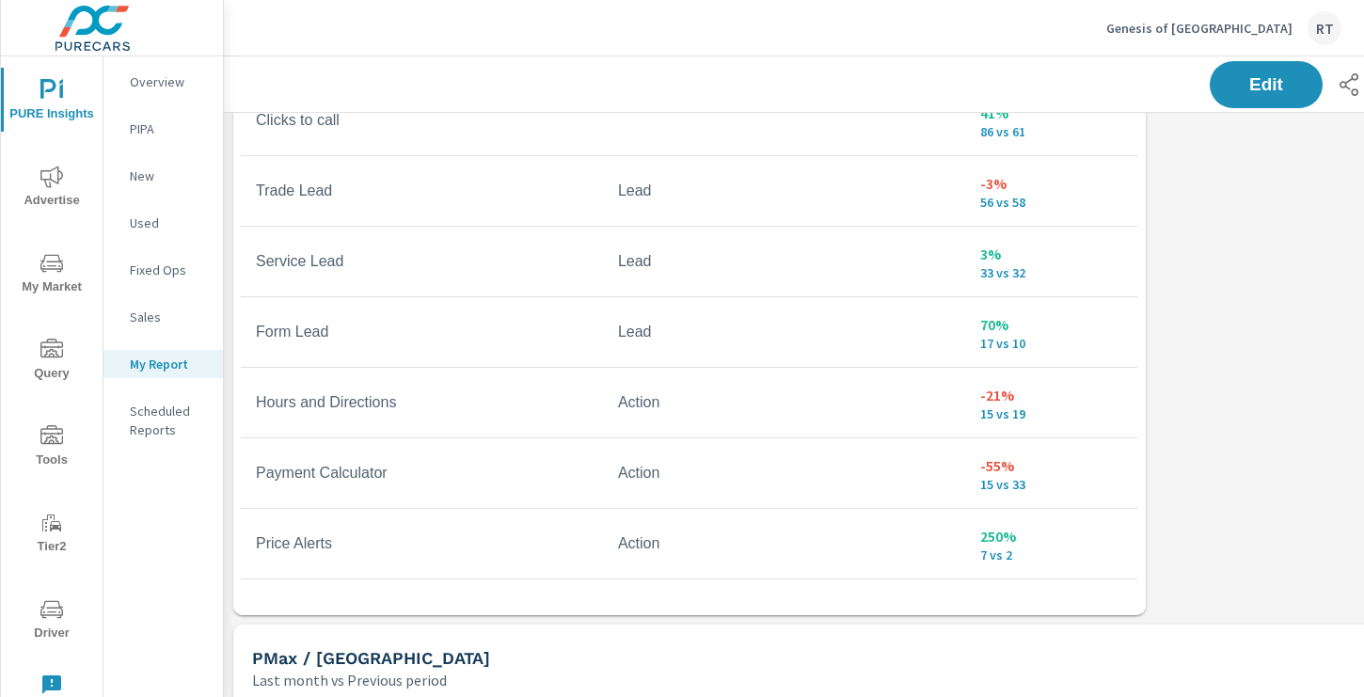
scroll to position [116, 0]
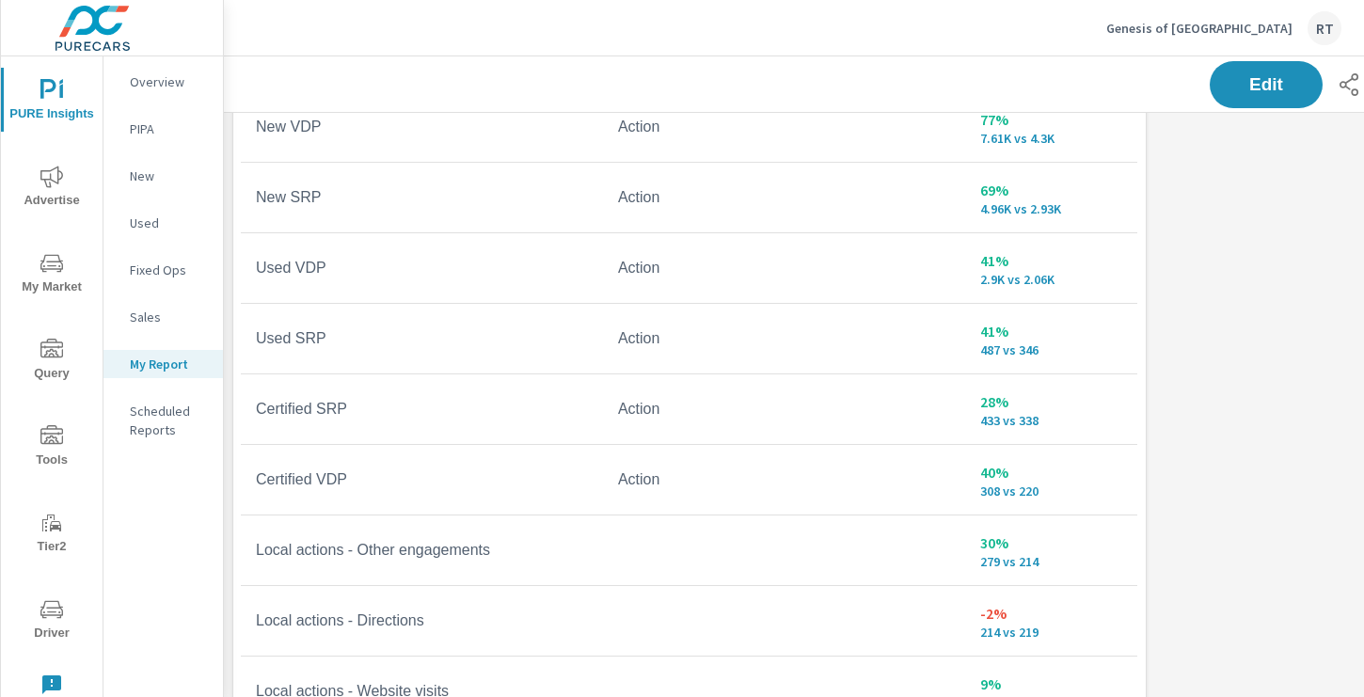
scroll to position [742, 0]
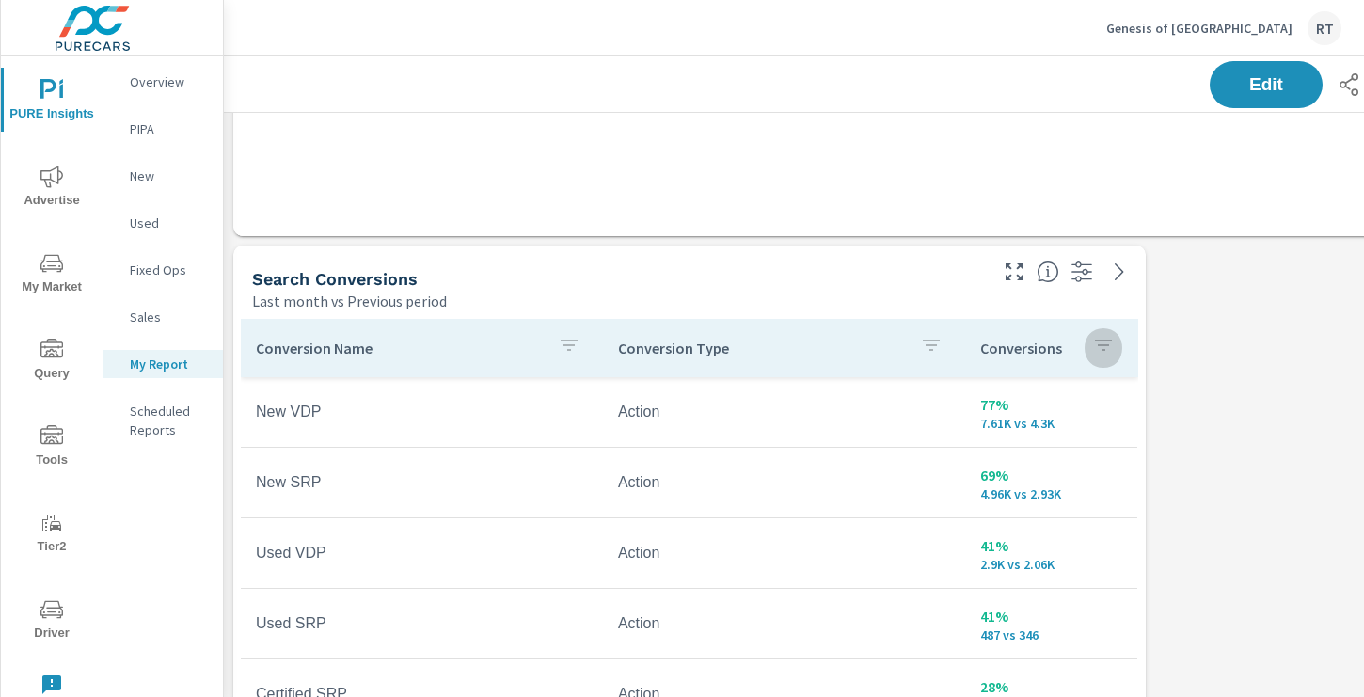
click at [1099, 356] on icon "button" at bounding box center [1103, 345] width 23 height 23
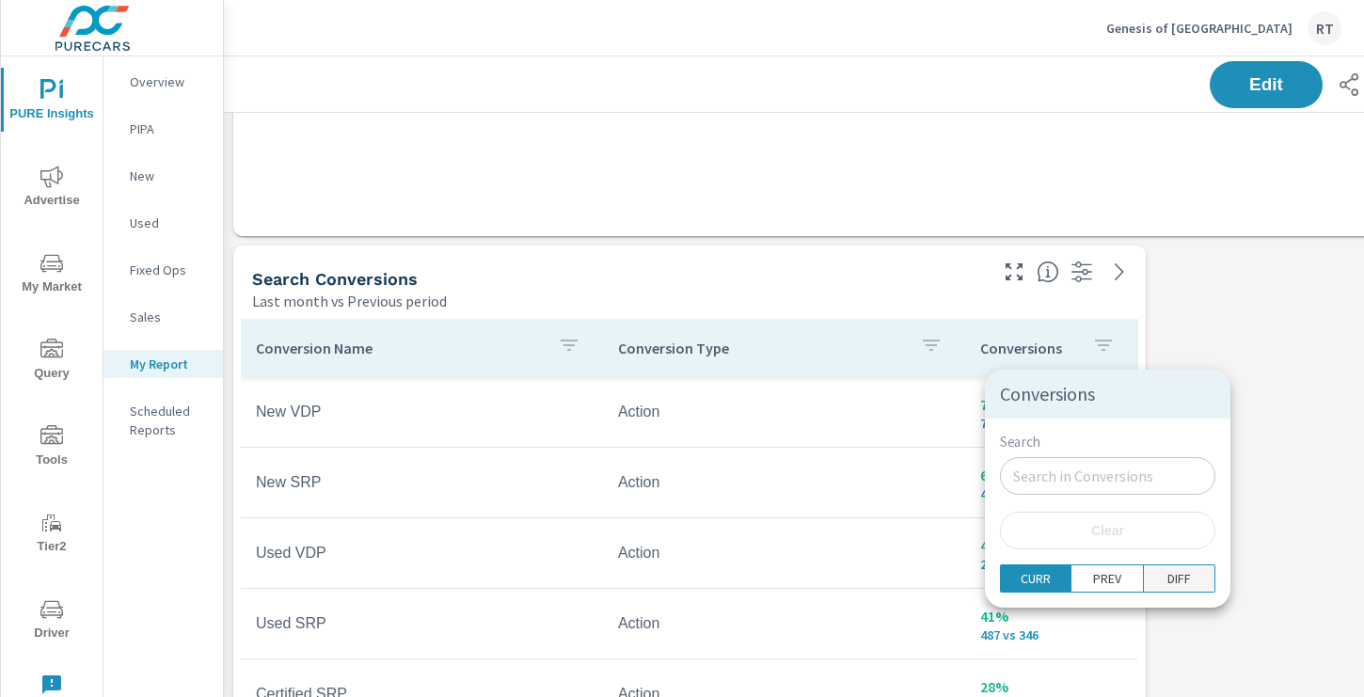
click at [1168, 582] on p "DIFF" at bounding box center [1180, 578] width 24 height 19
click at [1189, 364] on div at bounding box center [682, 348] width 1364 height 697
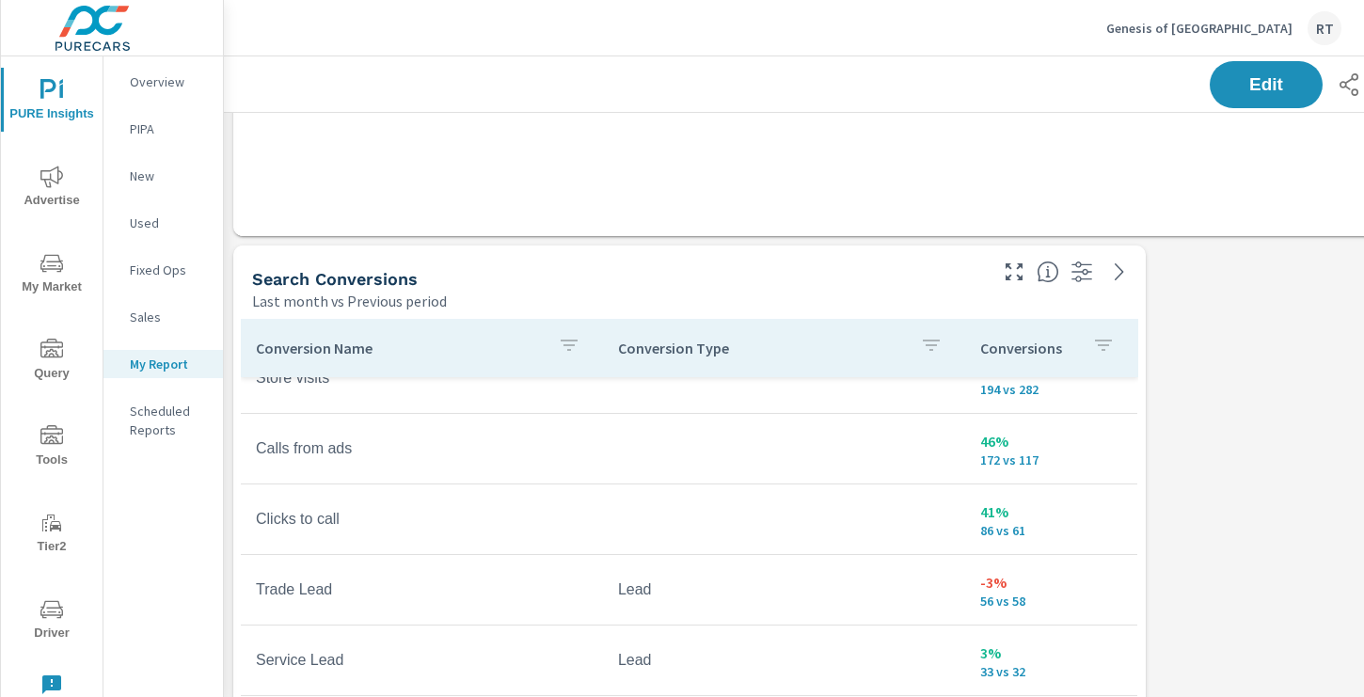
scroll to position [388, 0]
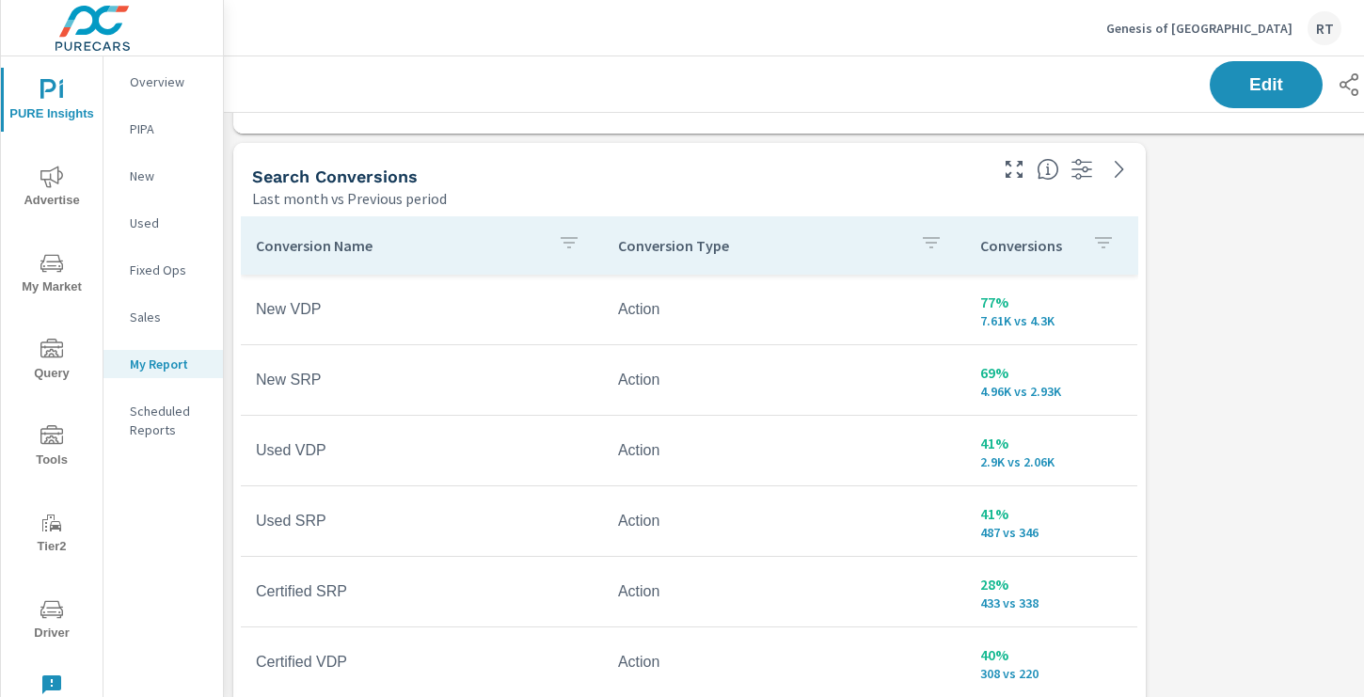
scroll to position [850, 0]
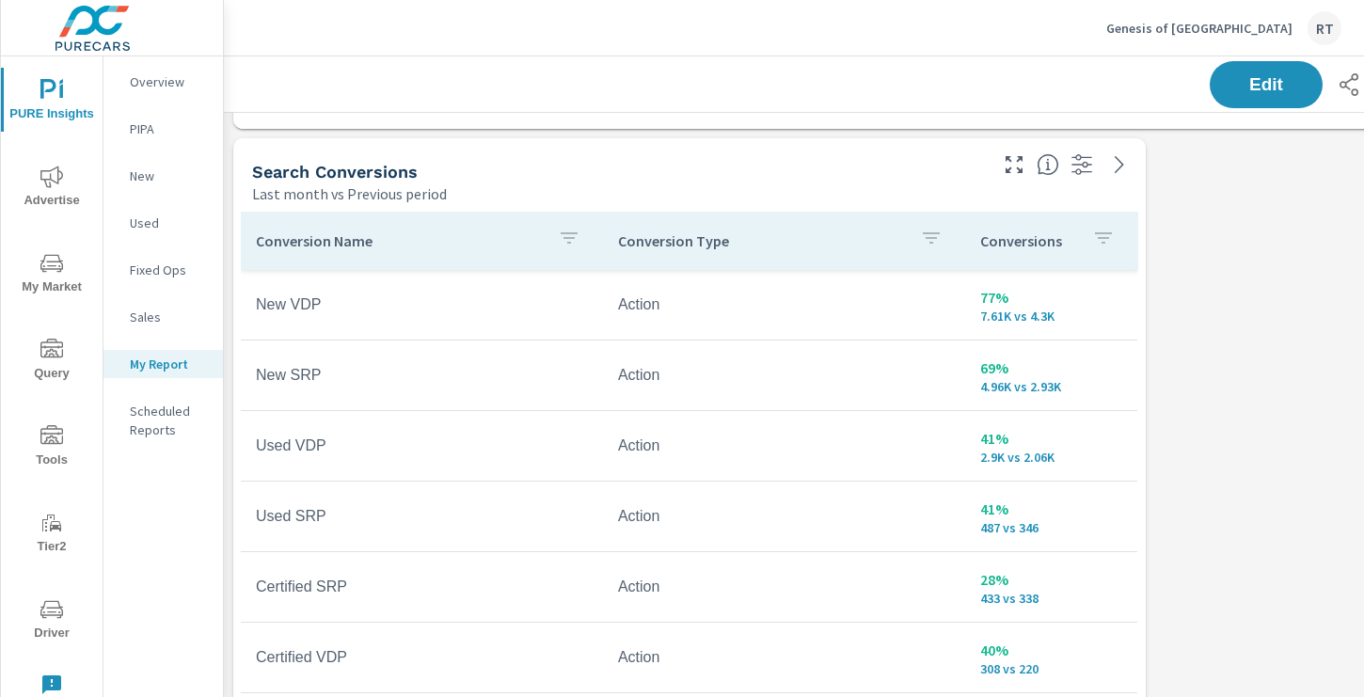
click at [1079, 246] on div "Conversions" at bounding box center [1051, 240] width 142 height 43
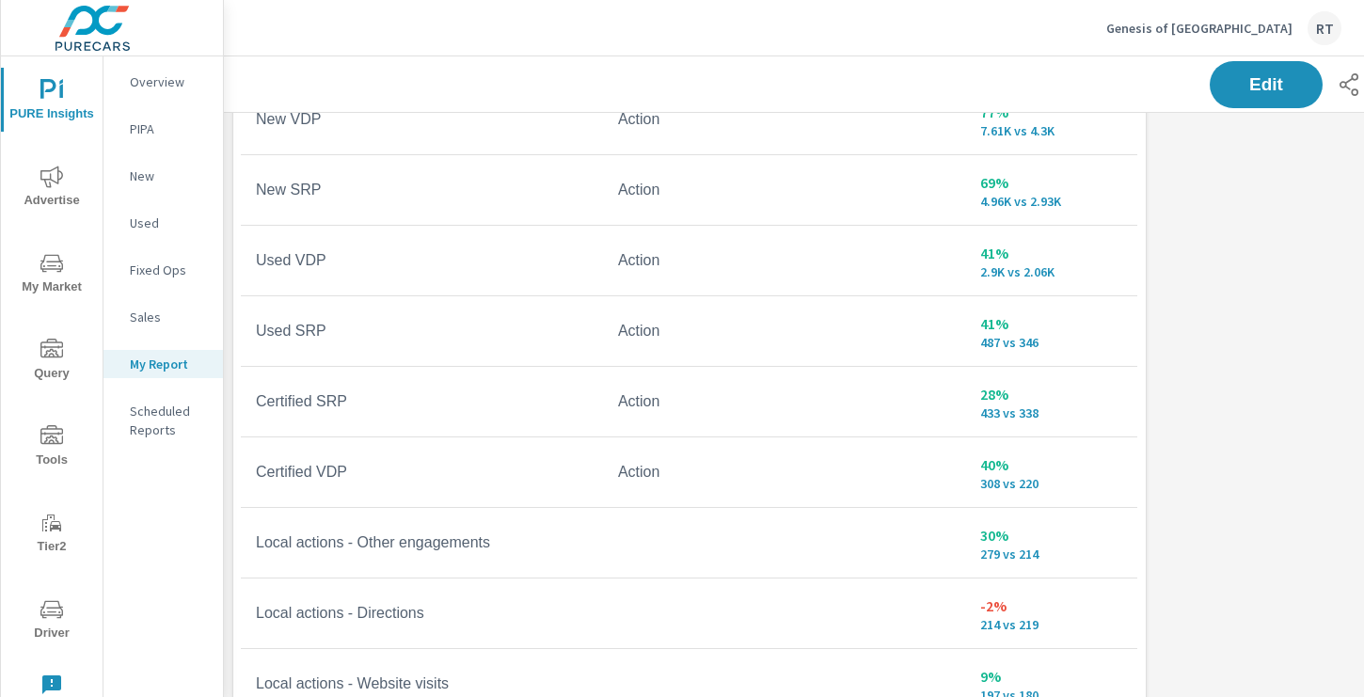
scroll to position [1051, 0]
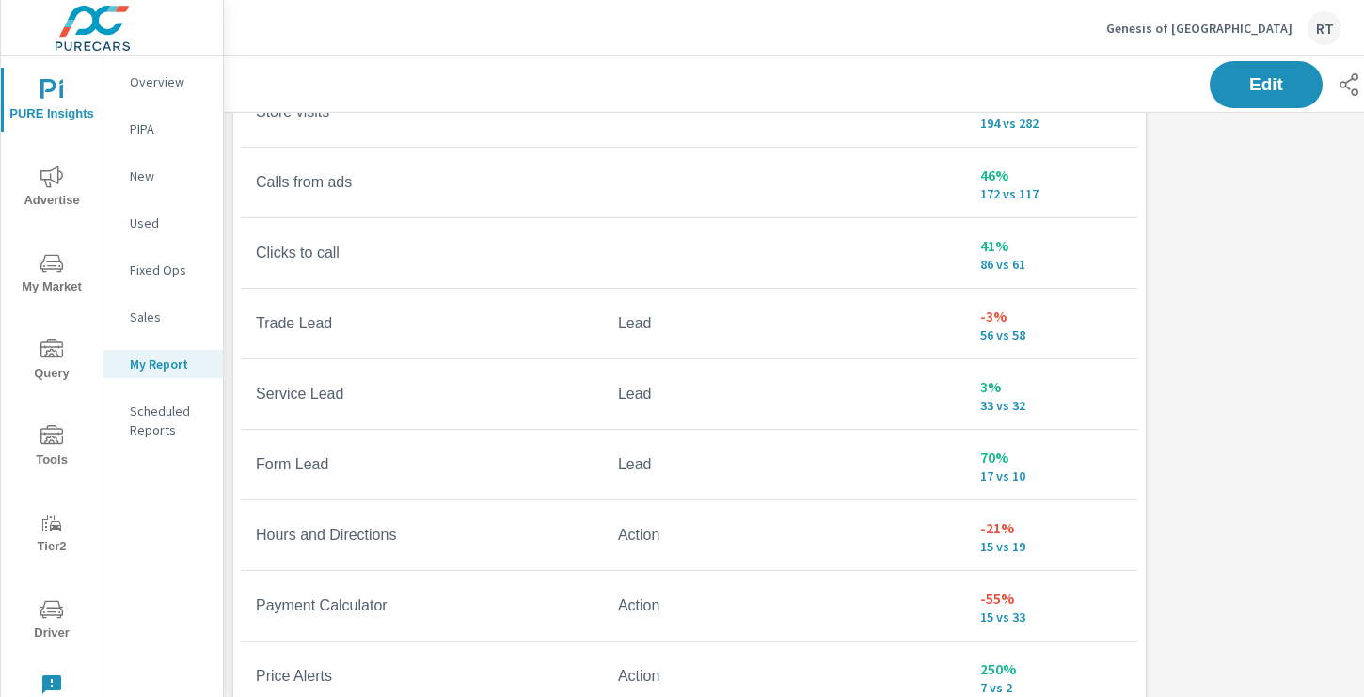
scroll to position [793, 0]
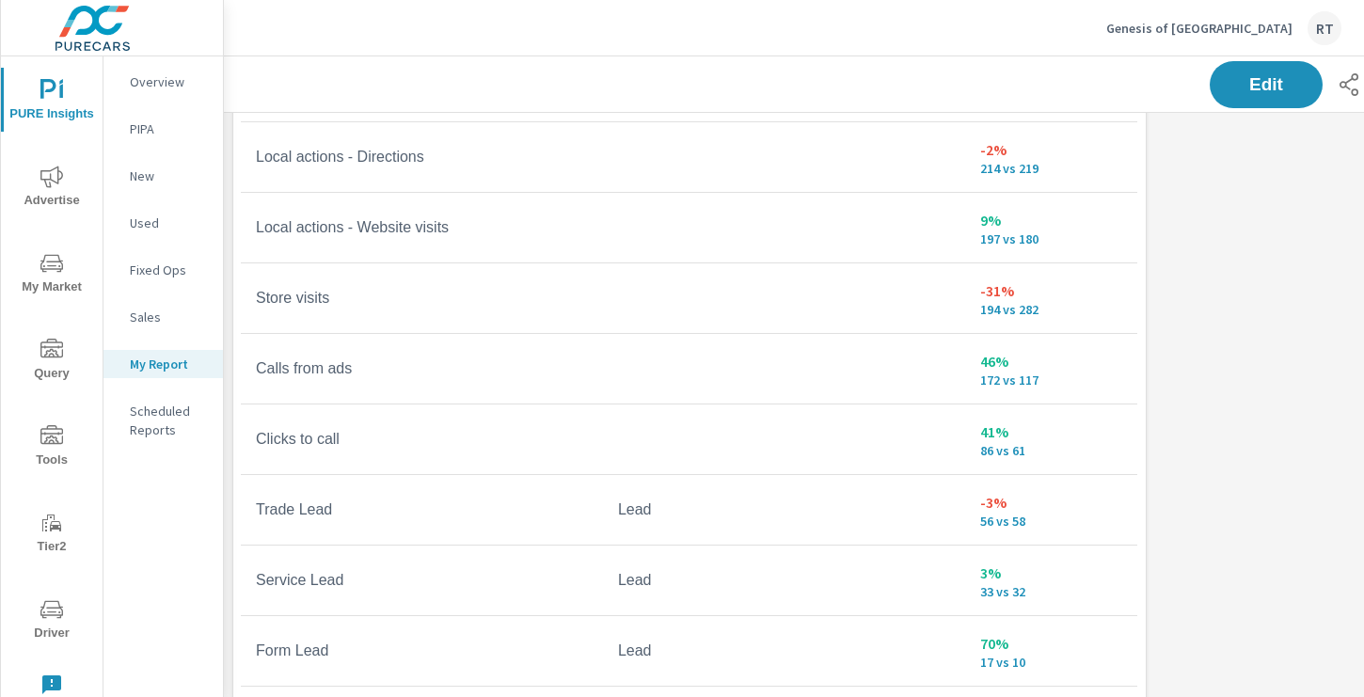
scroll to position [271, 0]
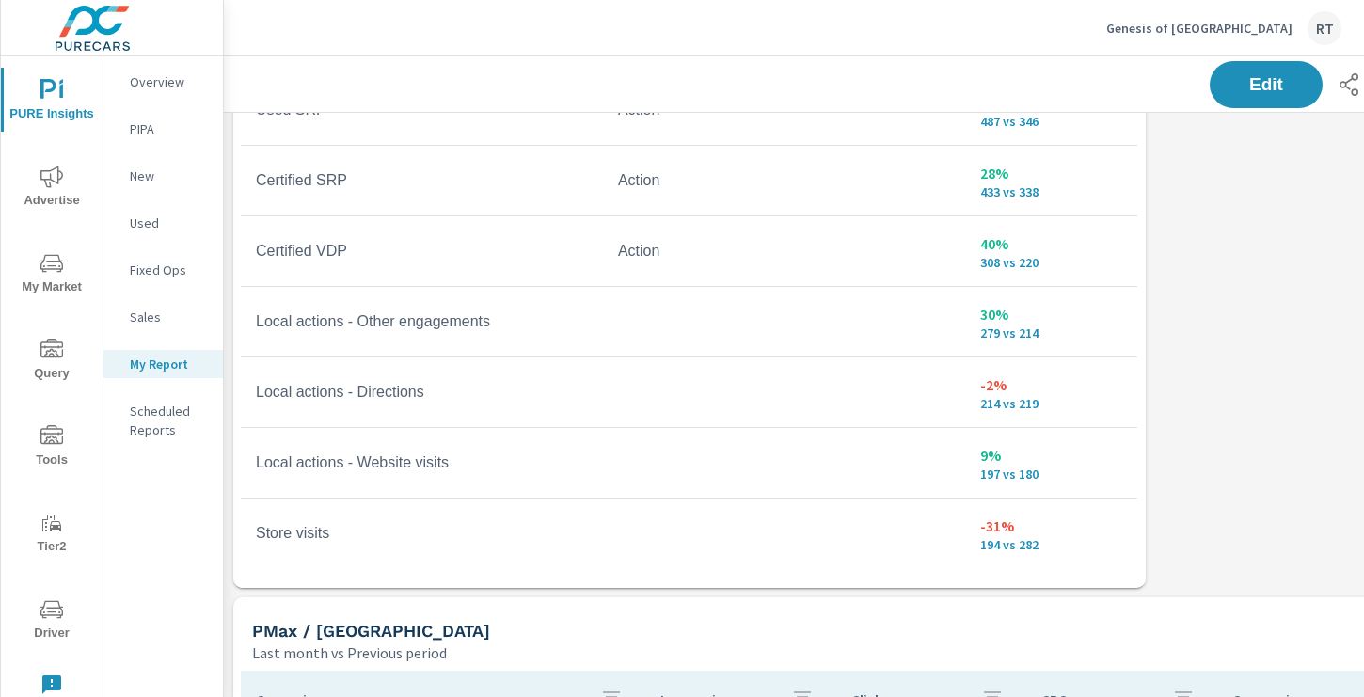
scroll to position [1260, 0]
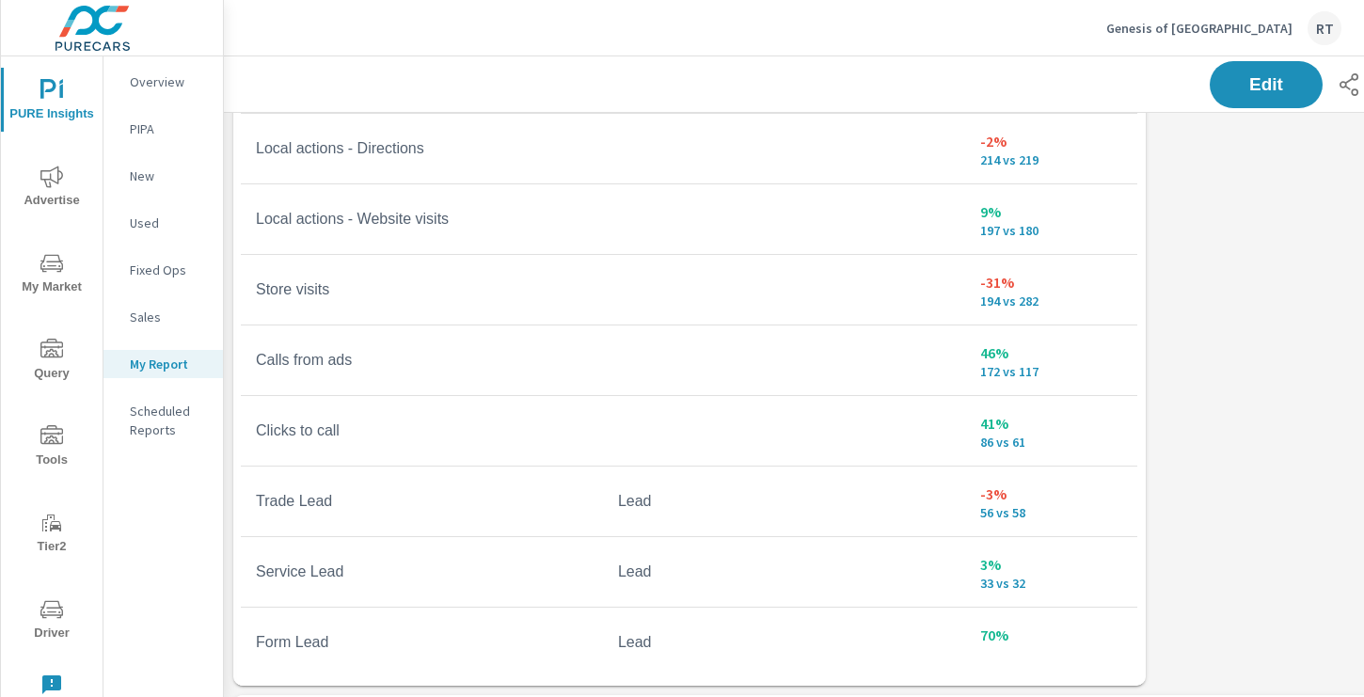
scroll to position [1168, 0]
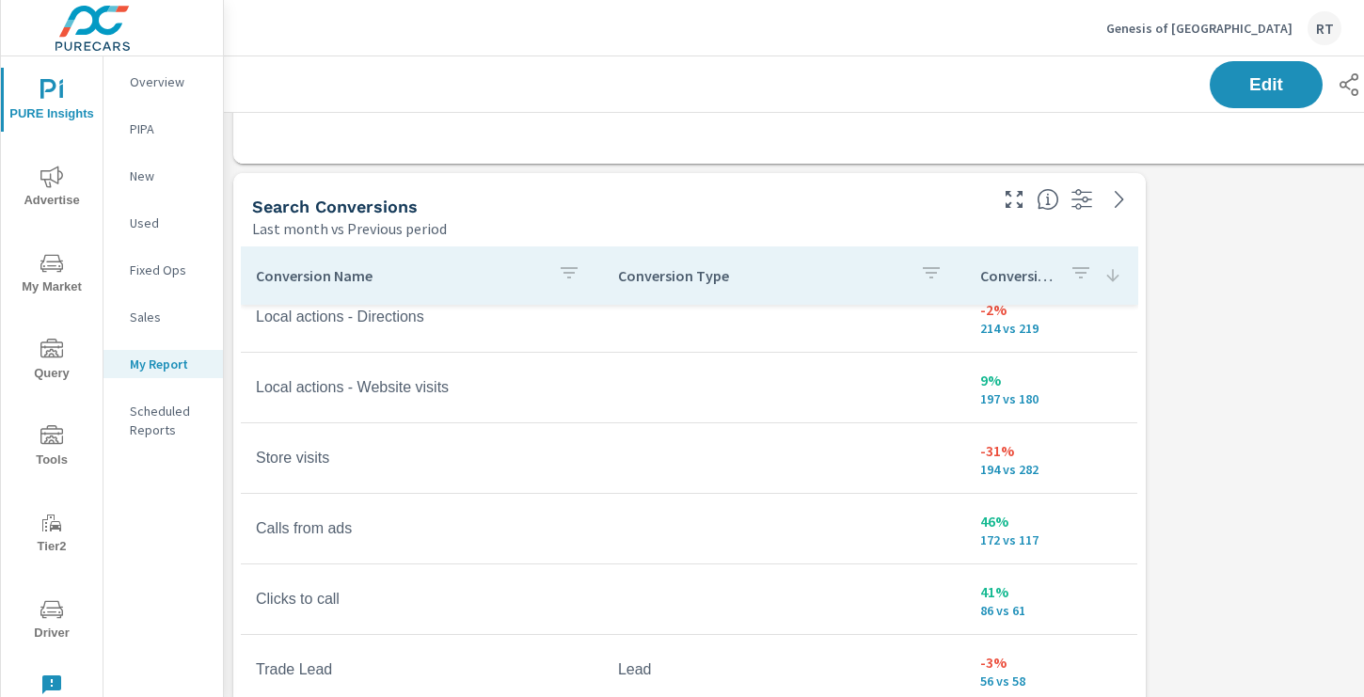
scroll to position [839, 0]
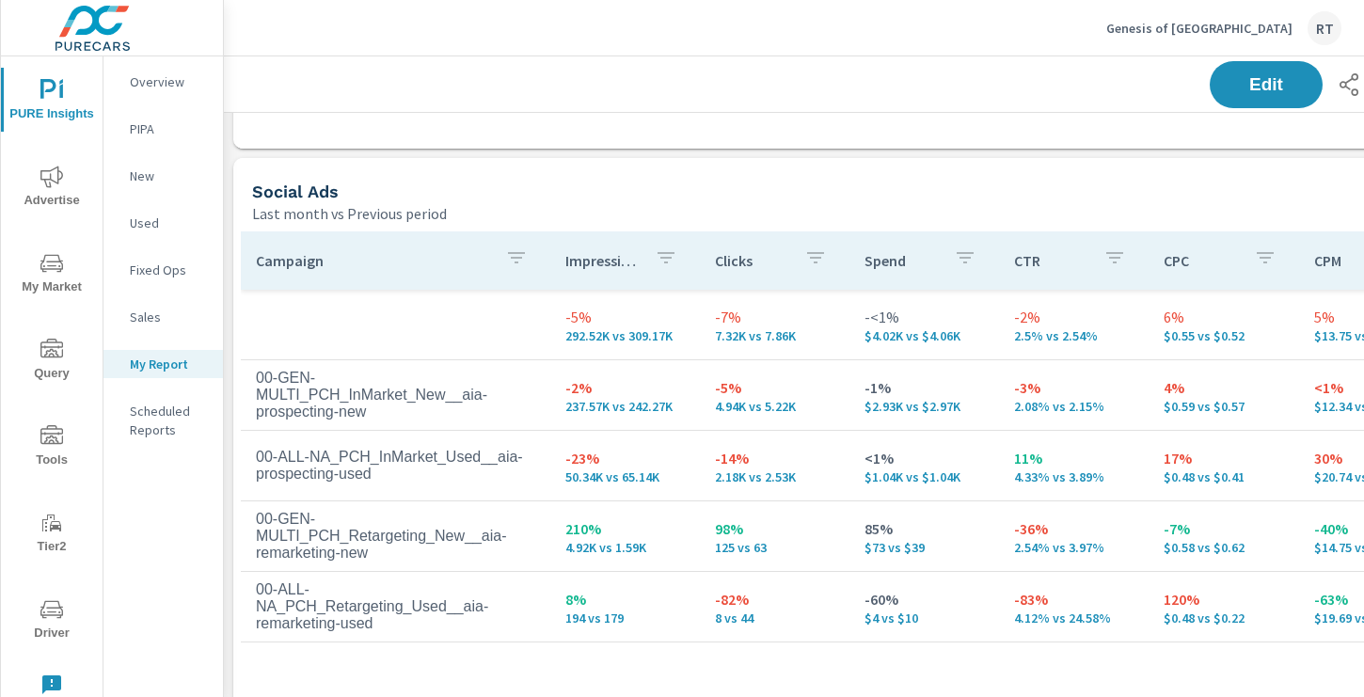
scroll to position [2322, 0]
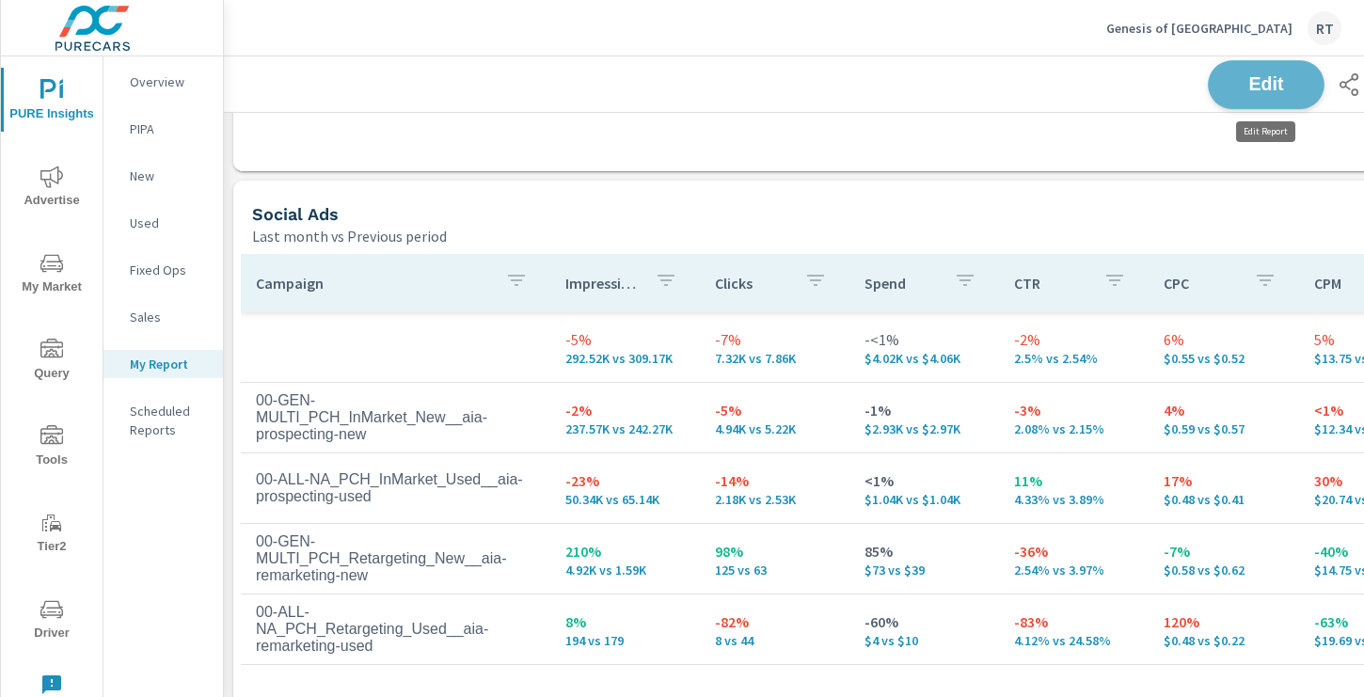
click at [1235, 92] on button "Edit" at bounding box center [1266, 84] width 117 height 49
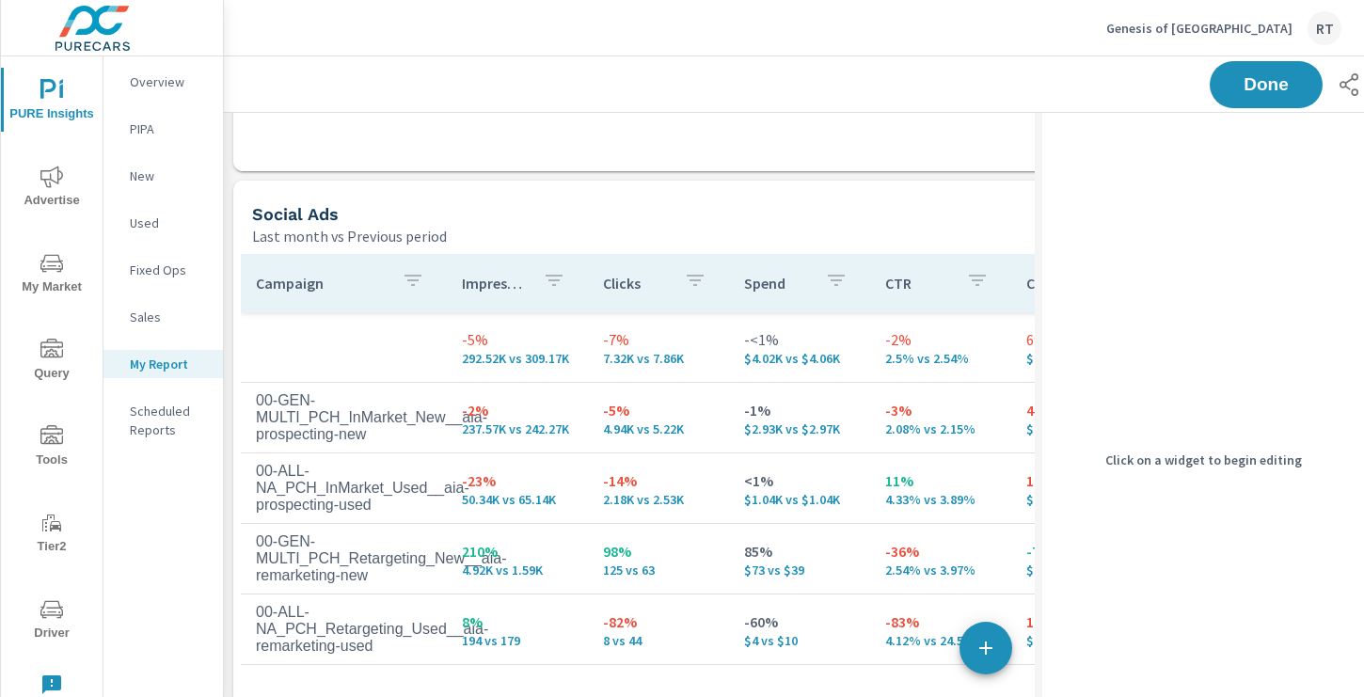
click at [913, 221] on div "Social Ads" at bounding box center [684, 214] width 864 height 22
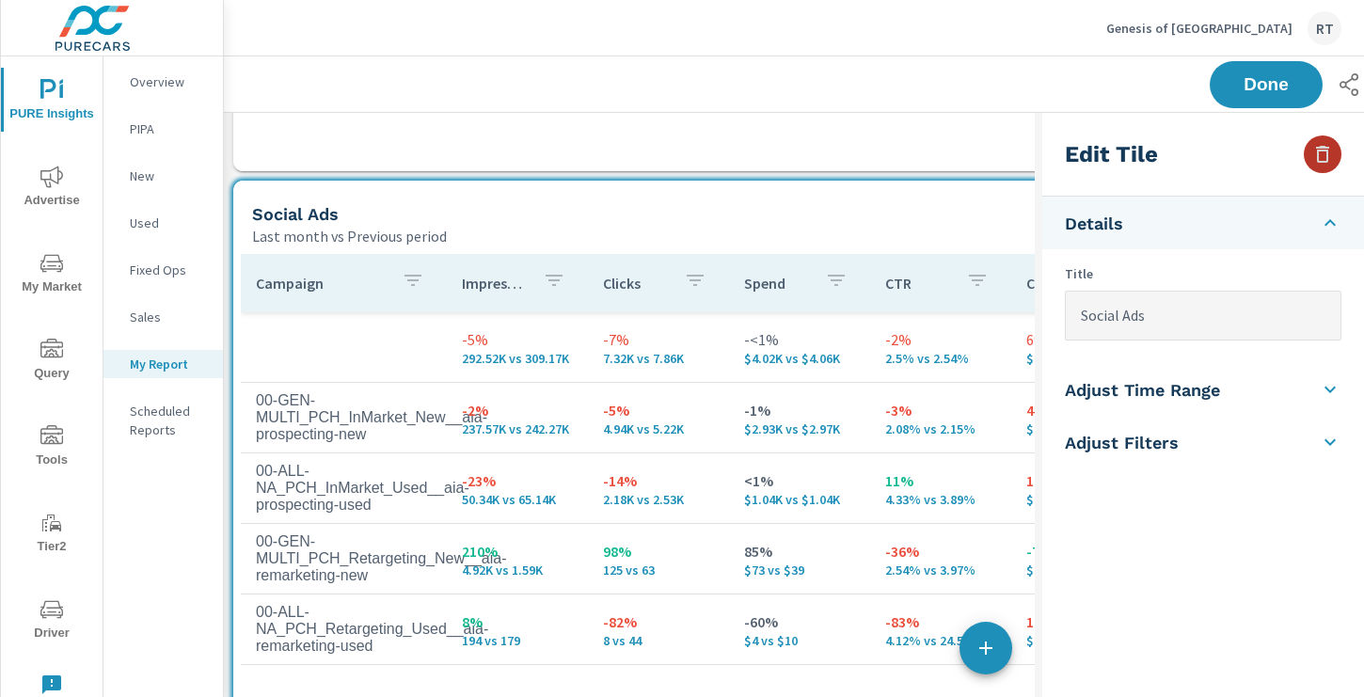
click at [1320, 156] on icon "button" at bounding box center [1323, 154] width 23 height 23
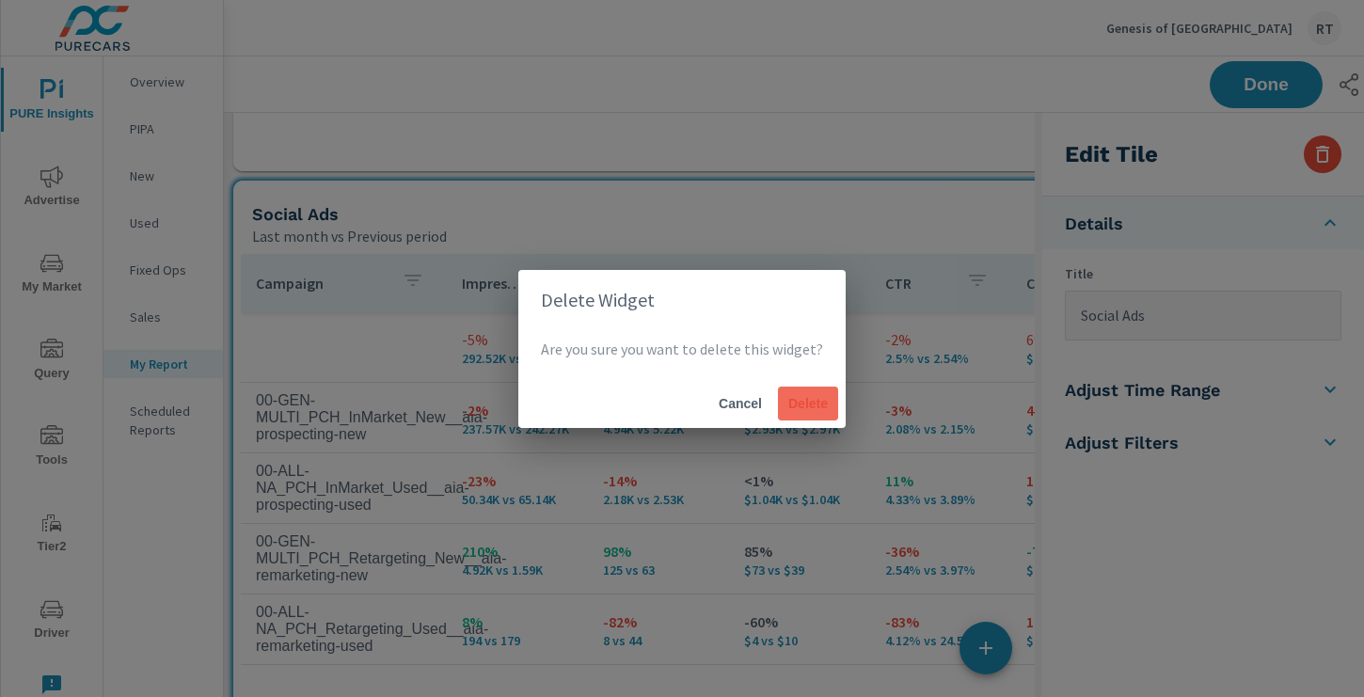
click at [793, 408] on span "Delete" at bounding box center [808, 403] width 45 height 17
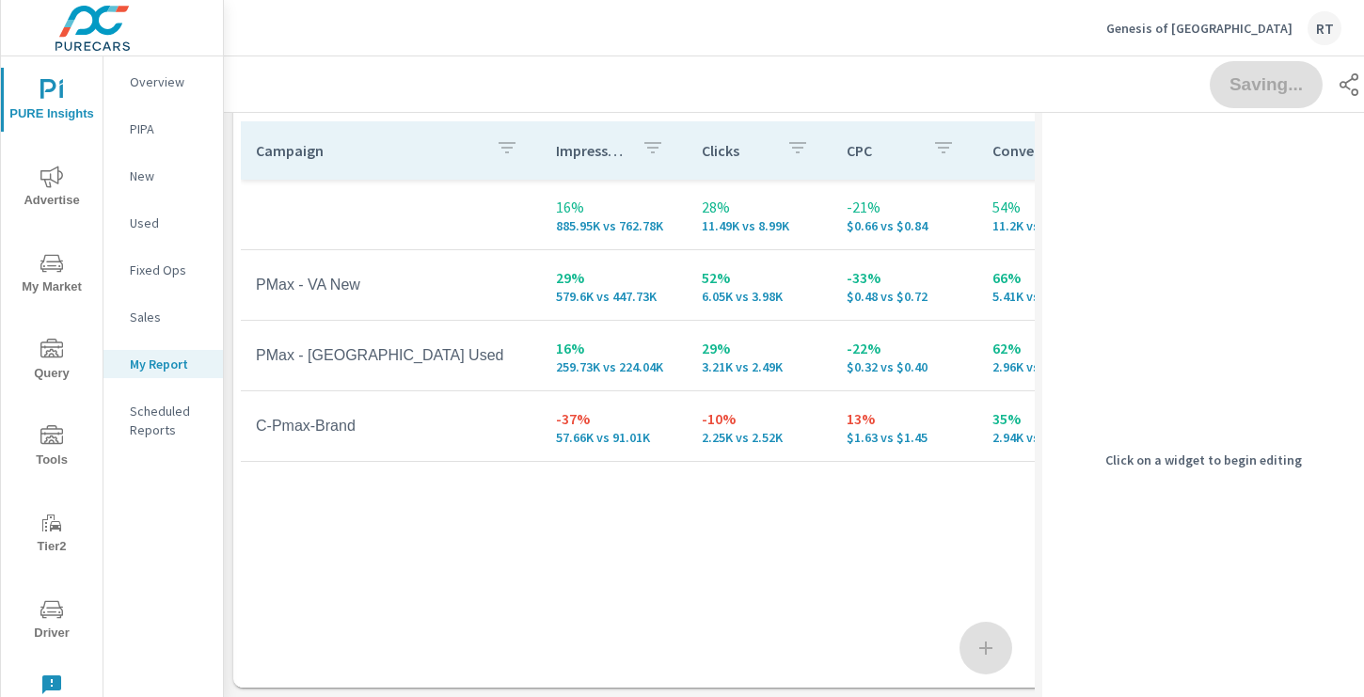
scroll to position [1806, 0]
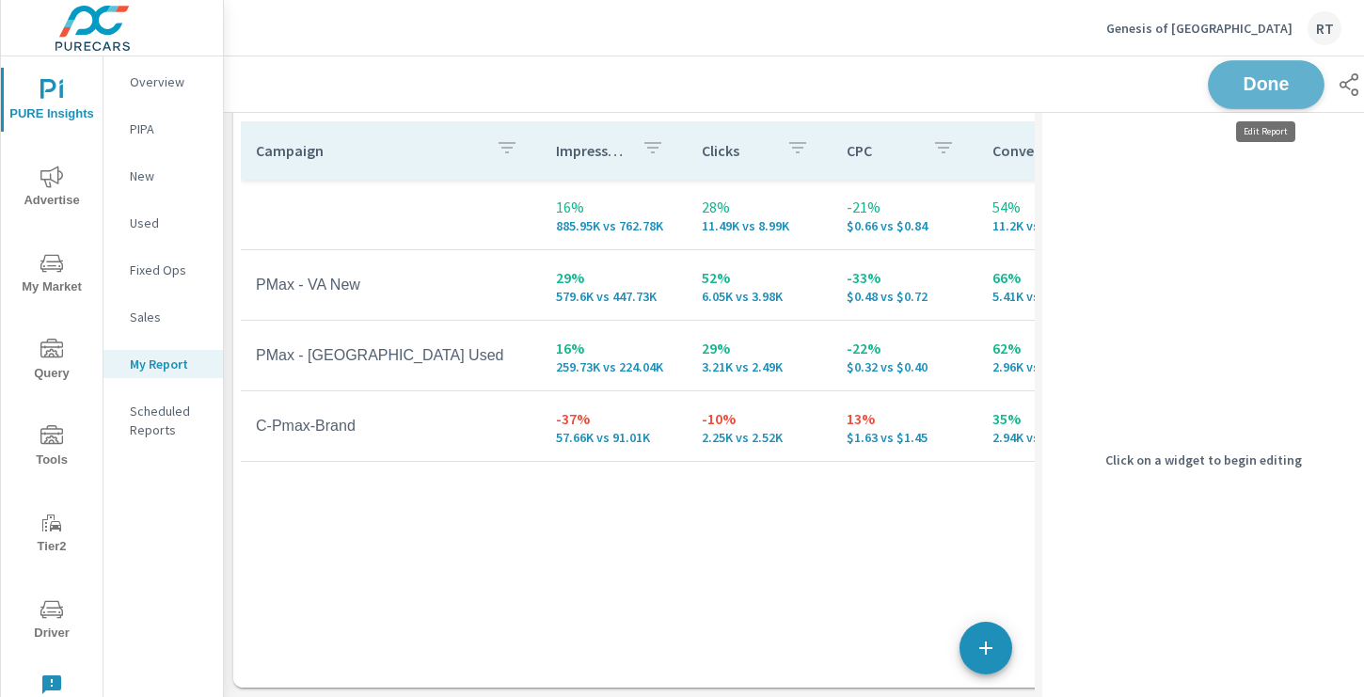
click at [1265, 85] on span "Done" at bounding box center [1266, 84] width 77 height 18
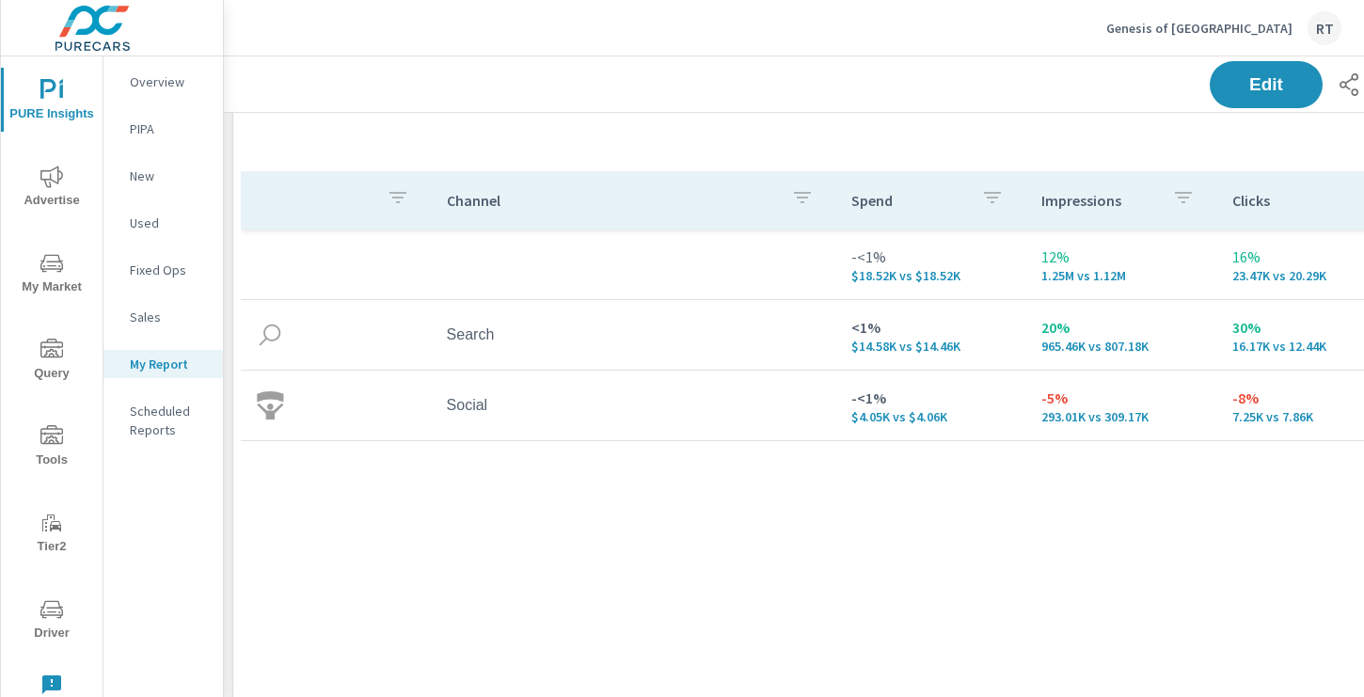
scroll to position [0, 0]
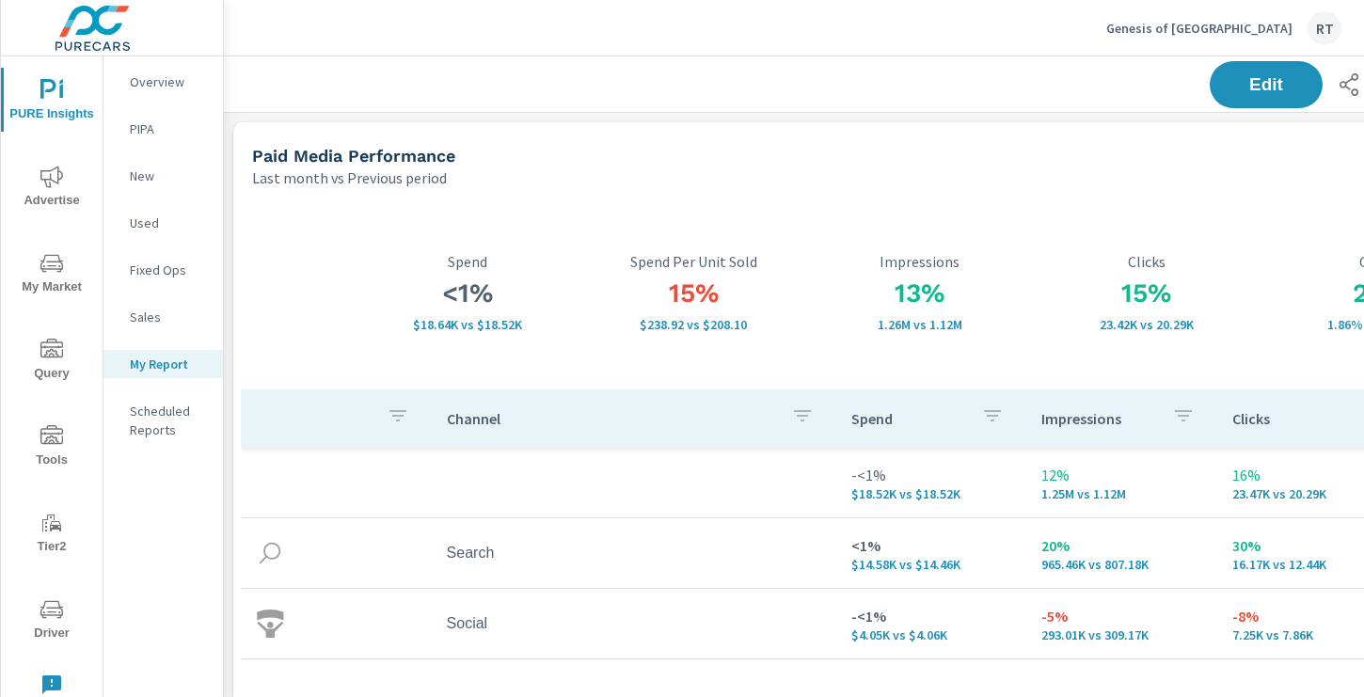
click at [47, 173] on icon "nav menu" at bounding box center [51, 177] width 23 height 23
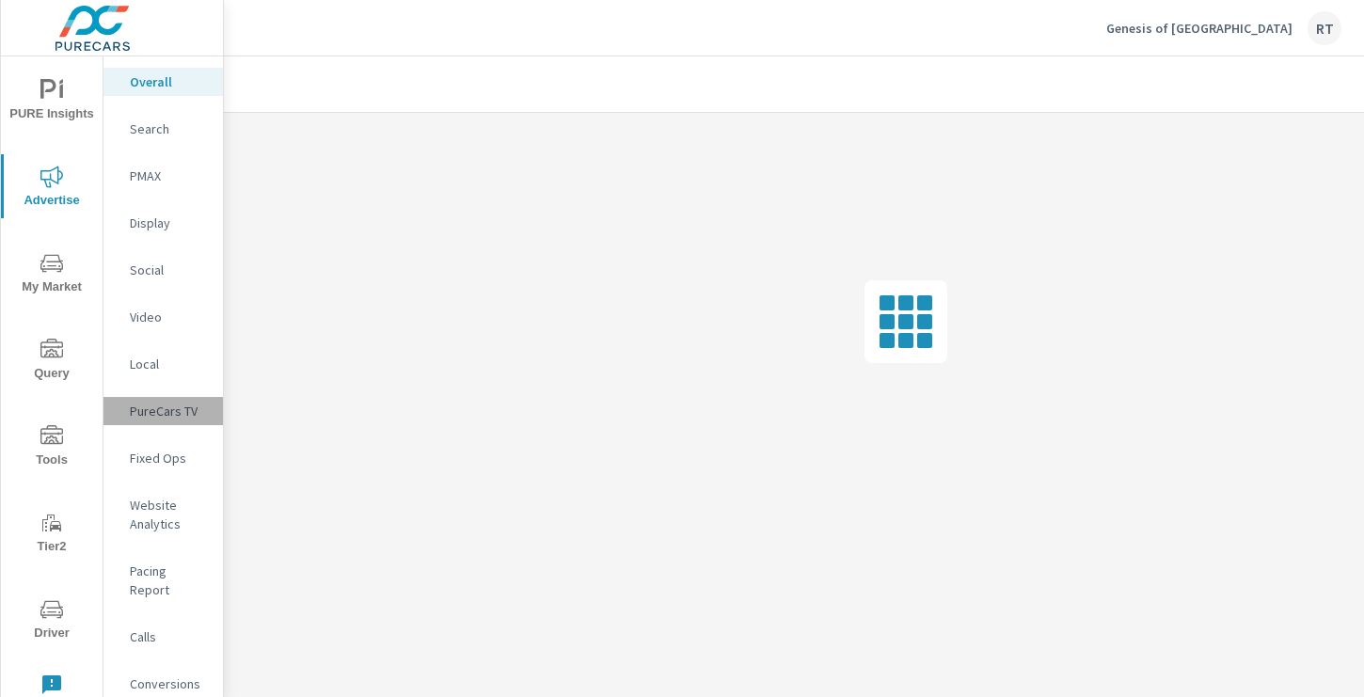
click at [160, 407] on p "PureCars TV" at bounding box center [169, 411] width 78 height 19
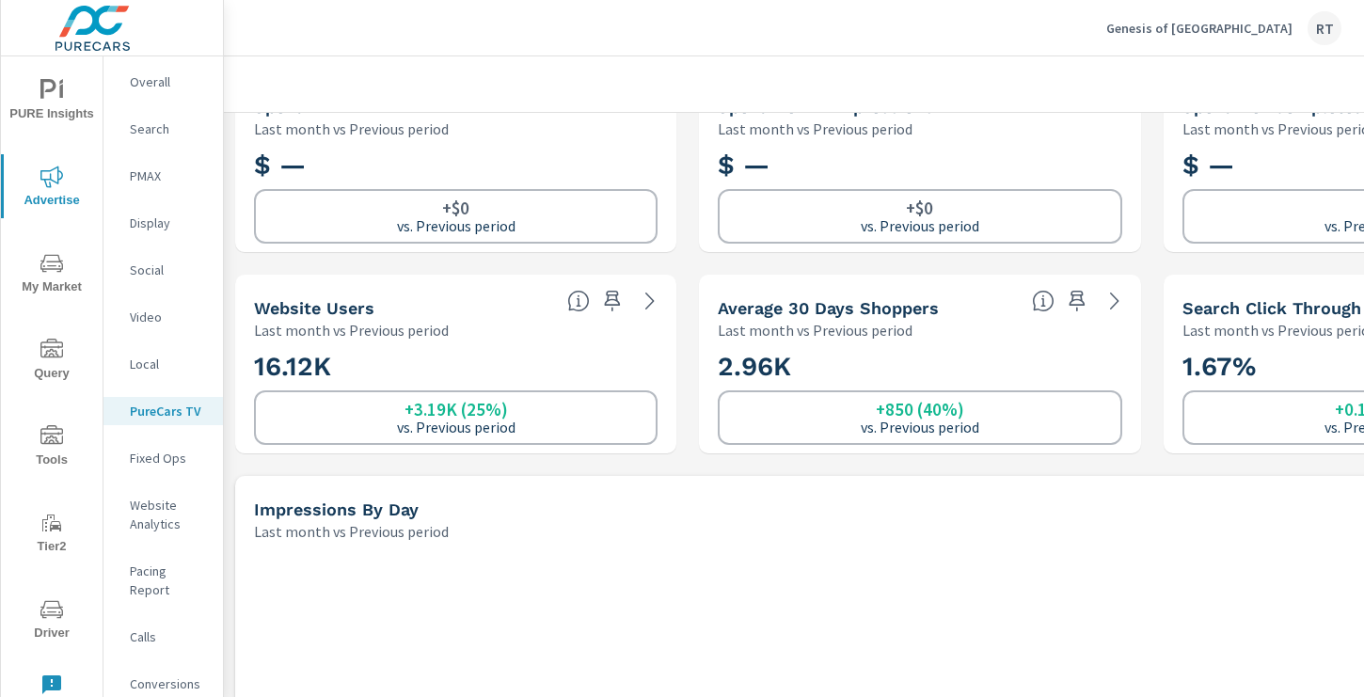
click at [614, 298] on icon "button" at bounding box center [613, 301] width 16 height 21
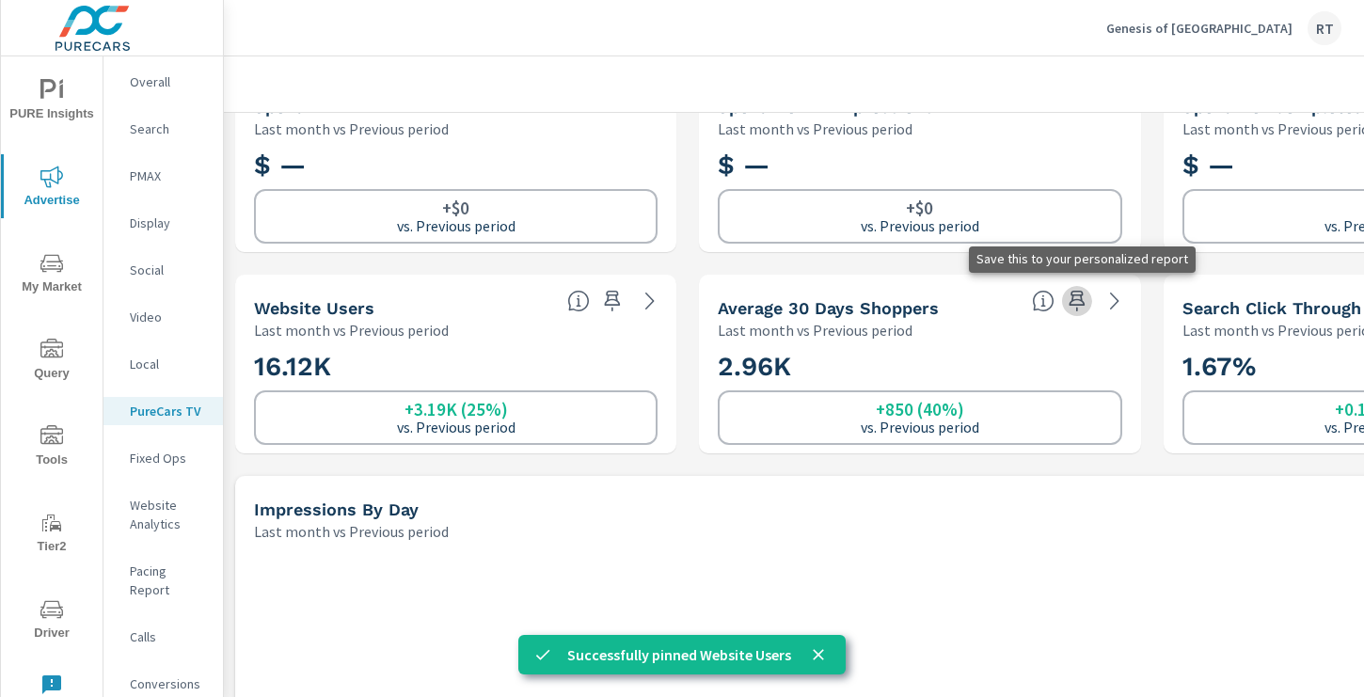
click at [1076, 294] on icon "button" at bounding box center [1077, 301] width 23 height 23
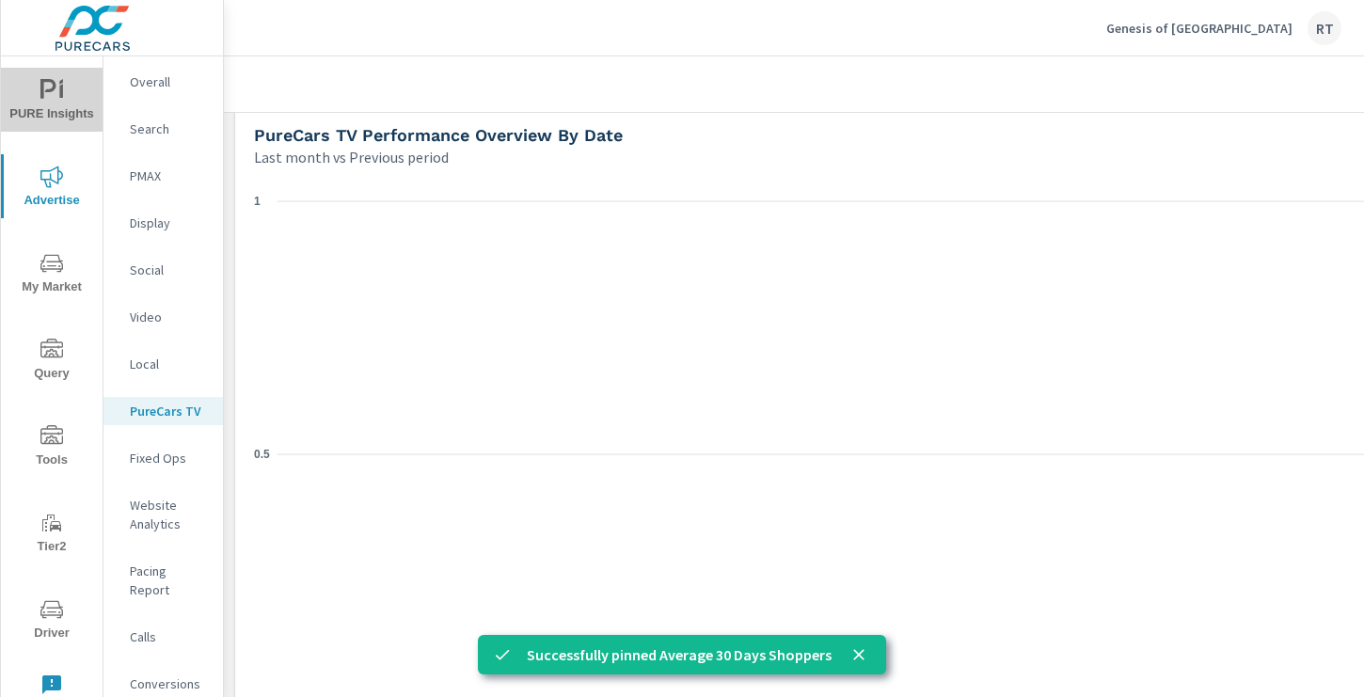
click at [61, 113] on span "PURE Insights" at bounding box center [52, 102] width 90 height 46
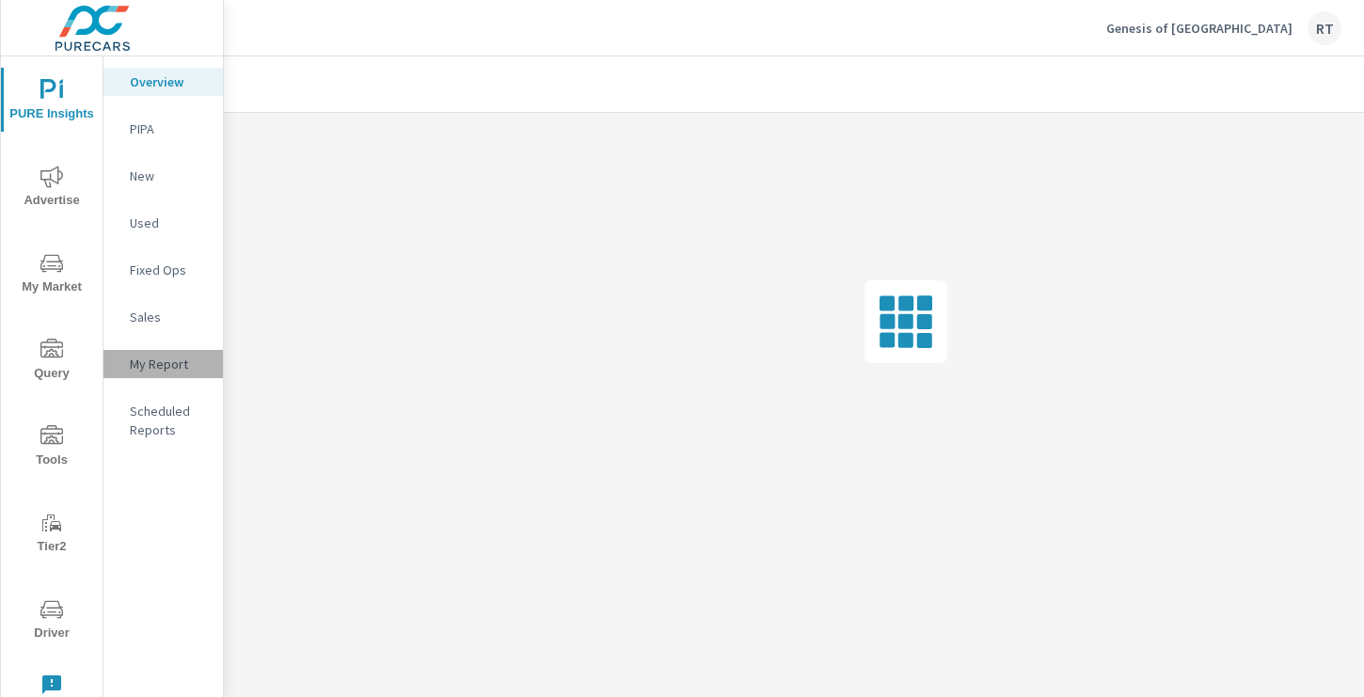
click at [156, 356] on p "My Report" at bounding box center [169, 364] width 78 height 19
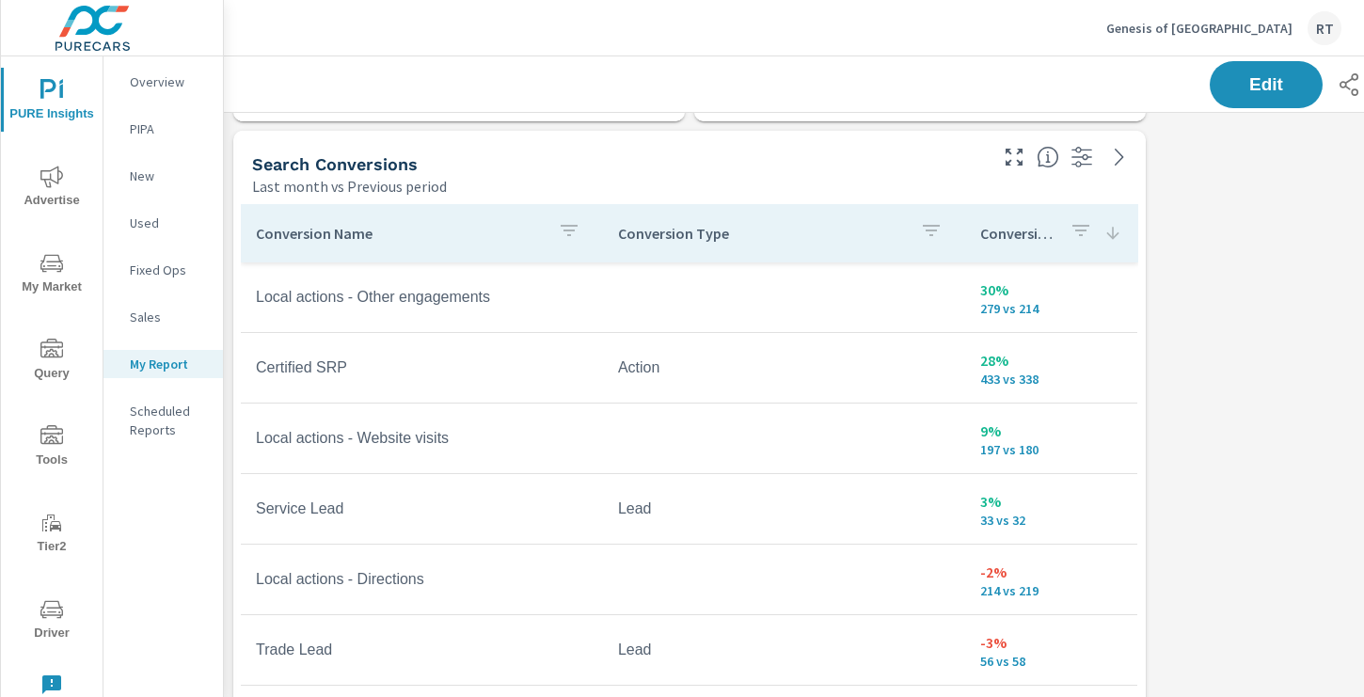
click at [1112, 232] on icon at bounding box center [1113, 233] width 12 height 12
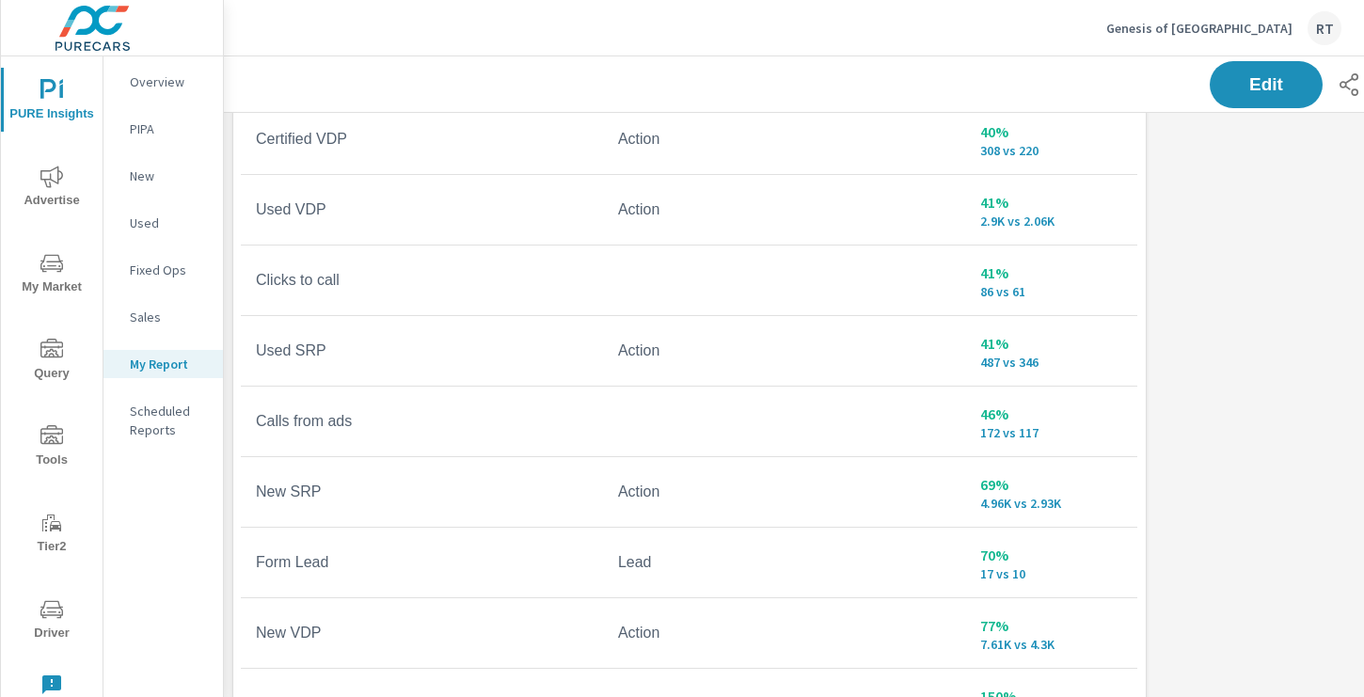
scroll to position [1241, 0]
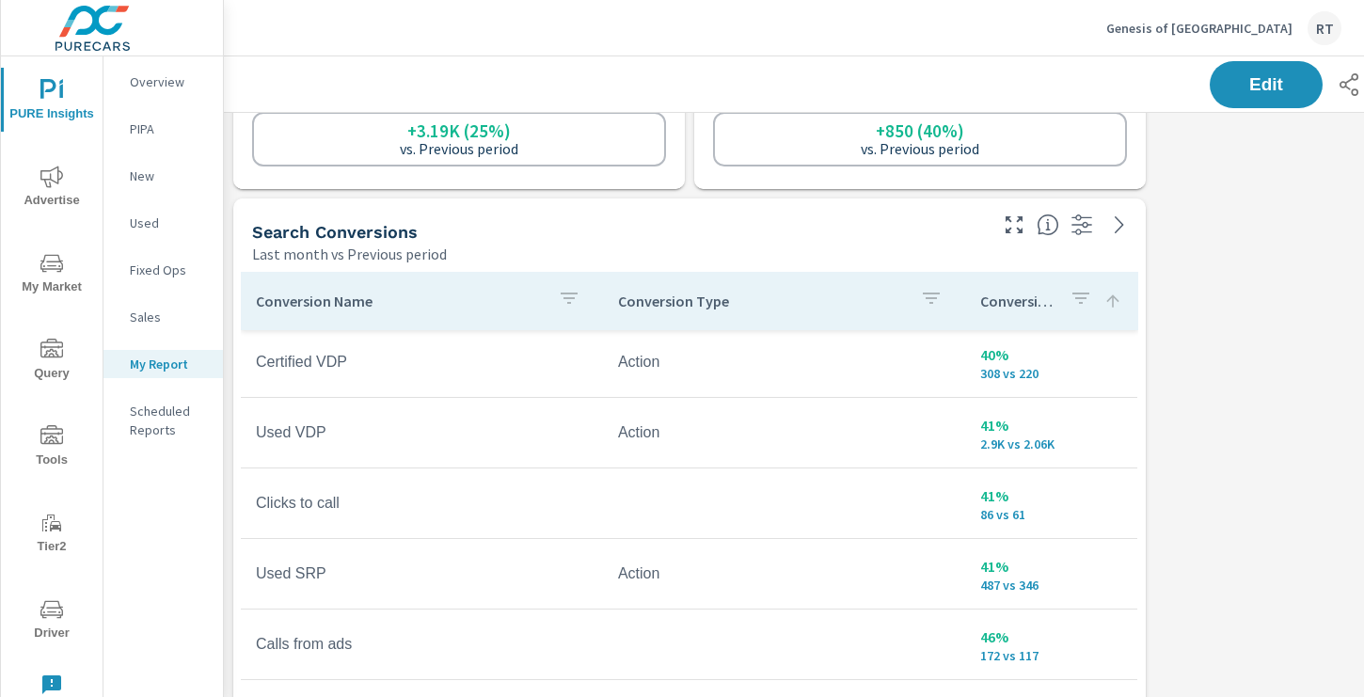
scroll to position [460, 0]
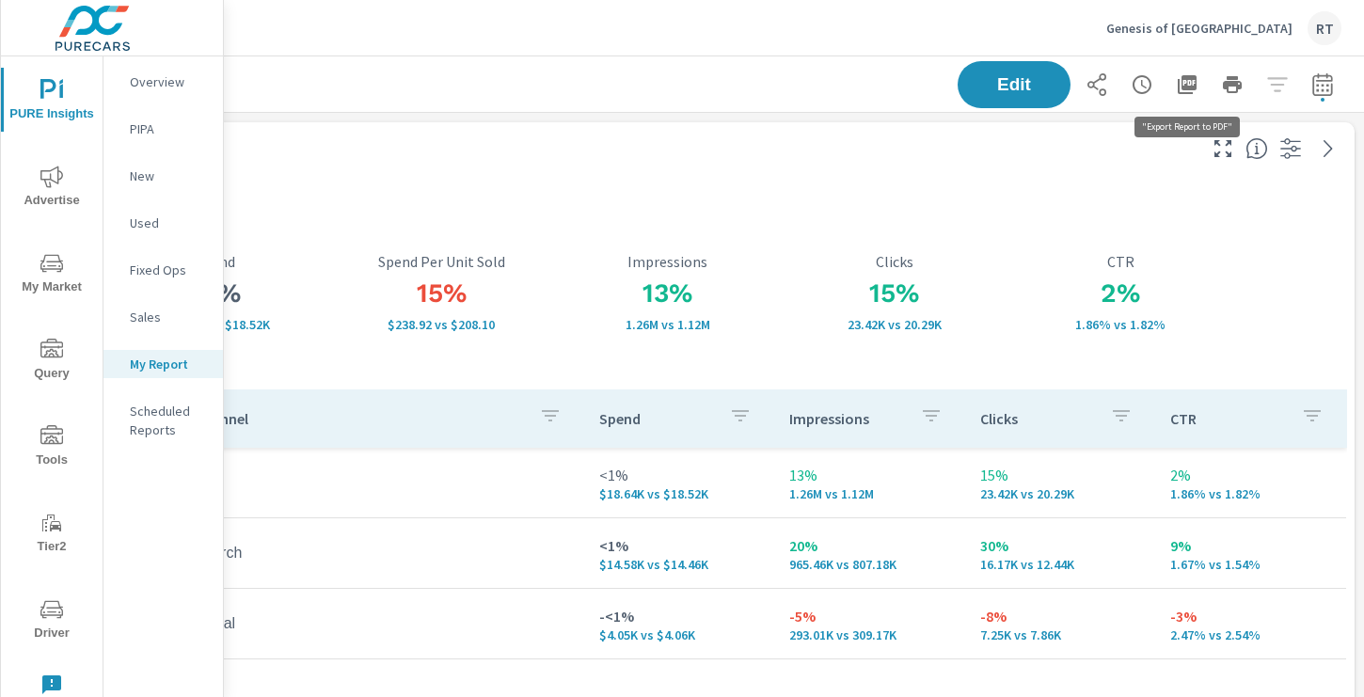
click at [1187, 82] on icon "button" at bounding box center [1187, 84] width 19 height 19
